Goal: Task Accomplishment & Management: Manage account settings

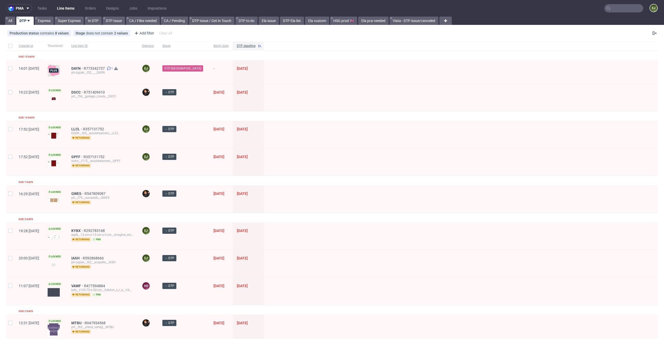
scroll to position [184, 0]
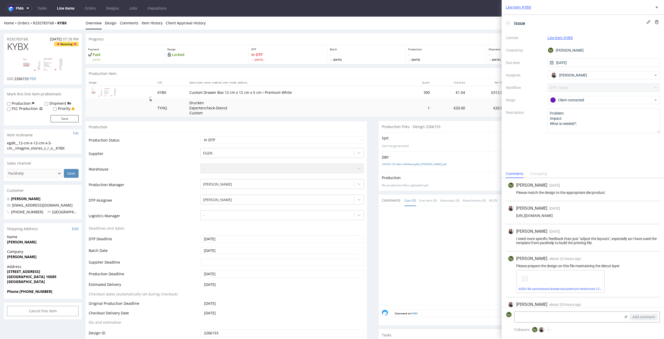
scroll to position [88, 0]
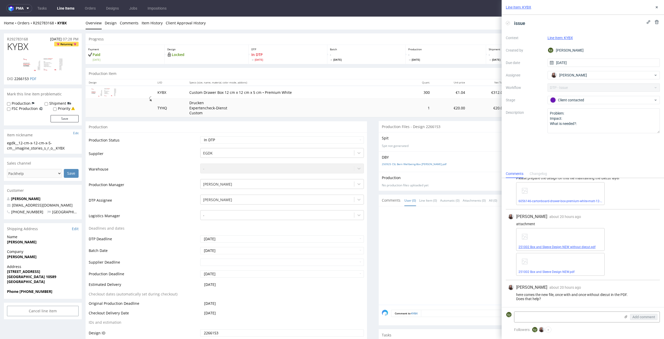
click at [548, 249] on span "251002 Box and Sleeve Design NEW without diecut.pdf" at bounding box center [561, 247] width 84 height 4
click at [541, 245] on link "251002 Box and Sleeve Design NEW without diecut.pdf" at bounding box center [557, 247] width 77 height 4
click at [568, 271] on link "251002 Box and Sleeve Design NEW.pdf" at bounding box center [547, 272] width 56 height 4
click at [115, 22] on link "Design" at bounding box center [111, 23] width 12 height 13
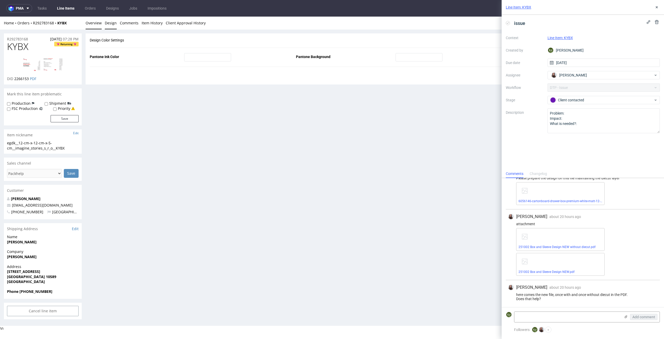
click at [87, 27] on link "Overview" at bounding box center [94, 23] width 16 height 13
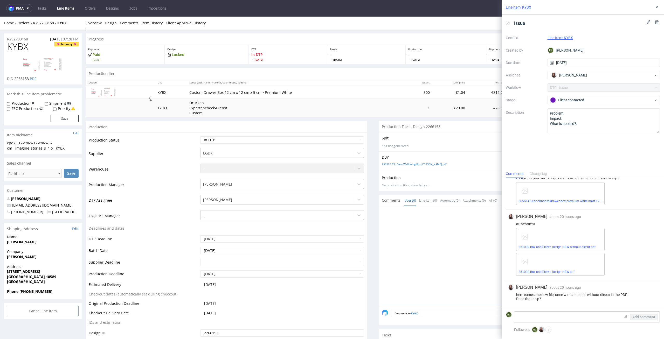
click at [48, 66] on img at bounding box center [43, 64] width 42 height 15
click at [241, 74] on div "Production Item Edit In Order" at bounding box center [373, 73] width 575 height 11
click at [113, 20] on link "Design" at bounding box center [111, 23] width 12 height 13
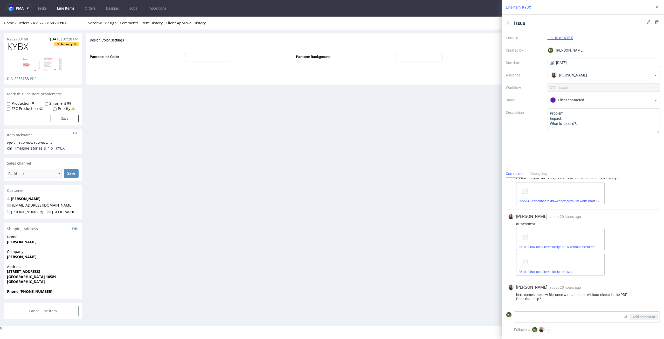
click at [92, 24] on link "Overview" at bounding box center [94, 23] width 16 height 13
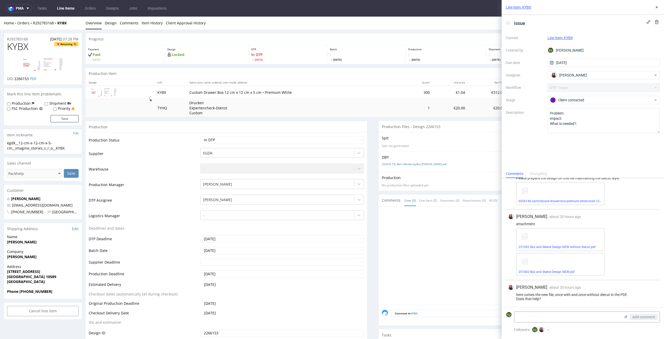
click at [53, 62] on img at bounding box center [43, 64] width 42 height 15
click at [136, 71] on div "Production Item Edit In Order" at bounding box center [373, 73] width 575 height 11
click at [117, 28] on div "Home Orders R292783168 KYBX Overview Design Comments Item History Client Approv…" at bounding box center [332, 23] width 664 height 13
click at [110, 25] on link "Design" at bounding box center [111, 23] width 12 height 13
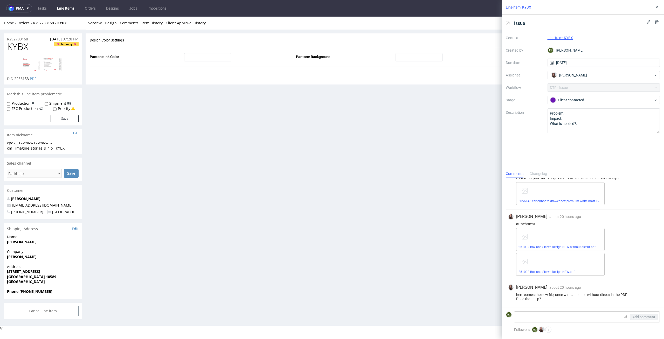
click at [98, 23] on link "Overview" at bounding box center [94, 23] width 16 height 13
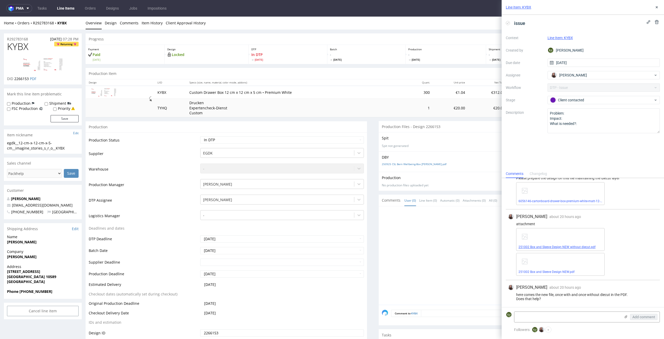
click at [566, 249] on link "251002 Box and Sleeve Design NEW without diecut.pdf" at bounding box center [557, 247] width 77 height 4
click at [547, 273] on link "251002 Box and Sleeve Design NEW.pdf" at bounding box center [547, 272] width 56 height 4
drag, startPoint x: 73, startPoint y: 148, endPoint x: 2, endPoint y: 138, distance: 71.2
copy section "egdk__12-cm-x-12-cm-x-5-cm__imagine_stories_s_r_o__KYBX"
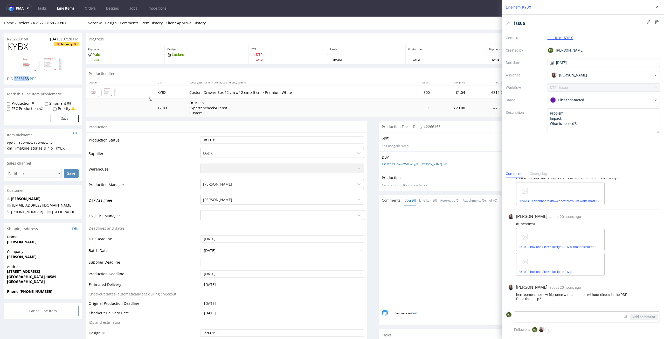
drag, startPoint x: 29, startPoint y: 79, endPoint x: 15, endPoint y: 80, distance: 14.5
click at [15, 80] on p "DID 2266153 PDF" at bounding box center [21, 78] width 29 height 5
copy span "2266153"
drag, startPoint x: 34, startPoint y: 40, endPoint x: 0, endPoint y: 37, distance: 34.5
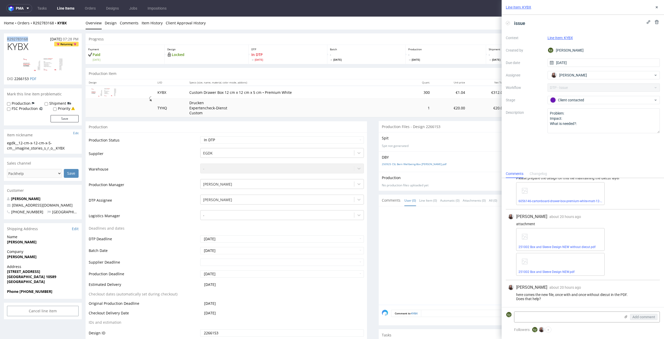
copy p "R292783168"
drag, startPoint x: 217, startPoint y: 92, endPoint x: 183, endPoint y: 92, distance: 34.0
click at [186, 92] on td "Custom Drawer Box 12 cm x 12 cm x 5 cm • Premium White" at bounding box center [295, 92] width 218 height 13
copy p "Custom Drawer Box"
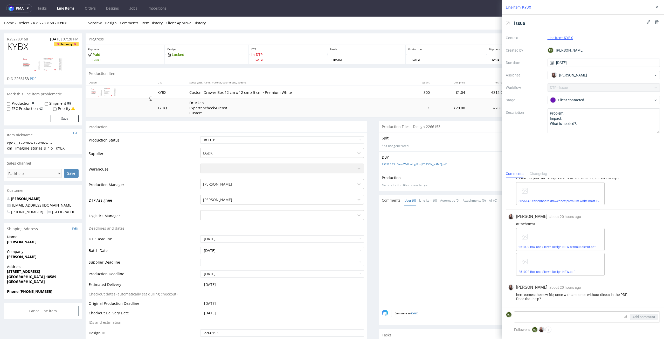
click at [507, 23] on use at bounding box center [508, 23] width 2 height 2
click at [521, 26] on span "issue" at bounding box center [519, 23] width 15 height 9
click at [509, 24] on icon at bounding box center [508, 23] width 4 height 4
click at [508, 21] on icon at bounding box center [508, 23] width 4 height 4
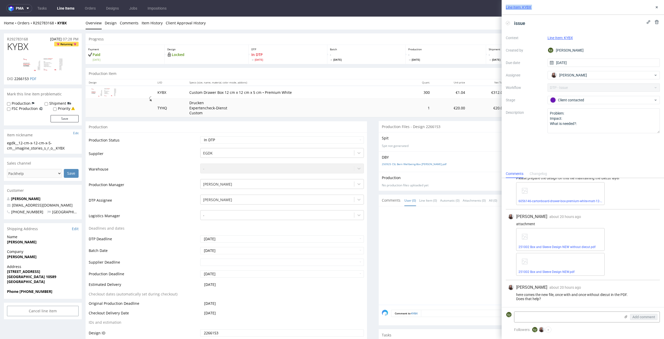
click at [508, 22] on icon at bounding box center [508, 23] width 4 height 4
click at [509, 23] on icon at bounding box center [508, 23] width 4 height 4
click at [658, 8] on icon at bounding box center [657, 7] width 4 height 4
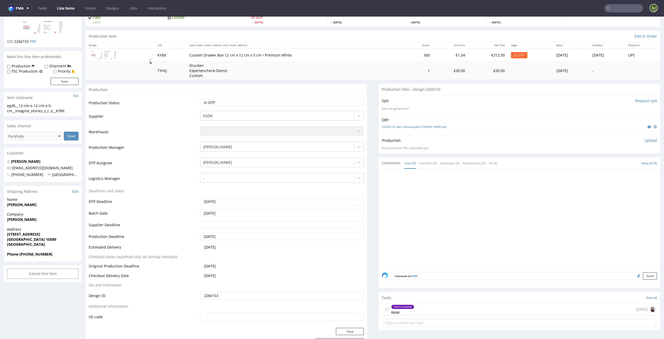
scroll to position [67, 0]
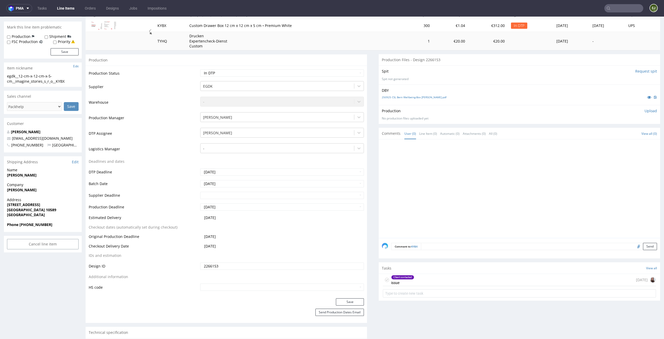
click at [386, 280] on use at bounding box center [387, 280] width 2 height 2
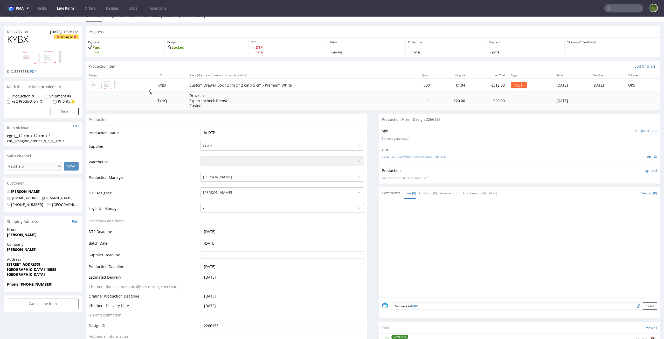
scroll to position [0, 0]
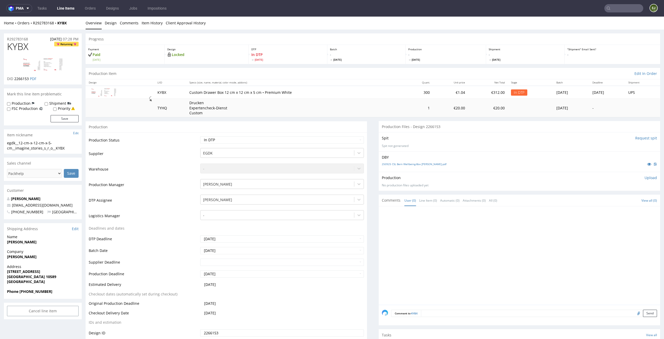
click at [645, 175] on p "Upload" at bounding box center [651, 177] width 12 height 5
click at [613, 200] on div "Add files" at bounding box center [620, 202] width 26 height 8
type input "C:\fakepath\ egdk__12-cm-x-12-cm-x-5-cm__imagine_stories_s_r_o__KYBX__d2266153_…"
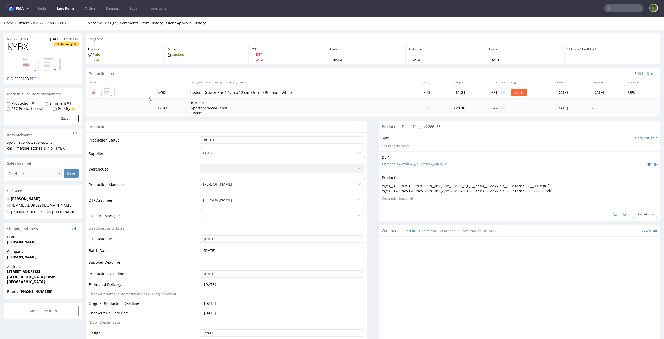
click at [637, 210] on form "Add files Upload now" at bounding box center [519, 209] width 275 height 17
click at [636, 216] on button "Upload now" at bounding box center [645, 214] width 24 height 7
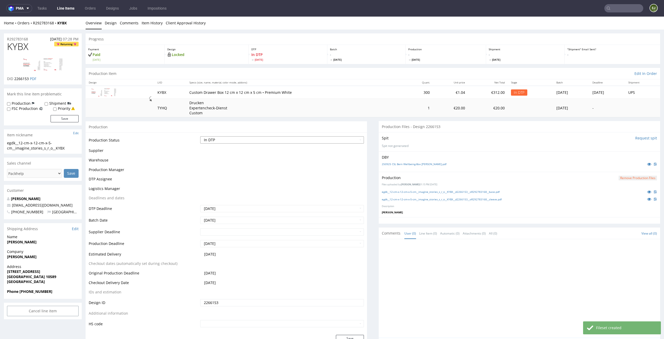
click at [353, 138] on select "Waiting for Artwork Waiting for Diecut Waiting for Mockup Waiting for DTP Waiti…" at bounding box center [282, 139] width 164 height 7
select select "dtp_production_ready"
click at [200, 136] on select "Waiting for Artwork Waiting for Diecut Waiting for Mockup Waiting for DTP Waiti…" at bounding box center [282, 139] width 164 height 7
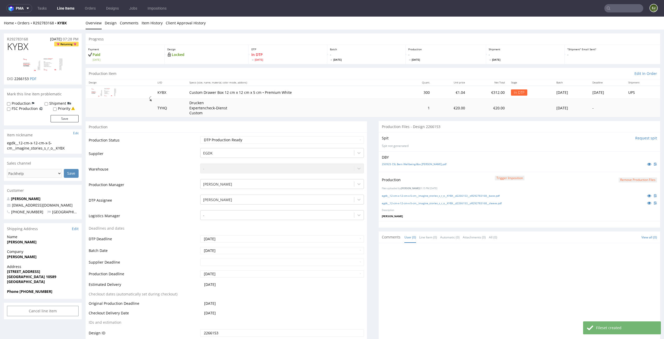
scroll to position [93, 0]
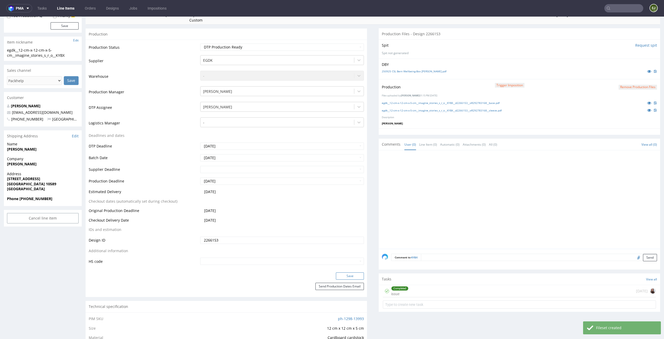
click at [357, 275] on button "Save" at bounding box center [350, 276] width 28 height 7
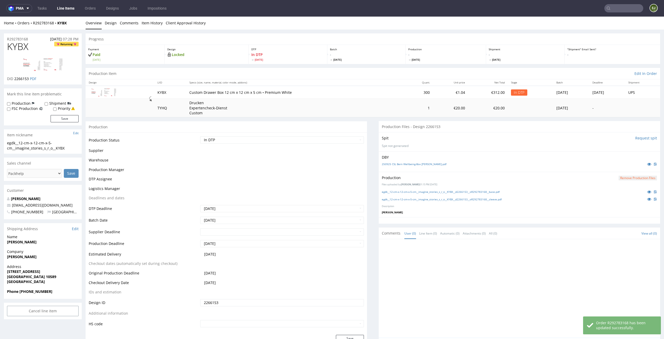
scroll to position [0, 0]
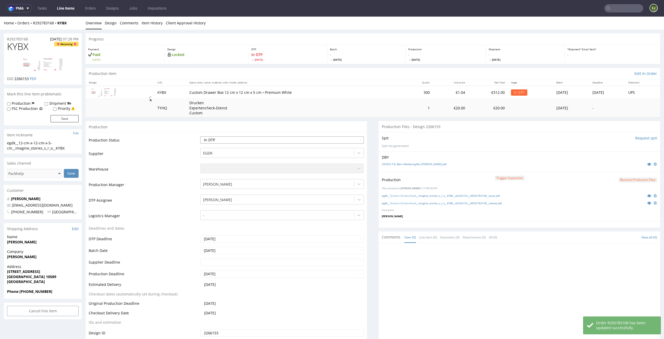
click at [322, 140] on select "Waiting for Artwork Waiting for Diecut Waiting for Mockup Waiting for DTP Waiti…" at bounding box center [282, 139] width 164 height 7
select select "dtp_production_ready"
click at [200, 136] on select "Waiting for Artwork Waiting for Diecut Waiting for Mockup Waiting for DTP Waiti…" at bounding box center [282, 139] width 164 height 7
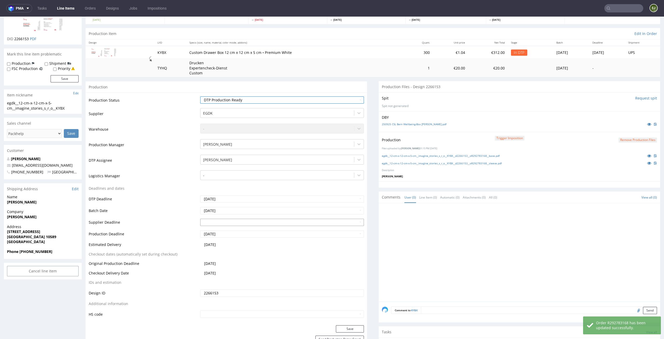
scroll to position [76, 0]
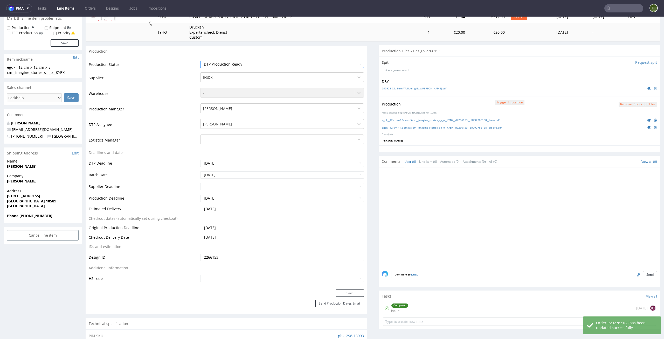
click at [346, 298] on div "Save" at bounding box center [227, 295] width 282 height 10
click at [347, 295] on button "Save" at bounding box center [350, 293] width 28 height 7
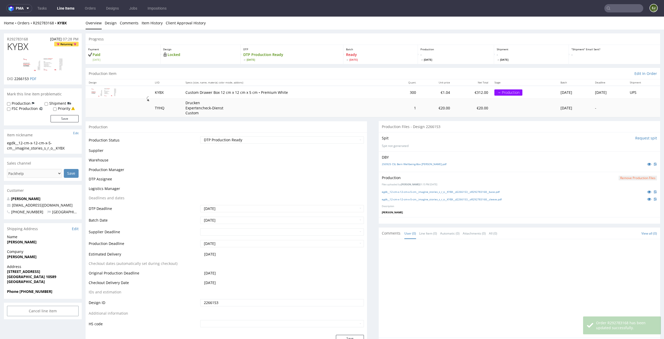
scroll to position [72, 0]
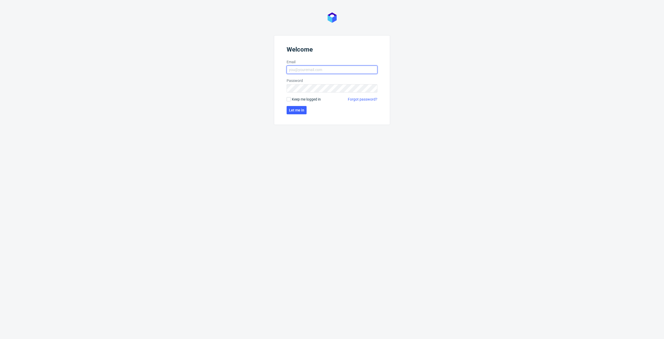
type input "[PERSON_NAME][EMAIL_ADDRESS][PERSON_NAME][DOMAIN_NAME]"
click at [301, 114] on form "Welcome Email [PERSON_NAME][EMAIL_ADDRESS][PERSON_NAME][DOMAIN_NAME] Password K…" at bounding box center [332, 80] width 116 height 90
click at [301, 111] on span "Let me in" at bounding box center [296, 110] width 15 height 4
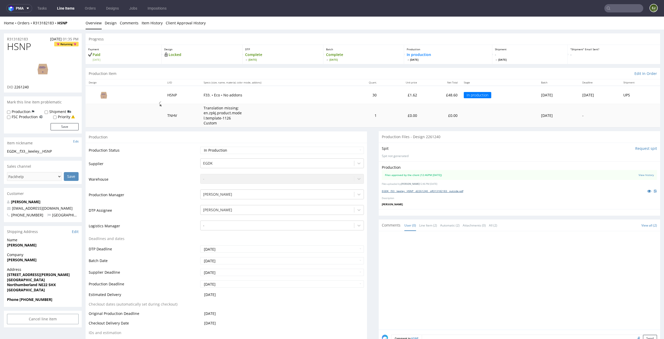
click at [431, 191] on link "EGDK__f33__keeley__HSNP__d2261240__oR313182183__outside.pdf" at bounding box center [422, 191] width 81 height 4
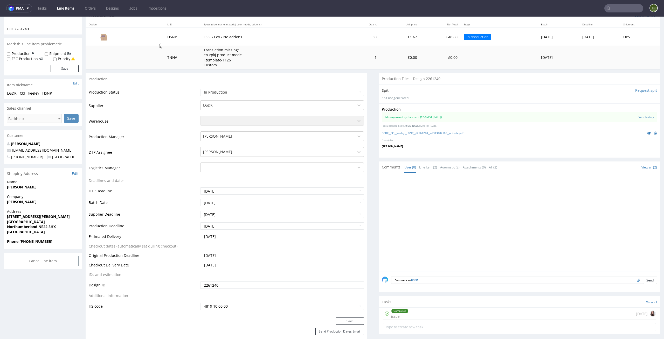
click at [634, 281] on input "file" at bounding box center [637, 280] width 7 height 7
type input "C:\fakepath\EGDK__f33__keeley__HSNP__d2261240__oR313182183__outside.pdf"
click at [643, 281] on button "Send" at bounding box center [650, 280] width 14 height 7
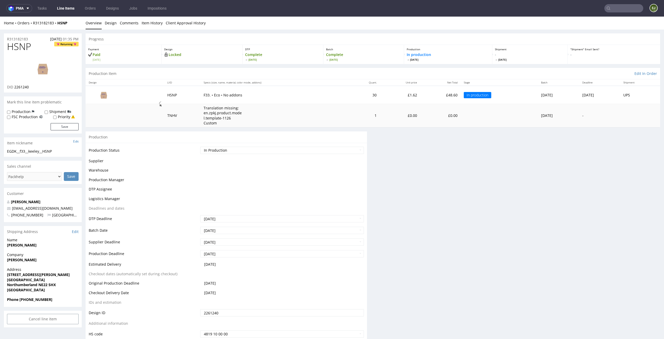
scroll to position [0, 0]
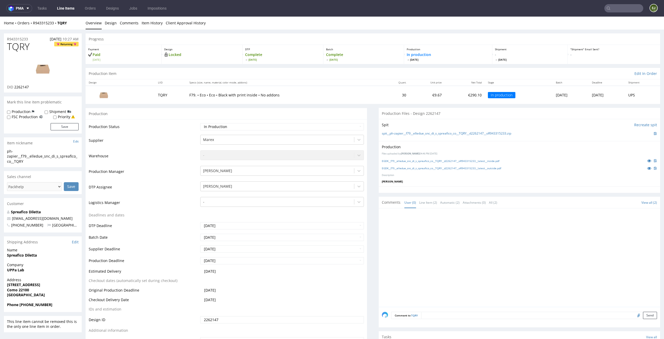
click at [257, 88] on td "F79. • Eco • Eco • Black with print inside • No addons" at bounding box center [283, 95] width 195 height 18
click at [108, 24] on link "Design" at bounding box center [111, 23] width 12 height 13
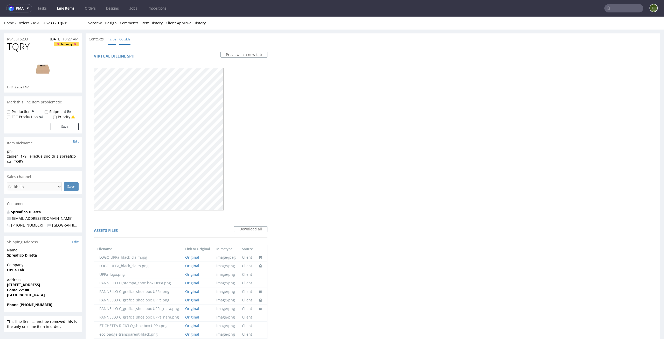
click at [110, 35] on link "Inside" at bounding box center [112, 39] width 9 height 11
click at [94, 26] on link "Overview" at bounding box center [94, 23] width 16 height 13
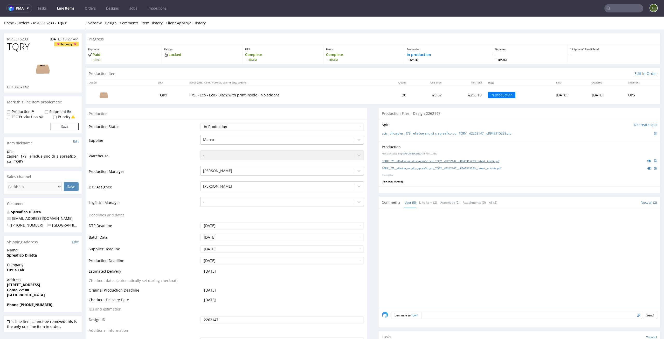
click at [444, 161] on link "EGDK__f79__elledue_snc_di_s_spreafico_co__TQRY__d2262147__oR943315233__latest__…" at bounding box center [441, 161] width 118 height 4
click at [443, 168] on link "EGDK__f79__elledue_snc_di_s_spreafico_co__TQRY__d2262147__oR943315233__latest__…" at bounding box center [441, 169] width 119 height 4
click at [434, 134] on link "spit__ph-zapier__f79__elledue_snc_di_s_spreafico_co__TQRY__d2262147__oR94331523…" at bounding box center [446, 134] width 129 height 4
click at [114, 22] on link "Design" at bounding box center [111, 23] width 12 height 13
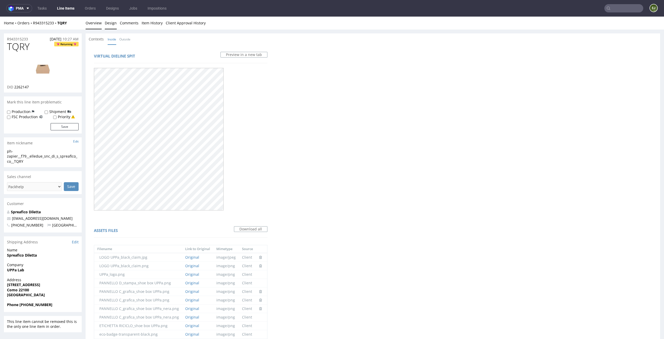
click at [97, 23] on link "Overview" at bounding box center [94, 23] width 16 height 13
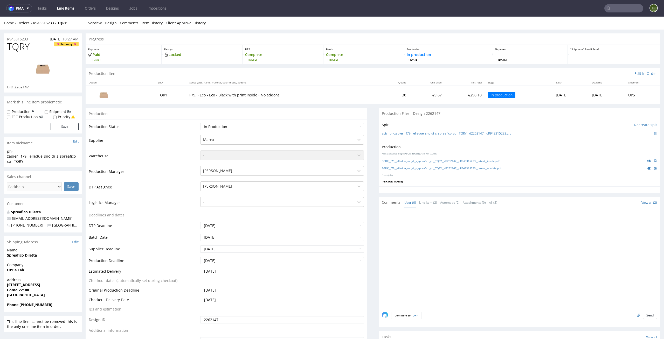
scroll to position [13, 0]
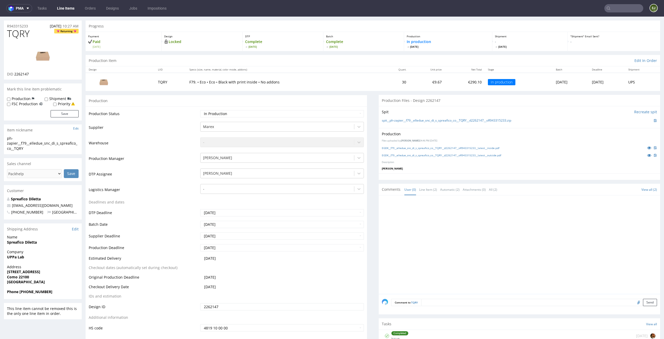
click at [634, 303] on input "file" at bounding box center [637, 302] width 7 height 7
type input "C:\fakepath\EGDK__f79__elledue_snc_di_s_spreafico_co__TQRY__d2262147__oR9433152…"
click at [643, 301] on button "Send" at bounding box center [650, 302] width 14 height 7
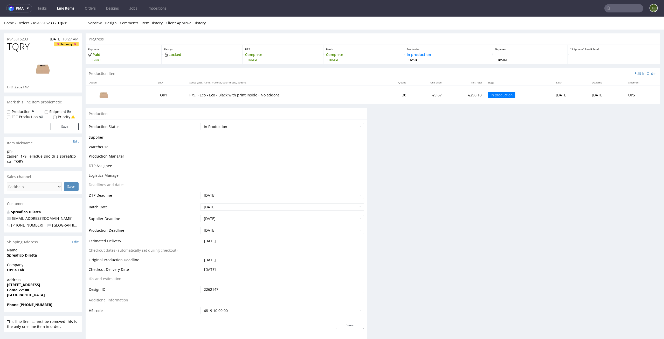
scroll to position [0, 0]
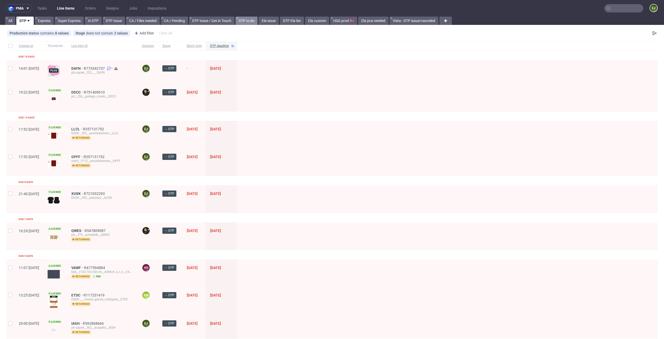
click at [246, 19] on link "DTP to do" at bounding box center [247, 21] width 22 height 8
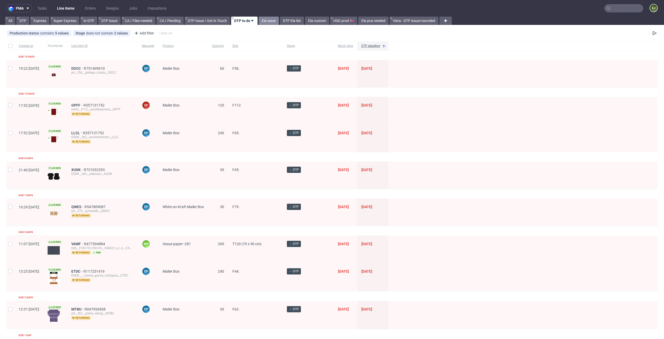
click at [274, 17] on link "Ela issue" at bounding box center [269, 21] width 20 height 8
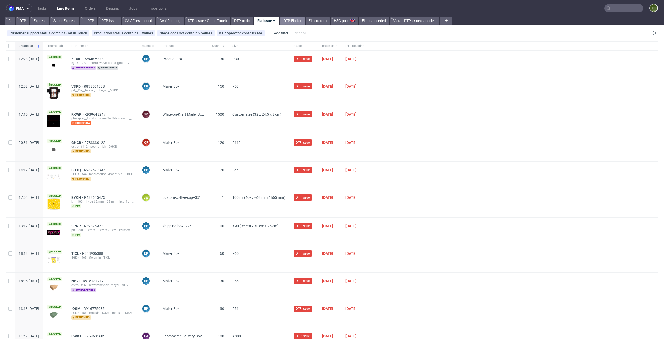
click at [302, 24] on link "DTP Ela list" at bounding box center [292, 21] width 24 height 8
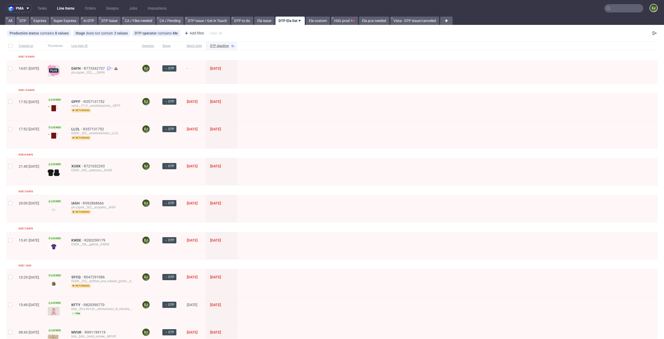
click at [95, 66] on div "DAYN R773342737 1 ph-zapier__f52____DAYN" at bounding box center [102, 72] width 71 height 24
click at [84, 67] on span "DAYN" at bounding box center [77, 68] width 12 height 4
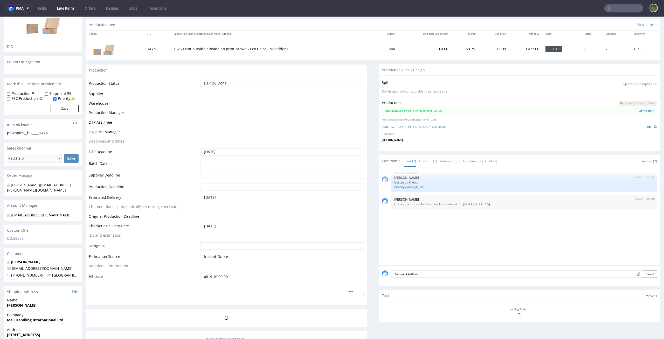
scroll to position [89, 0]
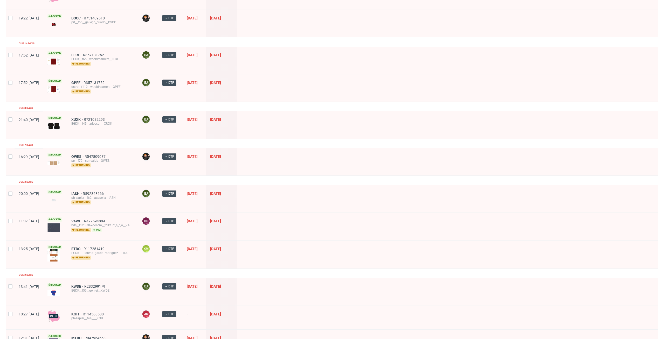
scroll to position [122, 0]
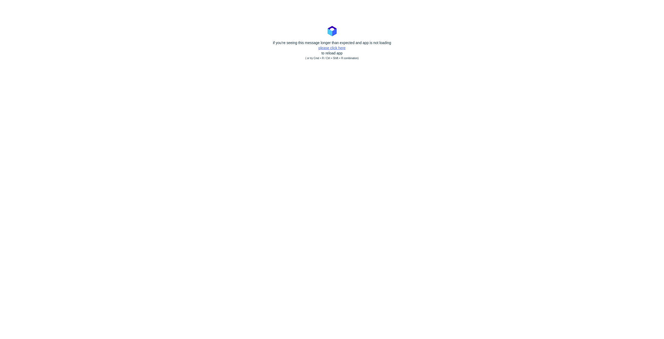
click at [335, 49] on link "please click here" at bounding box center [332, 48] width 27 height 4
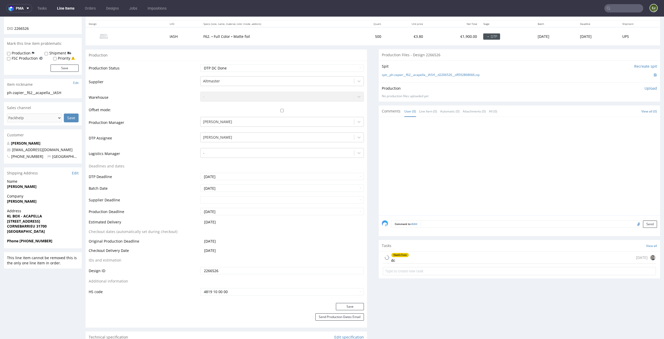
scroll to position [85, 0]
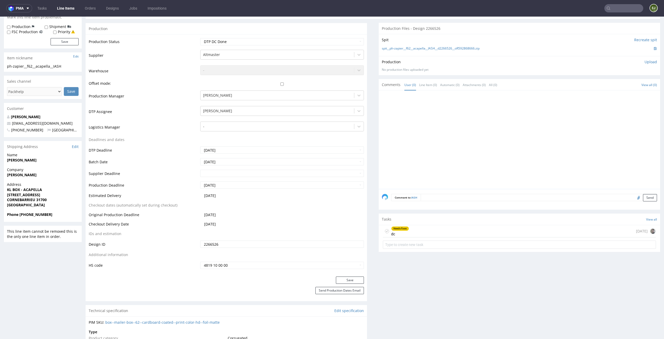
click at [424, 221] on div "Tasks View all" at bounding box center [520, 219] width 282 height 11
click at [424, 225] on section "Tasks View all Needs fixes dc 1 day ago" at bounding box center [520, 233] width 282 height 38
click at [422, 233] on div "Needs fixes dc 1 day ago" at bounding box center [519, 231] width 273 height 12
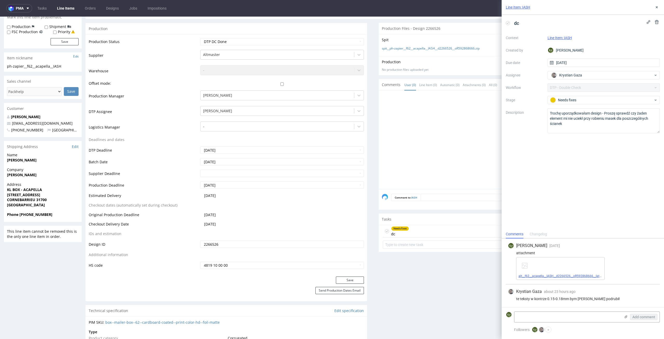
click at [552, 277] on link "alt__f62__acapella__IASH__d2266526__oR592868666__latest__outside.pdf" at bounding box center [571, 277] width 104 height 4
click at [508, 20] on div "dc" at bounding box center [513, 23] width 15 height 9
click at [508, 22] on icon at bounding box center [508, 23] width 4 height 4
click at [655, 6] on icon at bounding box center [657, 7] width 4 height 4
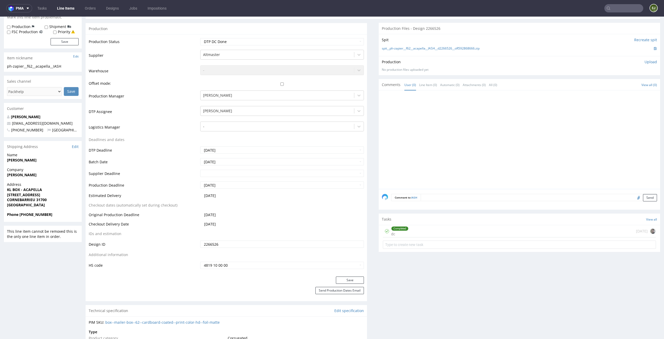
click at [647, 59] on p "Upload" at bounding box center [651, 61] width 12 height 5
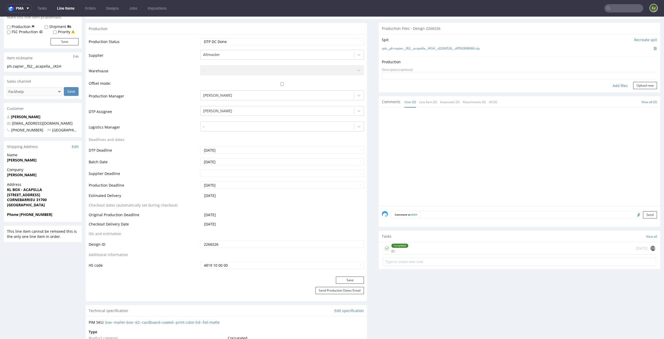
click at [607, 86] on div "Add files" at bounding box center [620, 86] width 26 height 8
type input "C:\fakepath\alt__f62__acapella__IASH__d2266526__oR592868666__latest__outside.pdf"
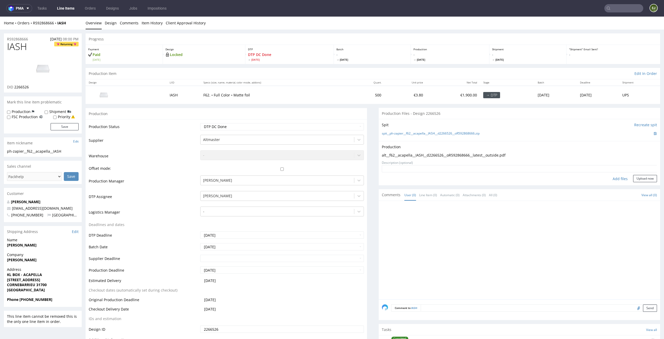
click at [640, 184] on div "Production Upload alt__f62__acapella__IASH__d2266526__oR592868666__latest__outs…" at bounding box center [520, 163] width 282 height 44
click at [641, 177] on button "Upload now" at bounding box center [645, 178] width 24 height 7
click at [379, 119] on div "Spit Recreate spit spit__ph-zapier__f62__acapella__IASH__d2266526__oR592868666.…" at bounding box center [520, 130] width 282 height 22
click at [346, 124] on select "Waiting for Artwork Waiting for Diecut Waiting for Mockup Waiting for DTP Waiti…" at bounding box center [282, 126] width 164 height 7
select select "dtp_production_ready"
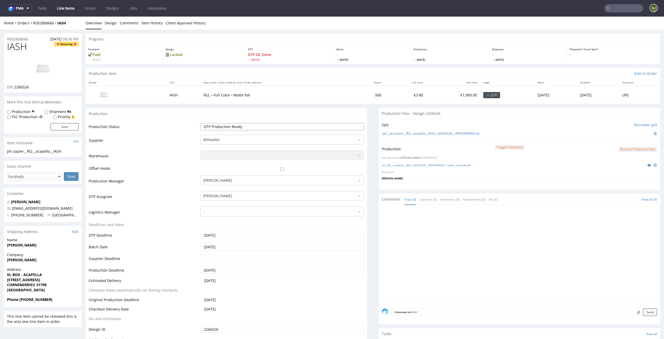
click at [200, 123] on select "Waiting for Artwork Waiting for Diecut Waiting for Mockup Waiting for DTP Waiti…" at bounding box center [282, 126] width 164 height 7
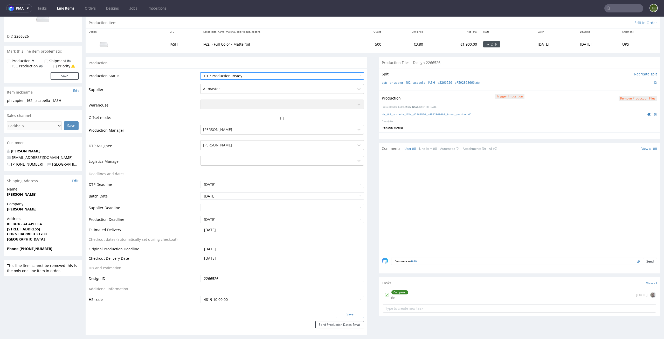
click at [346, 314] on button "Save" at bounding box center [350, 314] width 28 height 7
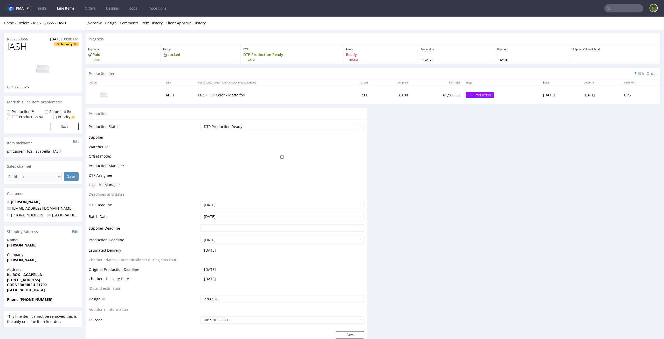
scroll to position [0, 0]
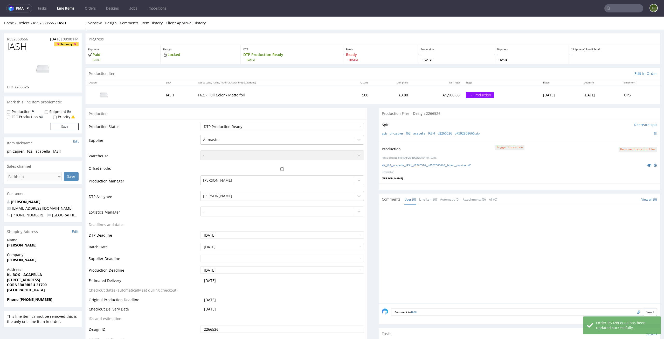
click at [73, 10] on link "Line Items" at bounding box center [66, 8] width 24 height 8
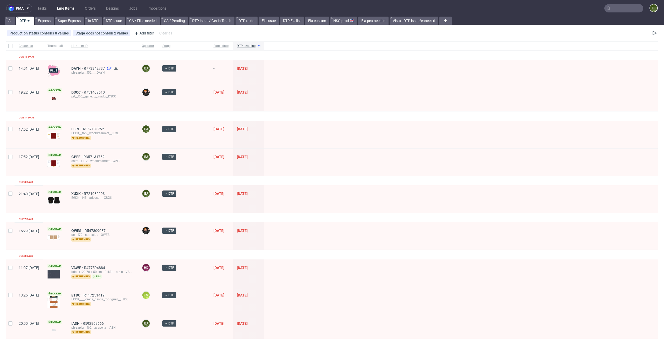
scroll to position [9, 0]
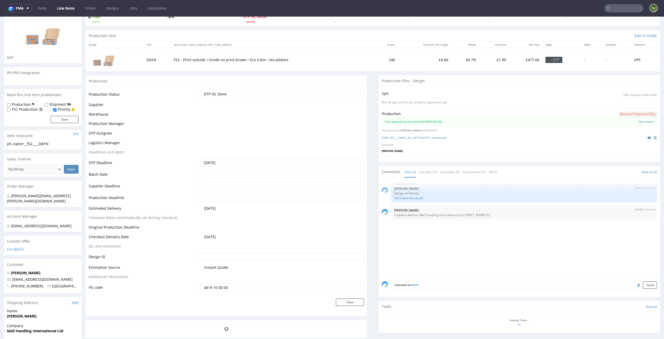
scroll to position [134, 0]
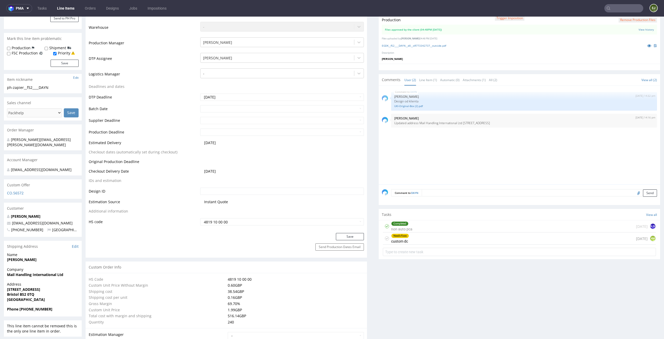
click at [445, 237] on div "Needs fixes custom dc [DATE] KM" at bounding box center [519, 239] width 273 height 12
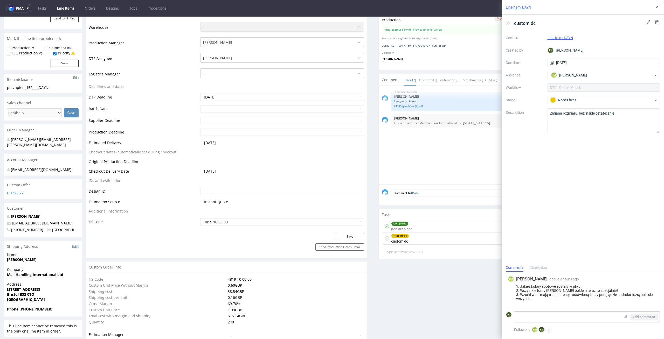
click at [414, 46] on link "EGDK__f52____DAYN__d0__oR773342737__outside.pdf" at bounding box center [414, 46] width 64 height 4
click at [414, 107] on link "UKI-Original-Box (2).pdf" at bounding box center [524, 106] width 260 height 4
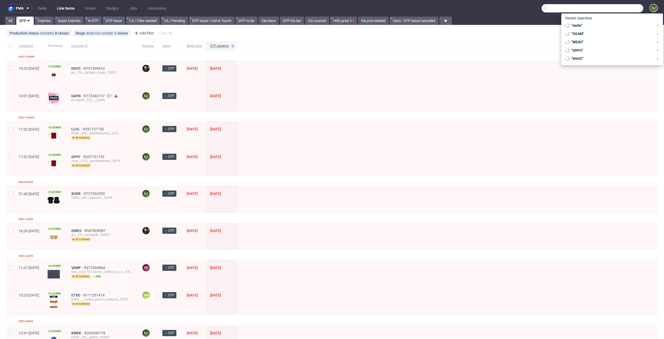
click at [617, 10] on input "text" at bounding box center [593, 8] width 102 height 8
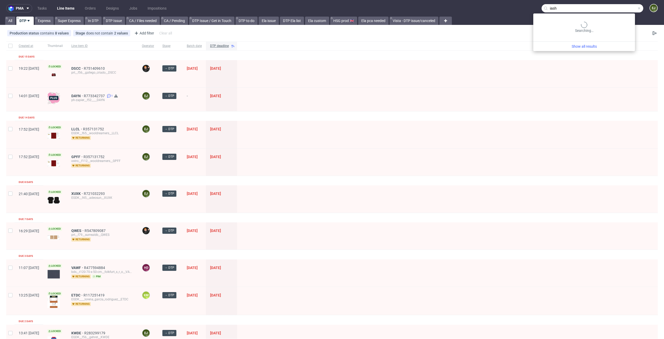
type input "iash"
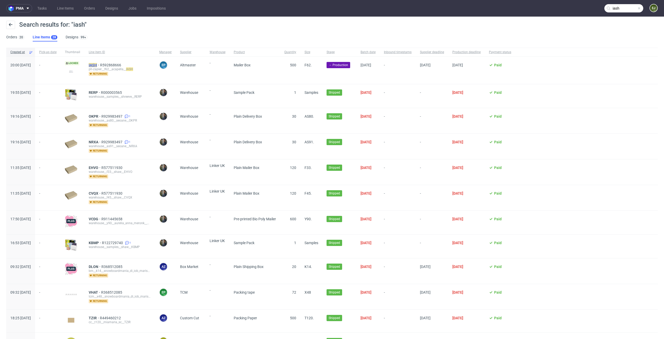
click at [97, 65] on mark "IASH" at bounding box center [93, 65] width 8 height 4
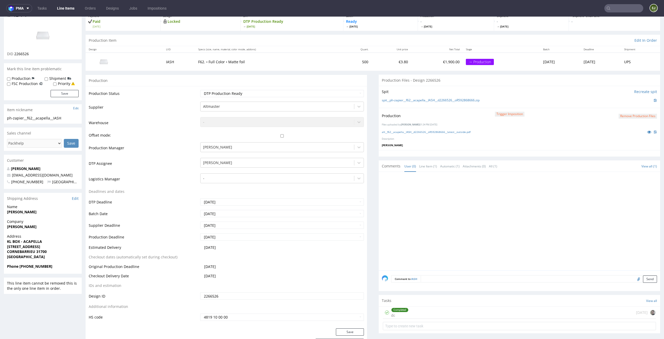
scroll to position [59, 0]
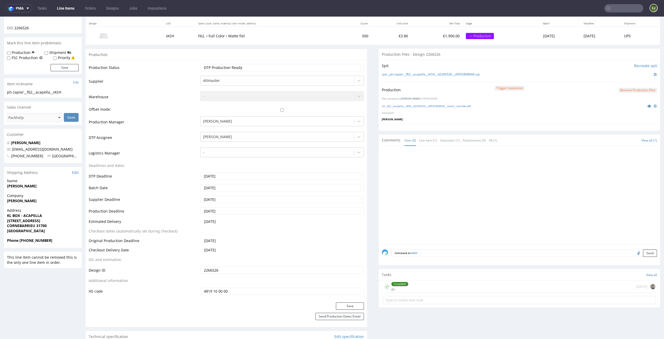
click at [416, 294] on div "Completed dc 1 day ago" at bounding box center [520, 294] width 282 height 26
click at [418, 288] on div "Completed dc 1 day ago" at bounding box center [519, 287] width 273 height 12
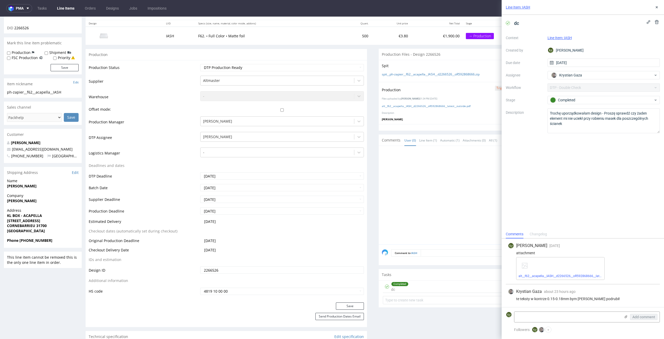
click at [654, 191] on div "dc Context Line Item: IASH Created by EJ Elżbieta Jelińska Due date 02/10/2025 …" at bounding box center [583, 122] width 162 height 215
click at [659, 6] on icon at bounding box center [657, 7] width 4 height 4
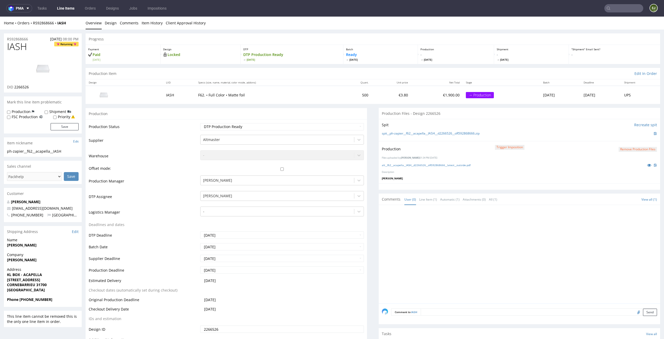
click at [66, 12] on link "Line Items" at bounding box center [66, 8] width 24 height 8
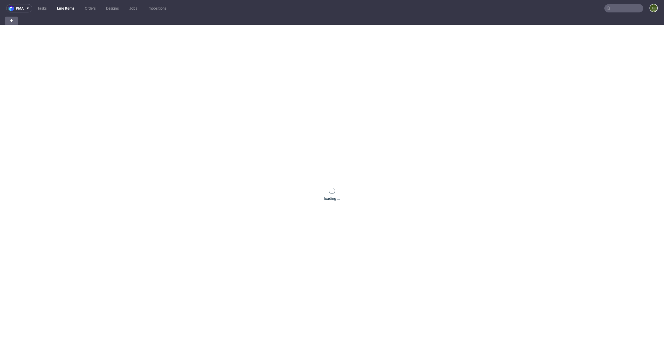
click at [44, 7] on link "Tasks" at bounding box center [42, 8] width 16 height 8
click at [62, 8] on link "Line Items" at bounding box center [65, 8] width 23 height 8
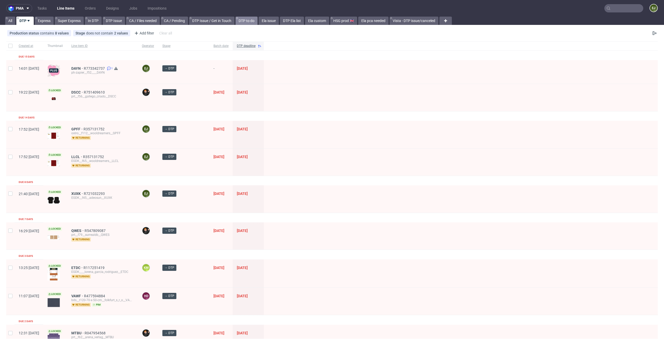
click at [251, 20] on link "DTP to do" at bounding box center [247, 21] width 22 height 8
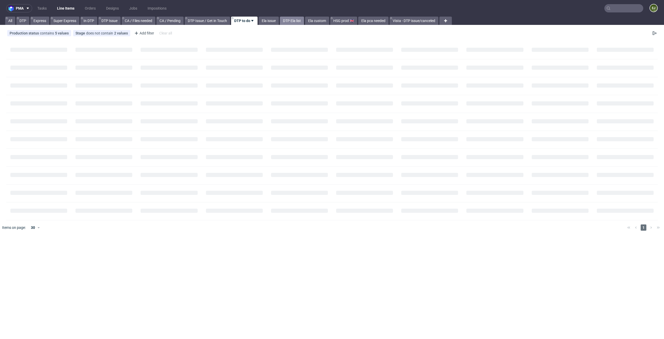
click at [290, 21] on link "DTP Ela list" at bounding box center [292, 21] width 24 height 8
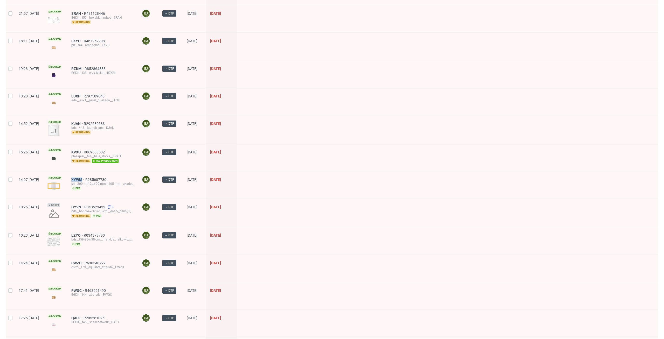
scroll to position [360, 0]
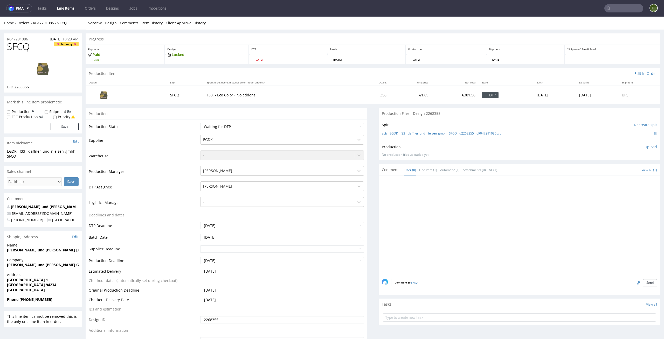
click at [113, 22] on link "Design" at bounding box center [111, 23] width 12 height 13
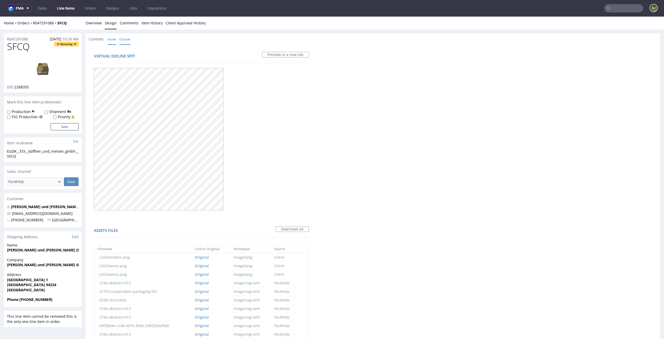
click at [110, 40] on link "Inside" at bounding box center [112, 39] width 9 height 11
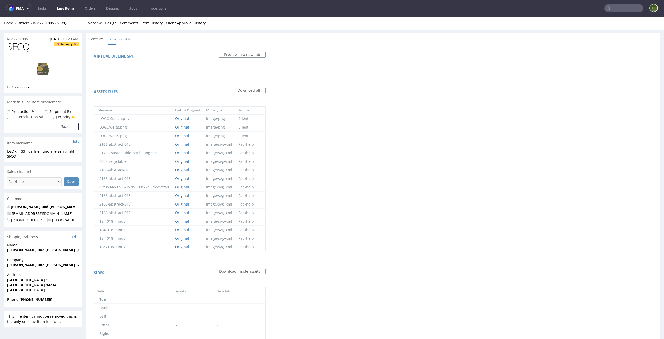
click at [91, 19] on link "Overview" at bounding box center [94, 23] width 16 height 13
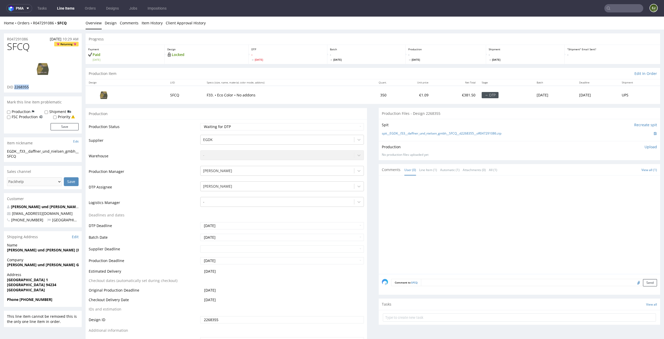
drag, startPoint x: 35, startPoint y: 86, endPoint x: 15, endPoint y: 87, distance: 20.0
click at [15, 87] on div "DID 2268355" at bounding box center [43, 87] width 72 height 5
copy span "2268355"
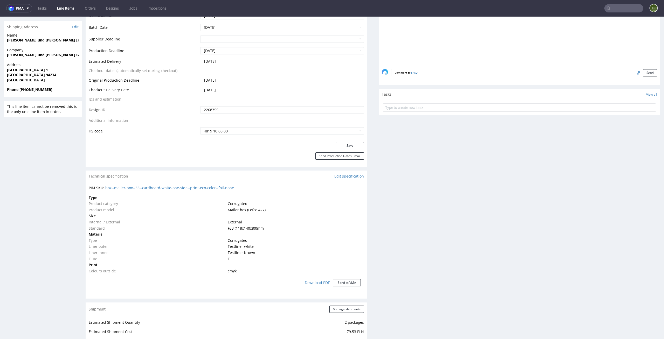
click at [407, 231] on div "Production Files - Design 2268355 Spit Recreate spit spit__EGDK__f33__daffner_u…" at bounding box center [520, 284] width 282 height 773
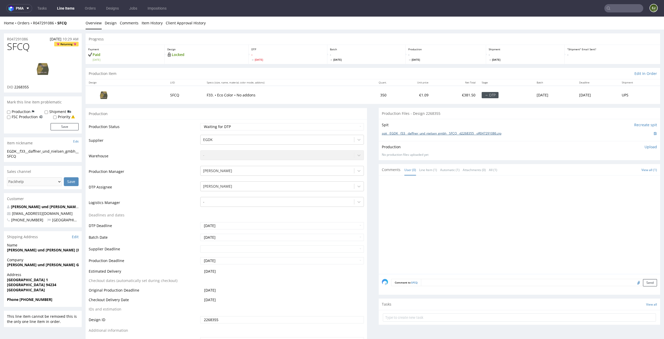
click at [442, 135] on link "spit__EGDK__f33__daffner_und_nielsen_gmbh__SFCQ__d2268355__oR047291086.zip" at bounding box center [442, 134] width 120 height 4
click at [287, 126] on select "Waiting for Artwork Waiting for Diecut Waiting for Mockup Waiting for DTP Waiti…" at bounding box center [282, 126] width 164 height 7
click at [200, 123] on select "Waiting for Artwork Waiting for Diecut Waiting for Mockup Waiting for DTP Waiti…" at bounding box center [282, 126] width 164 height 7
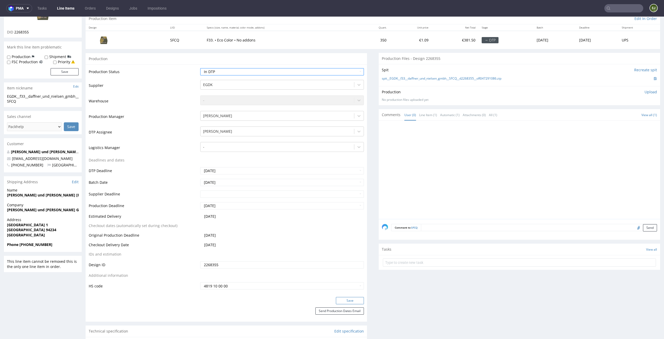
click at [348, 297] on button "Save" at bounding box center [350, 300] width 28 height 7
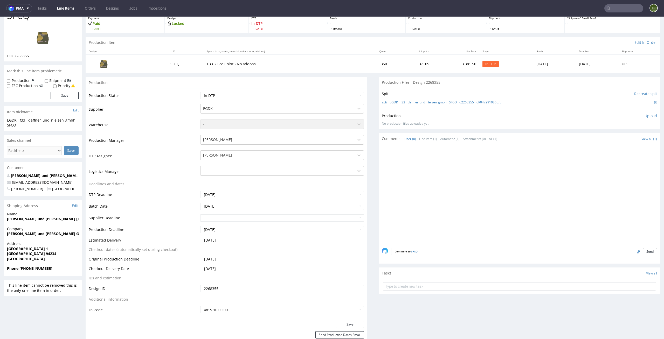
scroll to position [0, 0]
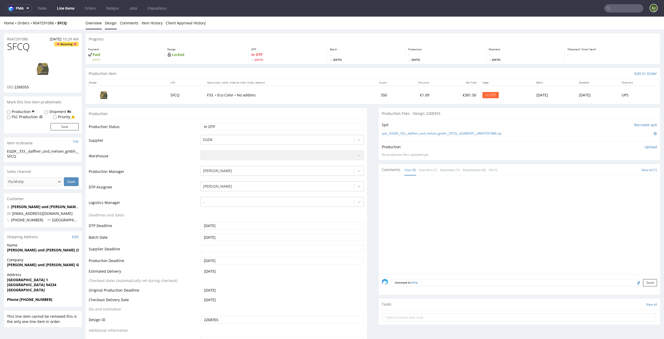
click at [108, 20] on link "Design" at bounding box center [111, 23] width 12 height 13
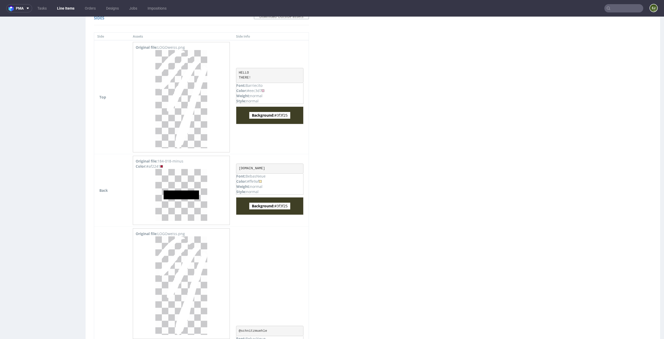
scroll to position [334, 0]
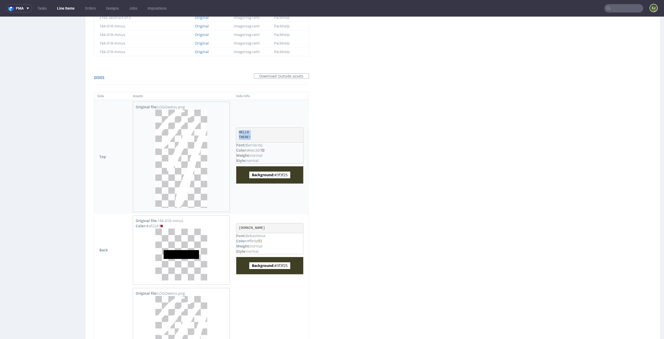
drag, startPoint x: 261, startPoint y: 135, endPoint x: 241, endPoint y: 134, distance: 20.0
click at [241, 134] on td "HELLO THERE! Font: Barriecito Color: #eec3d7 Weight: normal Style: normal Backg…" at bounding box center [271, 157] width 76 height 114
copy pre "HELLO THERE!"
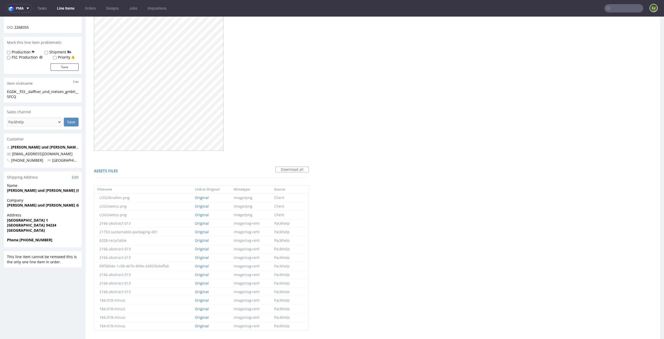
scroll to position [0, 0]
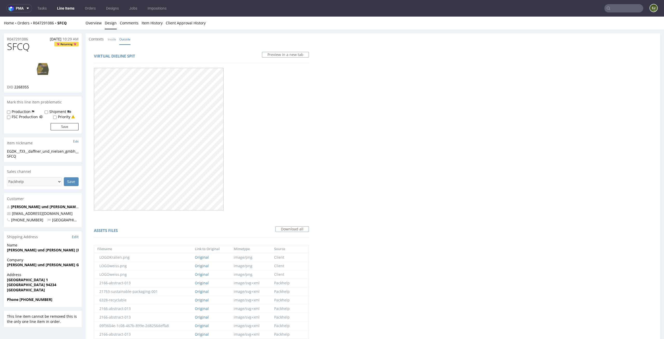
click at [43, 71] on img at bounding box center [43, 68] width 42 height 23
drag, startPoint x: 33, startPoint y: 46, endPoint x: 0, endPoint y: 46, distance: 33.2
copy span "SFCQ"
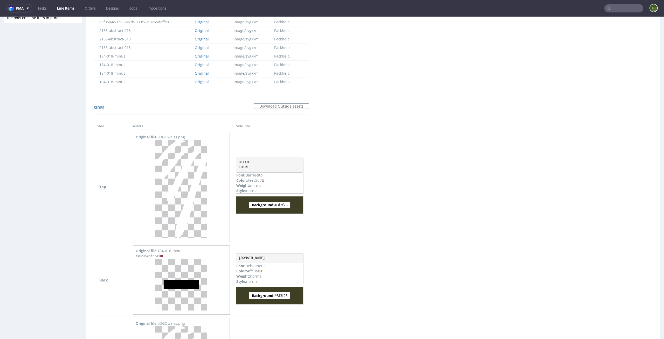
scroll to position [505, 0]
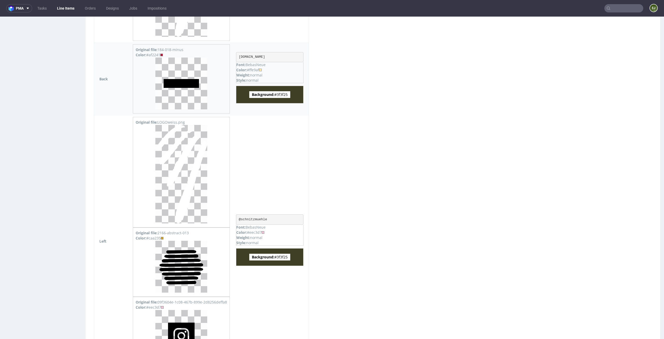
drag, startPoint x: 298, startPoint y: 95, endPoint x: 285, endPoint y: 95, distance: 13.0
click at [285, 95] on span "Background: #3f3f25" at bounding box center [269, 94] width 41 height 7
copy span "3f3f25"
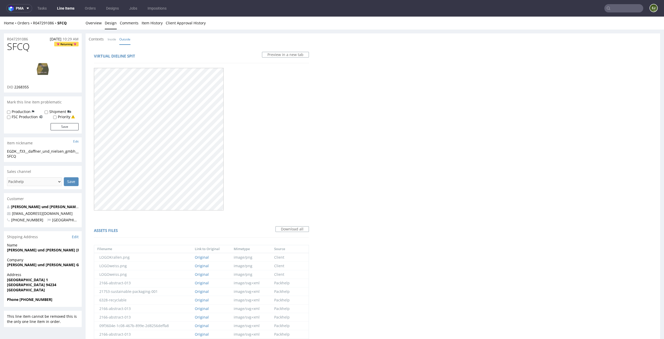
click at [100, 27] on link "Overview" at bounding box center [94, 23] width 16 height 13
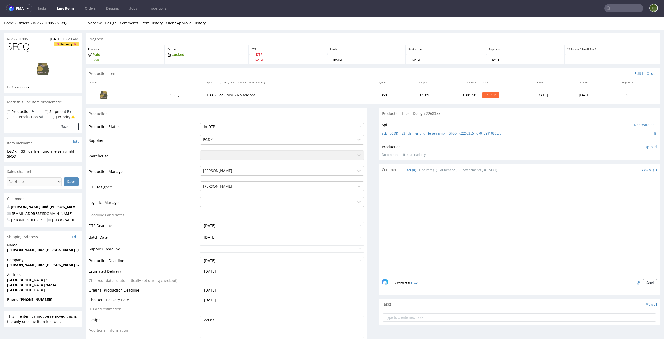
click at [325, 127] on select "Waiting for Artwork Waiting for Diecut Waiting for Mockup Waiting for DTP Waiti…" at bounding box center [282, 126] width 164 height 7
select select "dtp_ca_needed"
click at [200, 123] on select "Waiting for Artwork Waiting for Diecut Waiting for Mockup Waiting for DTP Waiti…" at bounding box center [282, 126] width 164 height 7
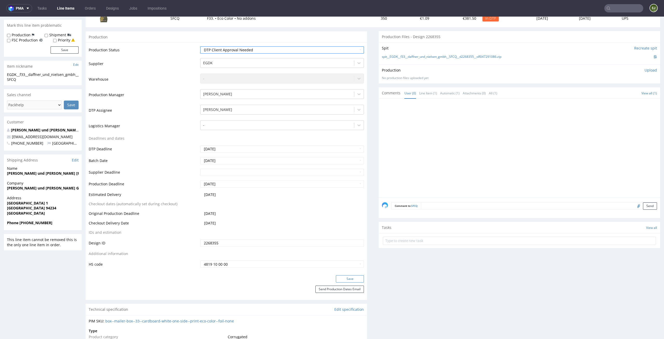
click at [350, 278] on button "Save" at bounding box center [350, 279] width 28 height 7
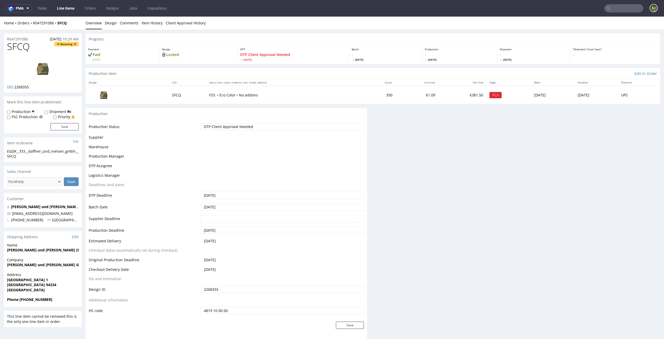
scroll to position [0, 0]
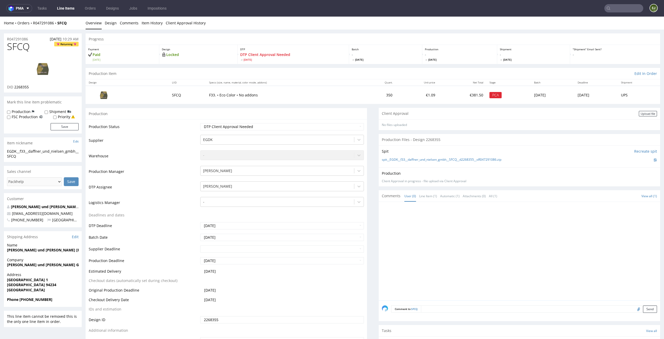
click at [641, 117] on div "Client Approval Upload file" at bounding box center [520, 114] width 282 height 12
click at [641, 113] on div "Upload file" at bounding box center [648, 113] width 18 height 5
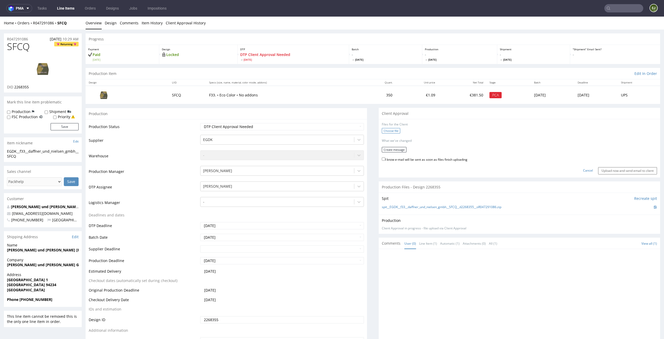
click at [387, 132] on label "Choose file" at bounding box center [391, 130] width 18 height 5
click at [0, 17] on input "Choose file" at bounding box center [0, 17] width 0 height 0
click at [102, 20] on div "Home Orders R047291086 SFCQ Overview Design Comments Item History Client Approv…" at bounding box center [332, 23] width 664 height 13
click at [108, 25] on link "Design" at bounding box center [111, 23] width 12 height 13
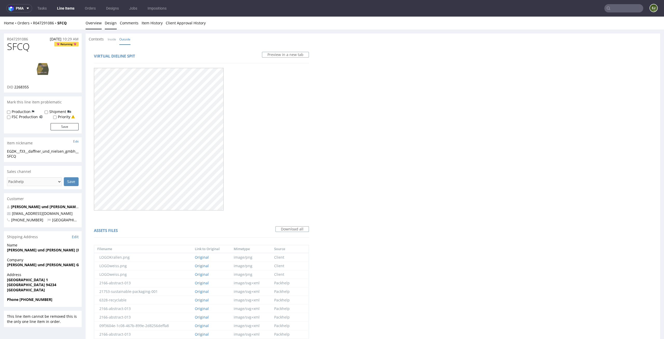
click at [95, 20] on link "Overview" at bounding box center [94, 23] width 16 height 13
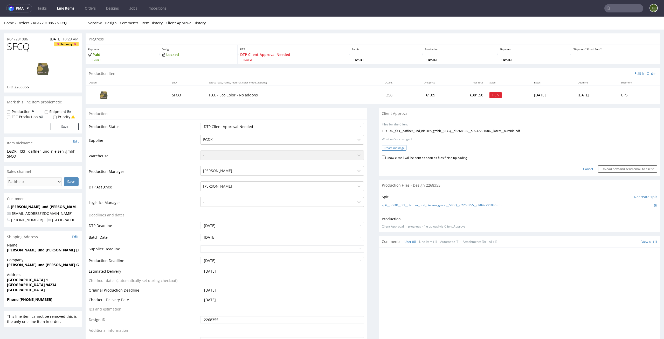
click at [394, 147] on button "Create message" at bounding box center [394, 147] width 25 height 5
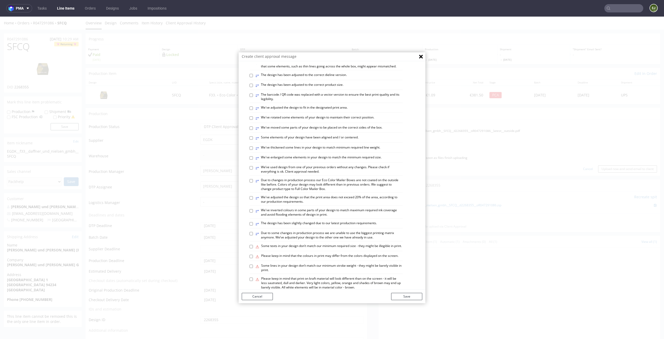
scroll to position [212, 0]
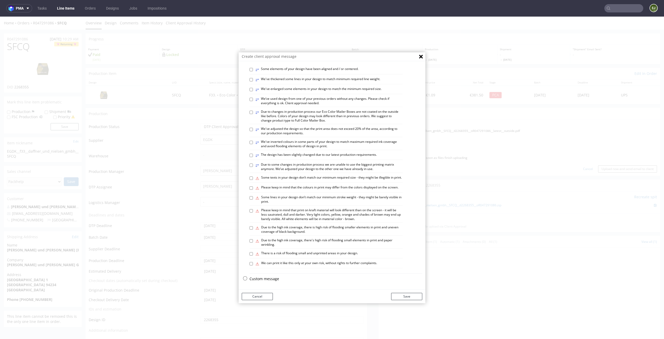
click at [271, 280] on p "Custom message" at bounding box center [336, 279] width 173 height 5
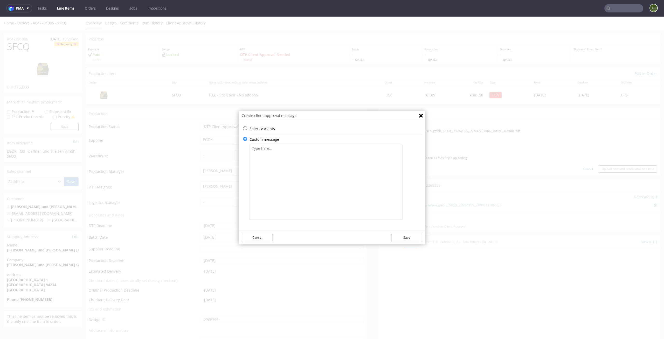
click at [294, 193] on textarea at bounding box center [326, 182] width 153 height 75
paste textarea "The recyclable icon was covered by the illustrations. We arranged it so that it…"
type textarea "The recyclable icon was covered by the illustrations. We arranged it so that it…"
click at [401, 239] on button "Save" at bounding box center [406, 237] width 31 height 7
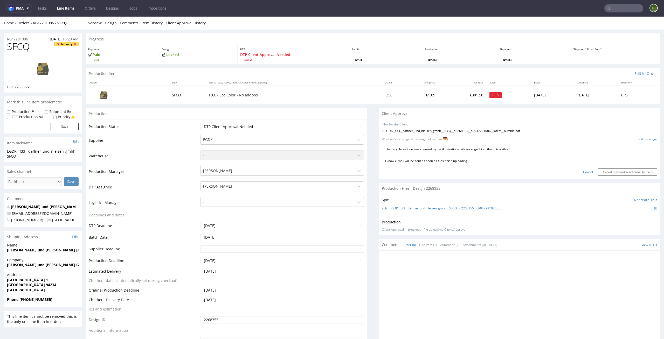
click at [448, 162] on label "I know e-mail will be sent as soon as files finish uploading" at bounding box center [425, 161] width 86 height 6
click at [385, 162] on input "I know e-mail will be sent as soon as files finish uploading" at bounding box center [383, 160] width 3 height 3
checkbox input "true"
click at [601, 173] on input "Upload now and send email to client" at bounding box center [627, 172] width 59 height 7
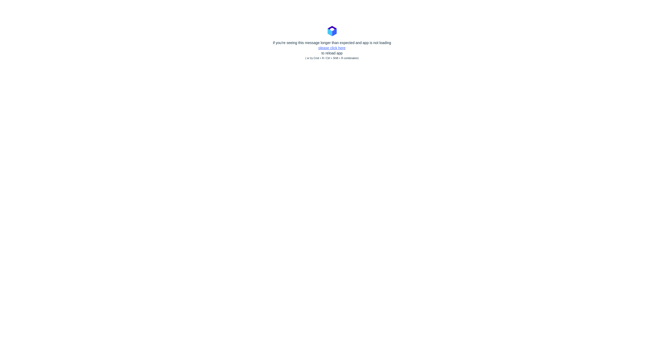
click at [337, 47] on link "please click here" at bounding box center [332, 48] width 27 height 4
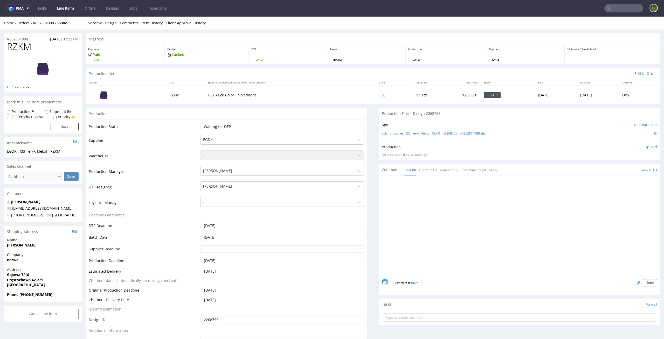
click at [107, 22] on link "Design" at bounding box center [111, 23] width 12 height 13
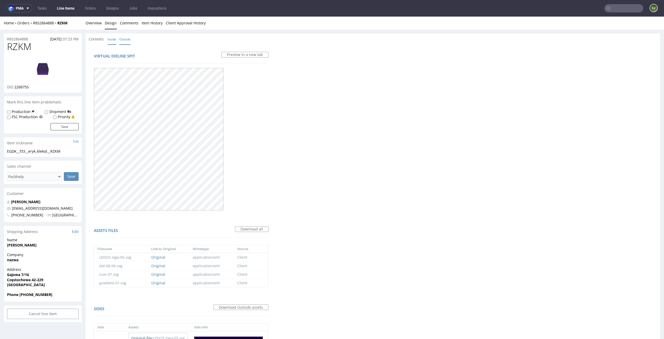
click at [111, 41] on link "Inside" at bounding box center [112, 39] width 9 height 11
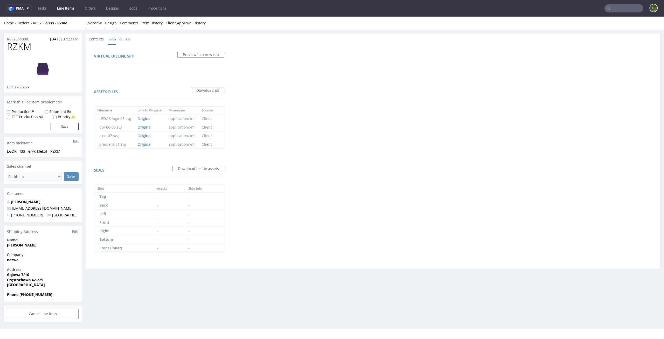
click at [89, 24] on link "Overview" at bounding box center [94, 23] width 16 height 13
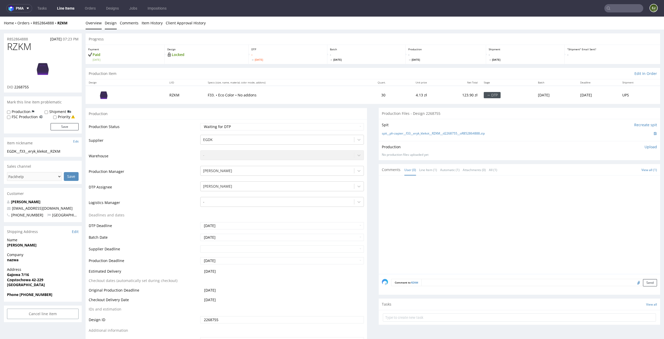
click at [106, 24] on link "Design" at bounding box center [111, 23] width 12 height 13
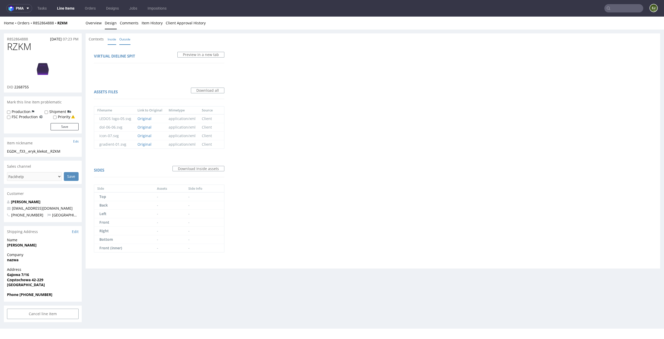
click at [120, 43] on link "Outside" at bounding box center [124, 39] width 11 height 11
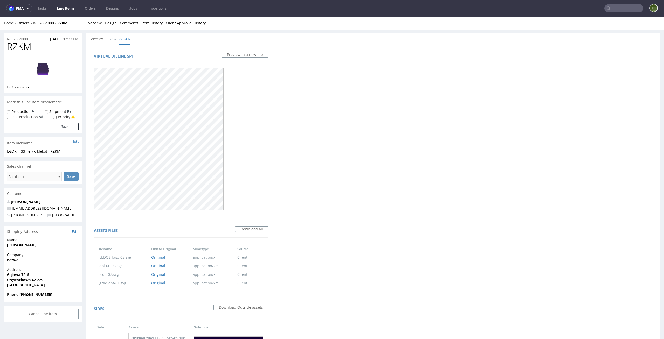
click at [92, 16] on nav "pma Tasks Line Items Orders Designs Jobs Impositions EJ" at bounding box center [332, 8] width 664 height 17
click at [92, 19] on link "Overview" at bounding box center [94, 23] width 16 height 13
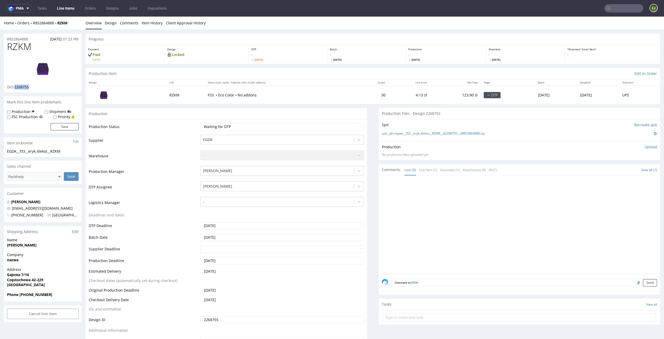
drag, startPoint x: 31, startPoint y: 86, endPoint x: 14, endPoint y: 86, distance: 17.1
click at [14, 86] on div "DID 2268755" at bounding box center [43, 87] width 72 height 5
copy span "2268755"
click at [296, 139] on div at bounding box center [277, 140] width 149 height 6
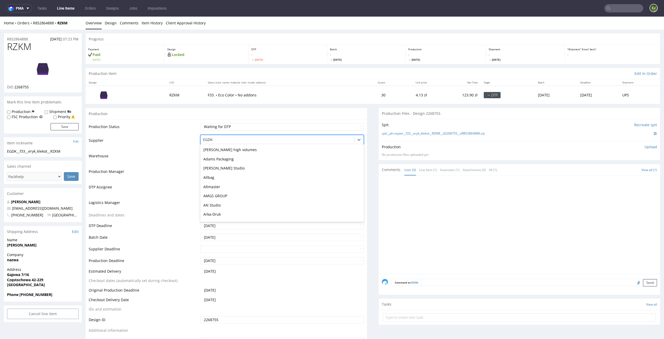
scroll to position [287, 0]
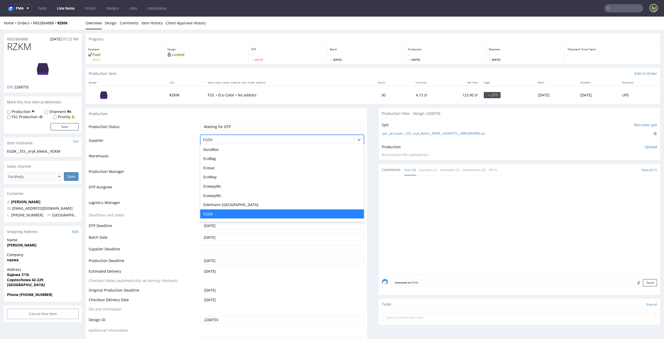
click at [301, 131] on td "Waiting for Artwork Waiting for Diecut Waiting for Mockup Waiting for DTP Waiti…" at bounding box center [281, 129] width 165 height 12
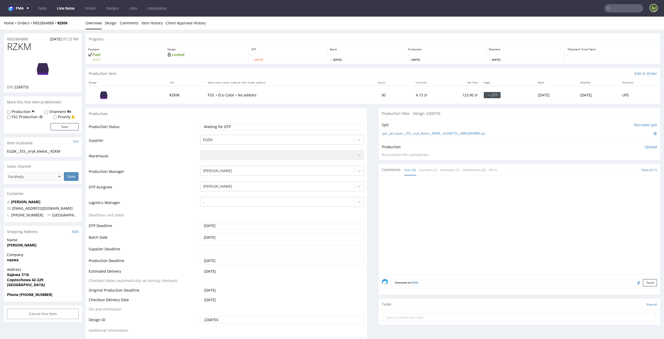
click at [303, 121] on div "Production Status Waiting for Artwork Waiting for Diecut Waiting for Mockup Wai…" at bounding box center [227, 235] width 282 height 233
click at [303, 126] on select "Waiting for Artwork Waiting for Diecut Waiting for Mockup Waiting for DTP Waiti…" at bounding box center [282, 126] width 164 height 7
select select "dtp_in_process"
click at [200, 123] on select "Waiting for Artwork Waiting for Diecut Waiting for Mockup Waiting for DTP Waiti…" at bounding box center [282, 126] width 164 height 7
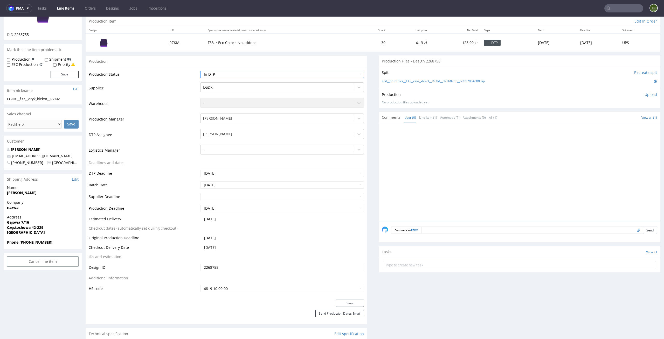
scroll to position [74, 0]
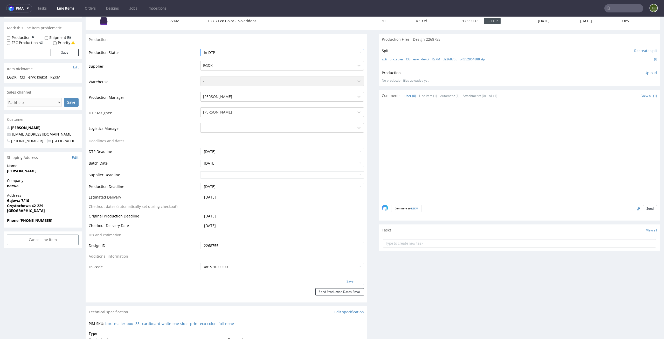
click at [350, 284] on button "Save" at bounding box center [350, 281] width 28 height 7
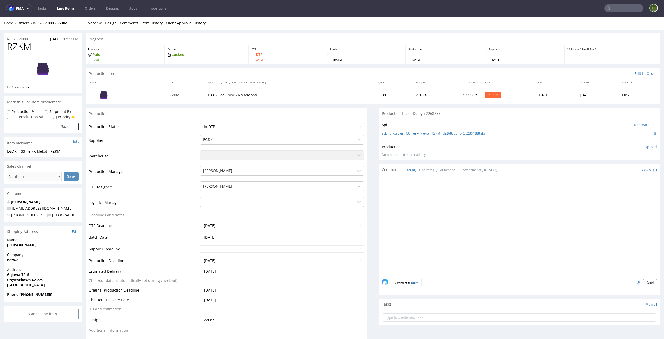
click at [108, 25] on link "Design" at bounding box center [111, 23] width 12 height 13
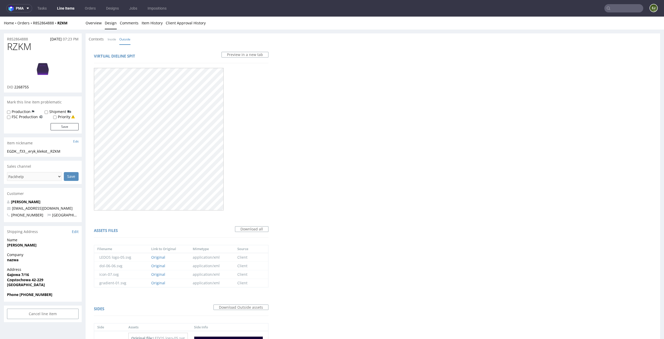
click at [37, 64] on img at bounding box center [43, 68] width 42 height 23
click at [95, 25] on link "Overview" at bounding box center [94, 23] width 16 height 13
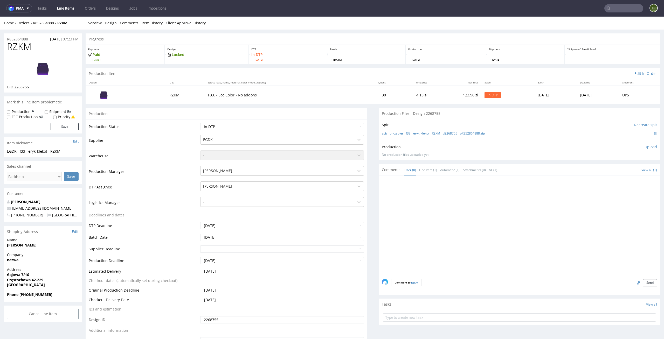
click at [264, 57] on p "In DTP Fri 3 Oct" at bounding box center [287, 56] width 73 height 9
click at [421, 185] on div at bounding box center [521, 226] width 278 height 95
click at [45, 65] on img at bounding box center [43, 68] width 42 height 23
click at [109, 25] on link "Design" at bounding box center [111, 23] width 12 height 13
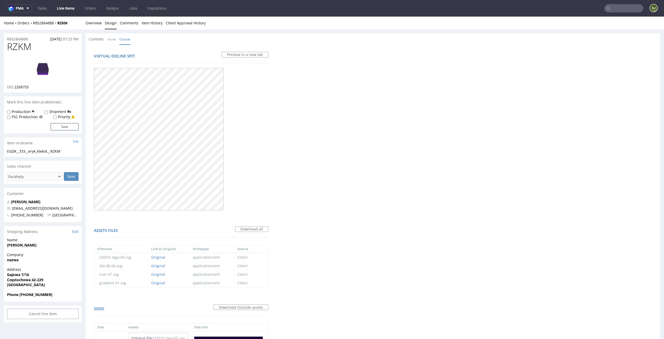
click at [102, 23] on li "Overview" at bounding box center [95, 22] width 19 height 5
click at [95, 23] on link "Overview" at bounding box center [94, 23] width 16 height 13
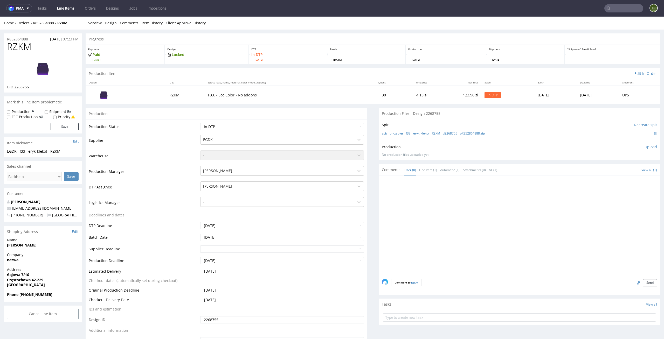
click at [112, 21] on link "Design" at bounding box center [111, 23] width 12 height 13
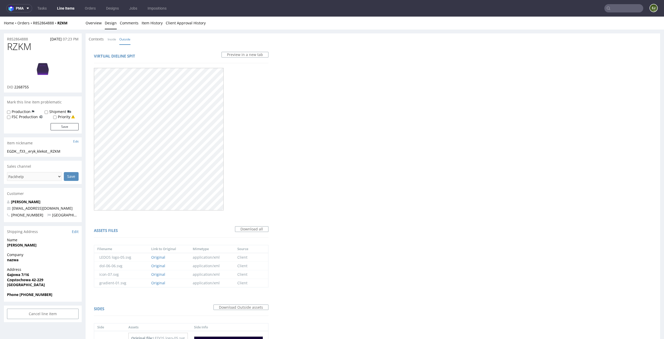
click at [43, 63] on img at bounding box center [43, 68] width 42 height 23
drag, startPoint x: 35, startPoint y: 48, endPoint x: 0, endPoint y: 46, distance: 35.3
copy span "RZKM"
click at [97, 29] on link "Overview" at bounding box center [94, 23] width 16 height 13
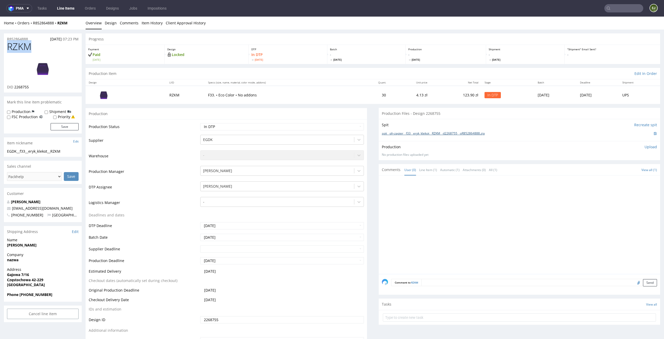
click at [431, 133] on link "spit__ph-zapier__f33__eryk_klekot__RZKM__d2268755__oR852864888.zip" at bounding box center [433, 134] width 103 height 4
click at [354, 125] on select "Waiting for Artwork Waiting for Diecut Waiting for Mockup Waiting for DTP Waiti…" at bounding box center [282, 126] width 164 height 7
select select "dtp_ca_needed"
click at [200, 123] on select "Waiting for Artwork Waiting for Diecut Waiting for Mockup Waiting for DTP Waiti…" at bounding box center [282, 126] width 164 height 7
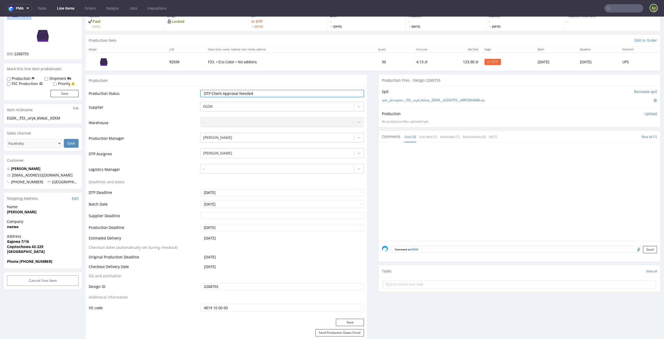
scroll to position [77, 0]
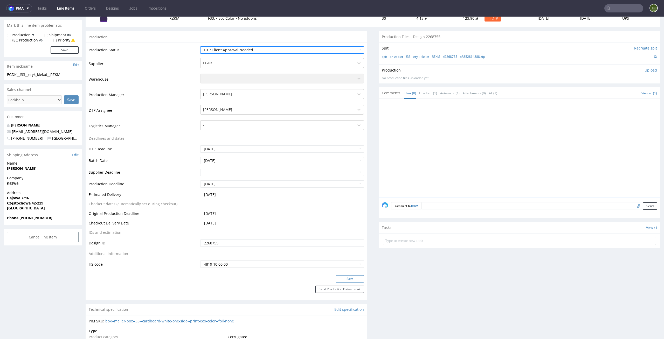
click at [349, 279] on button "Save" at bounding box center [350, 279] width 28 height 7
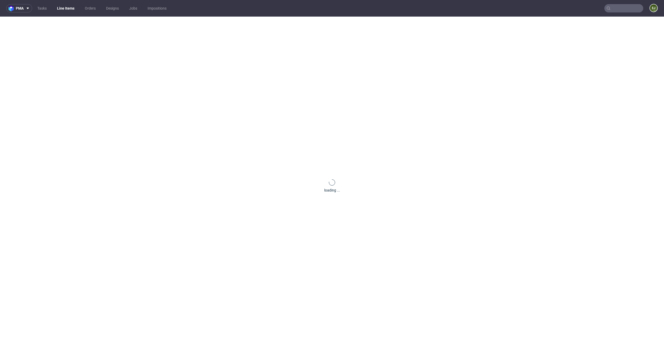
scroll to position [0, 0]
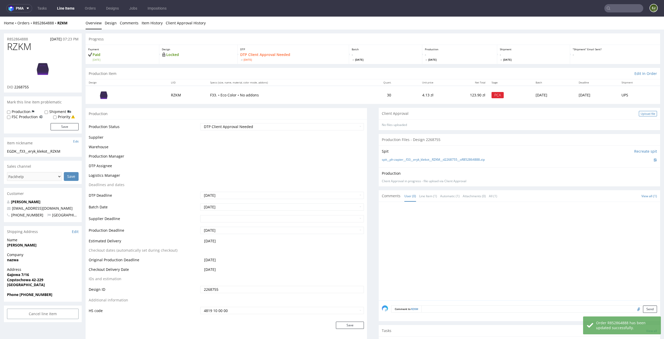
click at [639, 115] on div "Upload file" at bounding box center [648, 113] width 18 height 5
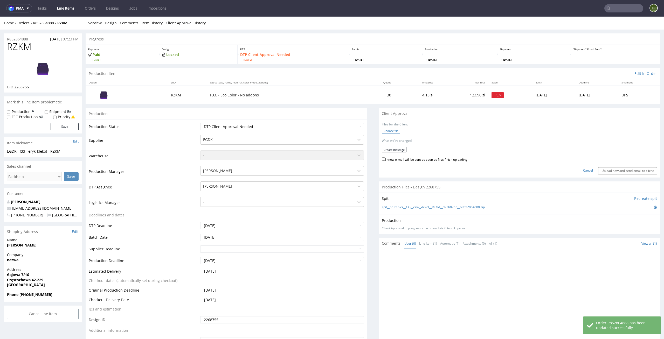
click at [382, 132] on label "Choose file" at bounding box center [391, 130] width 18 height 5
click at [0, 17] on input "Choose file" at bounding box center [0, 17] width 0 height 0
click at [390, 148] on button "Create message" at bounding box center [394, 147] width 25 height 5
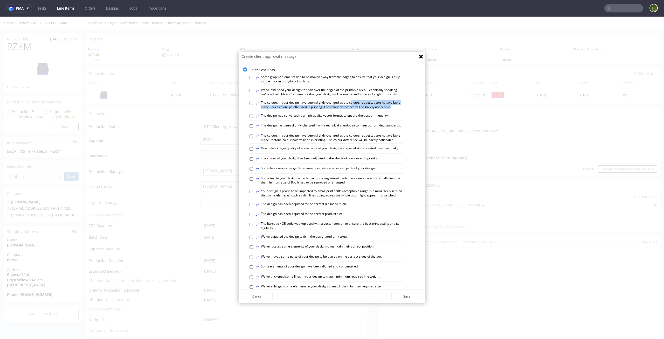
drag, startPoint x: 398, startPoint y: 112, endPoint x: 345, endPoint y: 109, distance: 53.0
click at [345, 109] on label "⥂ The colours in your design have been slightly changed as the colours requeste…" at bounding box center [329, 105] width 147 height 9
click at [285, 104] on div "⥂ Some graphic elements had to be moved away from the edges to ensure that your…" at bounding box center [336, 270] width 173 height 396
drag, startPoint x: 257, startPoint y: 105, endPoint x: 399, endPoint y: 114, distance: 141.7
click at [400, 115] on div "⥂ Some graphic elements had to be moved away from the edges to ensure that your…" at bounding box center [336, 270] width 173 height 396
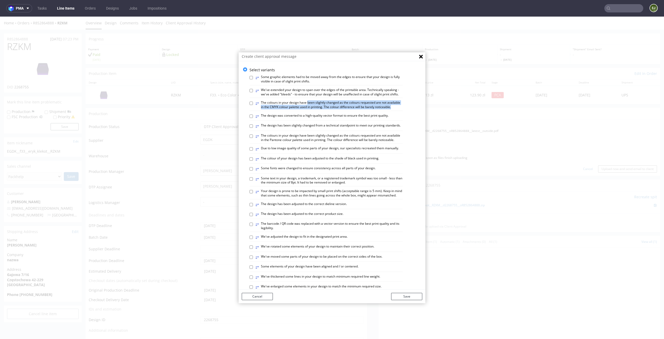
drag, startPoint x: 391, startPoint y: 110, endPoint x: 389, endPoint y: 114, distance: 4.5
click at [389, 111] on div "⥂ The colours in your design have been slightly changed as the colours requeste…" at bounding box center [326, 106] width 153 height 10
click at [250, 109] on div "⥂ The colours in your design have been slightly changed as the colours requeste…" at bounding box center [326, 106] width 153 height 10
click at [250, 105] on input "⥂ The colours in your design have been slightly changed as the colours requeste…" at bounding box center [251, 103] width 3 height 3
checkbox input "true"
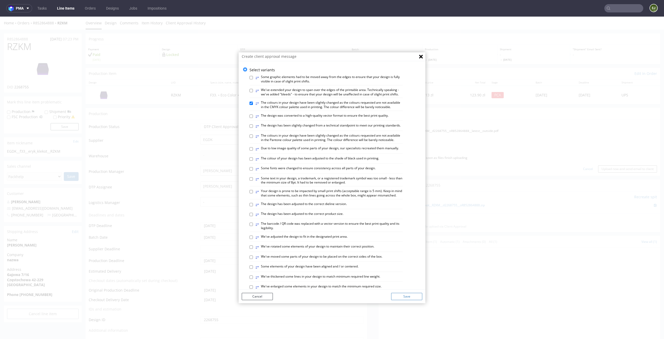
click at [411, 297] on button "Save" at bounding box center [406, 296] width 31 height 7
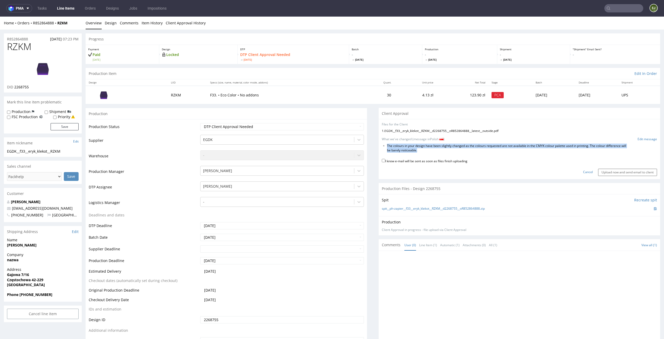
drag, startPoint x: 427, startPoint y: 154, endPoint x: 379, endPoint y: 145, distance: 48.6
click at [382, 145] on form "Files for the Client 1 . EGDK__f33__eryk_klekot__RZKM__d2268755__oR852864888__l…" at bounding box center [519, 149] width 275 height 54
copy form "The colours in your design have been slightly changed as the colours requested …"
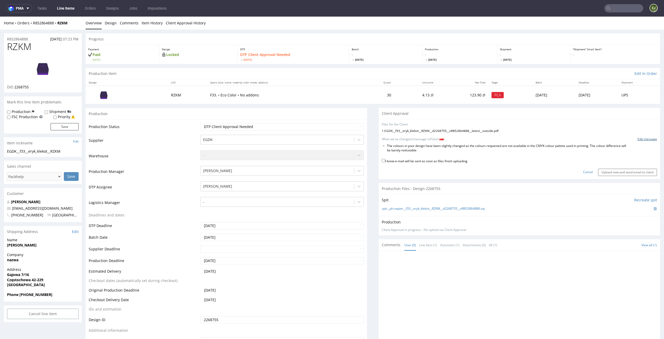
click at [645, 140] on link "Edit message" at bounding box center [647, 139] width 19 height 4
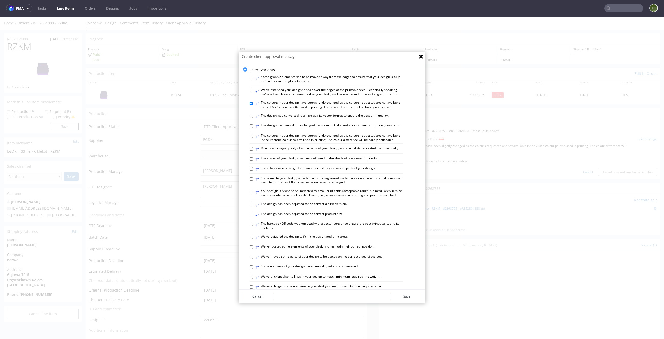
scroll to position [212, 0]
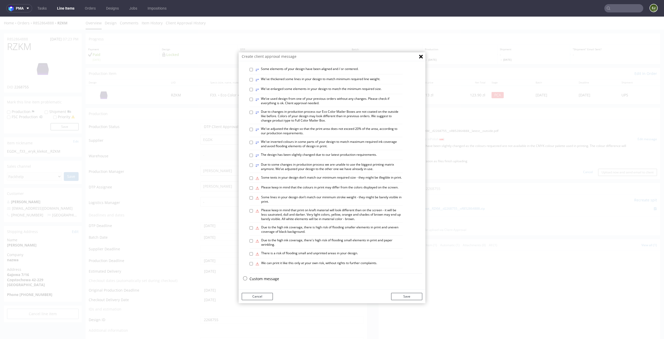
click at [258, 278] on p "Custom message" at bounding box center [336, 279] width 173 height 5
checkbox input "false"
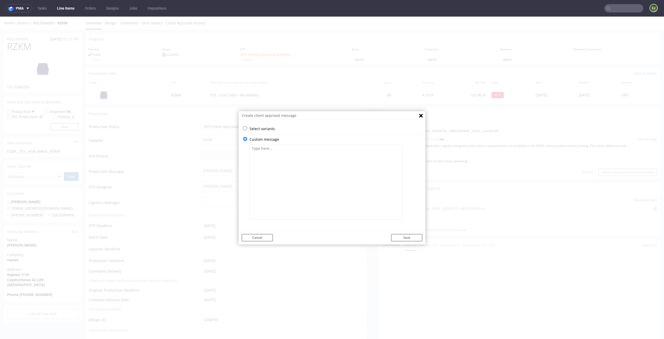
click at [312, 121] on div "Select variants ⥂ Some graphic elements had to be moved away from the edges to …" at bounding box center [332, 182] width 187 height 124
click at [299, 163] on textarea at bounding box center [326, 182] width 153 height 75
paste textarea "The colours in your design have been slightly changed as the colours requested …"
drag, startPoint x: 338, startPoint y: 152, endPoint x: 370, endPoint y: 186, distance: 47.0
click at [370, 186] on textarea "The colours in your design have been slightly changed as the colours requested …" at bounding box center [326, 182] width 153 height 75
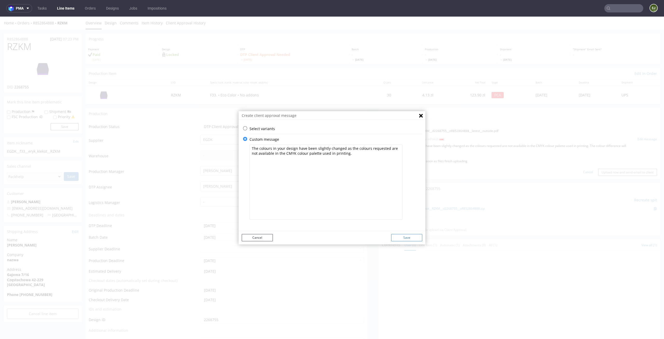
type textarea "The colours in your design have been slightly changed as the colours requested …"
click at [405, 238] on button "Save" at bounding box center [406, 237] width 31 height 7
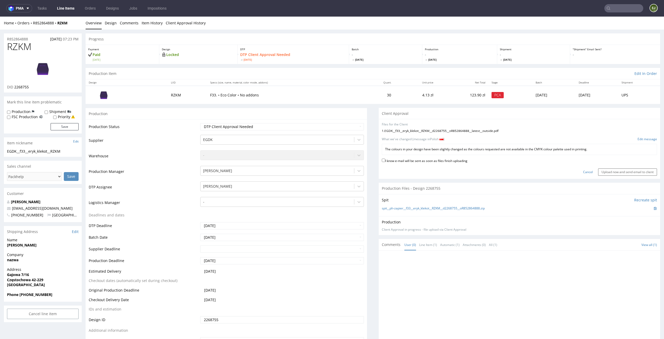
click at [450, 157] on form "Files for the Client 1 . EGDK__f33__eryk_klekot__RZKM__d2268755__oR852864888__l…" at bounding box center [519, 148] width 275 height 53
click at [450, 162] on label "I know e-mail will be sent as soon as files finish uploading" at bounding box center [425, 161] width 86 height 6
click at [385, 162] on input "I know e-mail will be sent as soon as files finish uploading" at bounding box center [383, 160] width 3 height 3
checkbox input "true"
click at [608, 168] on div "Cancel Upload now and send email to client" at bounding box center [519, 170] width 275 height 11
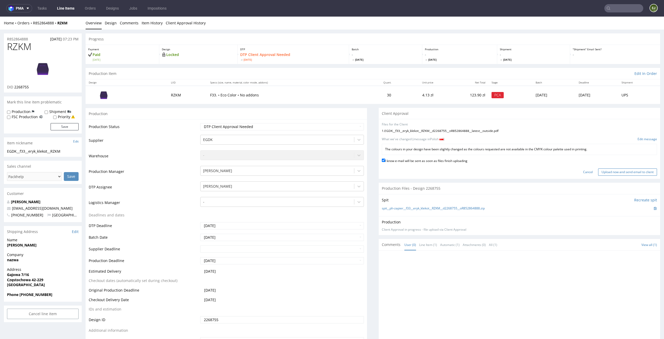
click at [607, 175] on input "Upload now and send email to client" at bounding box center [627, 172] width 59 height 7
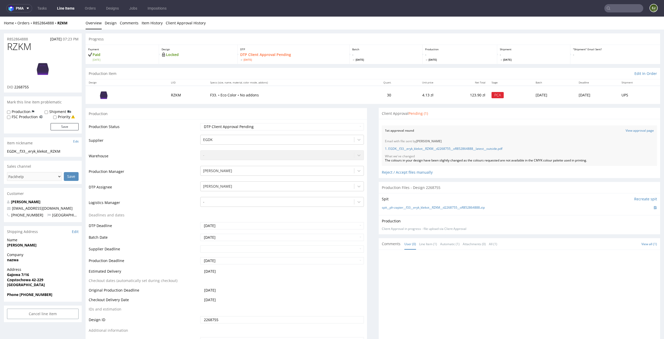
click at [66, 9] on link "Line Items" at bounding box center [66, 8] width 24 height 8
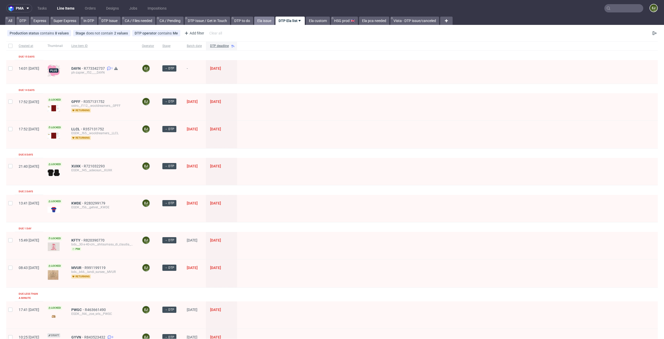
click at [264, 22] on link "Ela issue" at bounding box center [264, 21] width 20 height 8
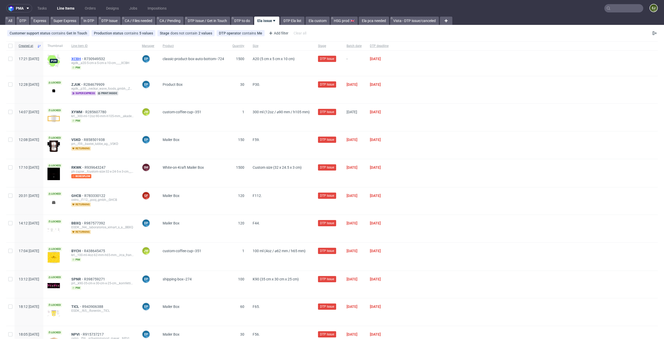
click at [84, 57] on span "XCBH" at bounding box center [77, 59] width 13 height 4
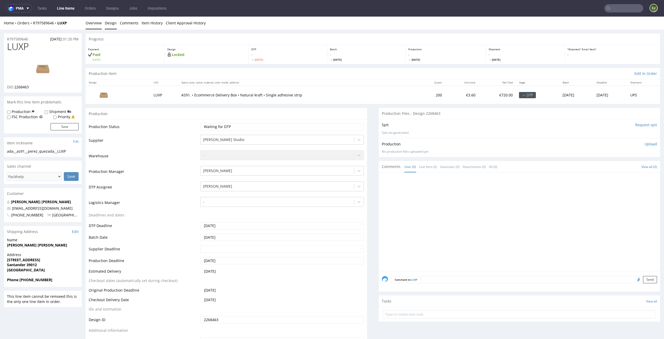
click at [109, 20] on link "Design" at bounding box center [111, 23] width 12 height 13
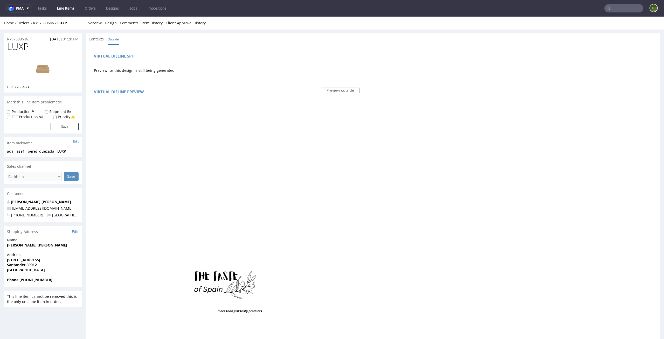
click at [98, 26] on link "Overview" at bounding box center [94, 23] width 16 height 13
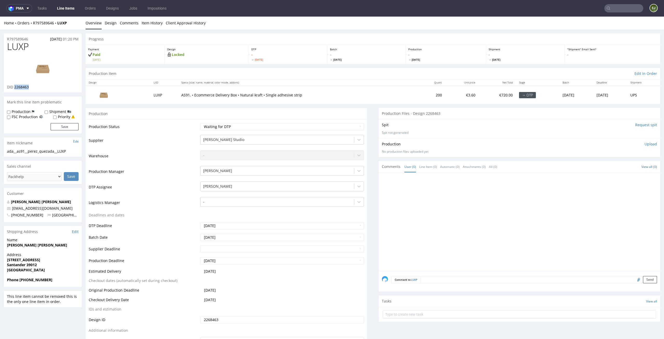
drag, startPoint x: 33, startPoint y: 91, endPoint x: 15, endPoint y: 88, distance: 18.6
click at [15, 88] on div "LUXP DID 2268463" at bounding box center [43, 67] width 78 height 51
copy span "2268463"
click at [103, 26] on div "Home Orders R797589646 LUXP Overview Design Comments Item History Client Approv…" at bounding box center [332, 23] width 664 height 13
click at [107, 26] on link "Design" at bounding box center [111, 23] width 12 height 13
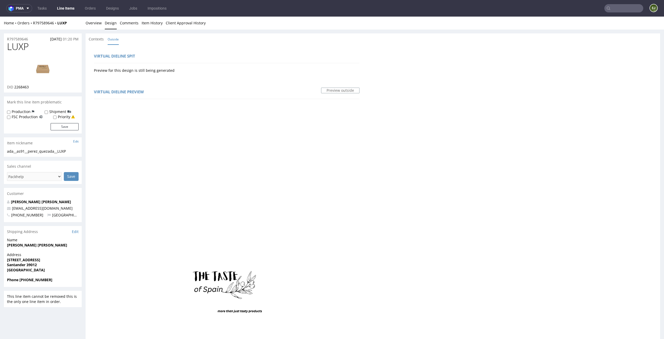
scroll to position [288, 0]
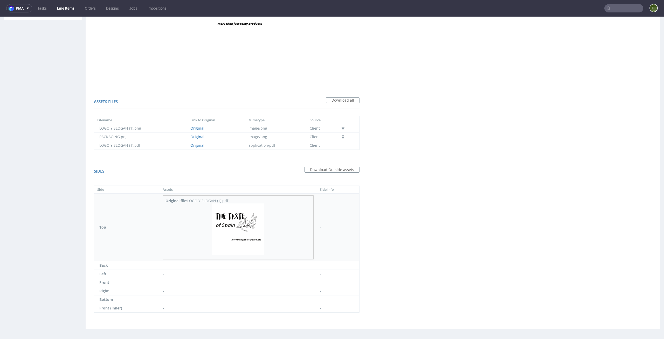
click at [209, 229] on p at bounding box center [238, 230] width 145 height 53
click at [230, 225] on img at bounding box center [238, 230] width 52 height 52
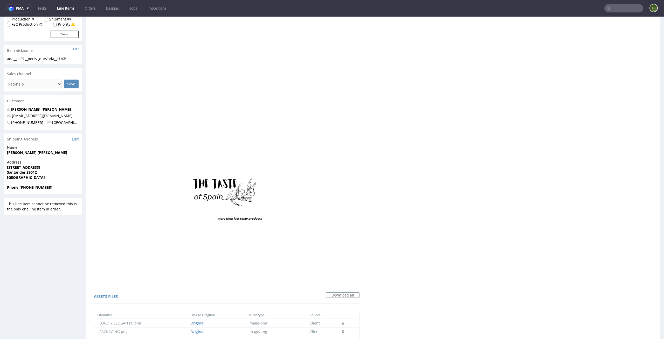
scroll to position [0, 0]
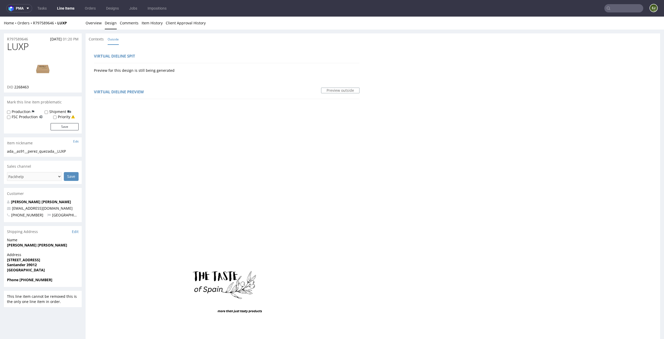
click at [46, 68] on img at bounding box center [43, 68] width 42 height 23
click at [98, 20] on link "Overview" at bounding box center [94, 23] width 16 height 13
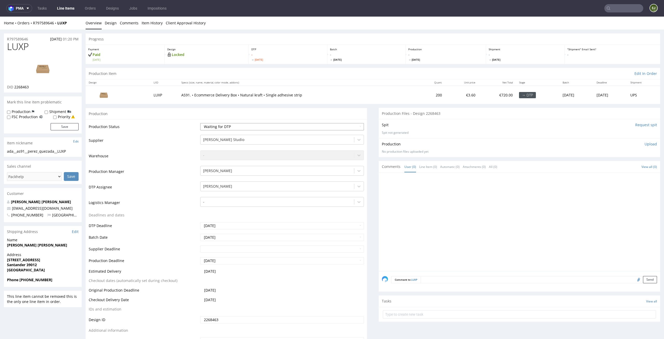
click at [300, 128] on select "Waiting for Artwork Waiting for Diecut Waiting for Mockup Waiting for DTP Waiti…" at bounding box center [282, 126] width 164 height 7
select select "dtp_in_process"
click at [200, 123] on select "Waiting for Artwork Waiting for Diecut Waiting for Mockup Waiting for DTP Waiti…" at bounding box center [282, 126] width 164 height 7
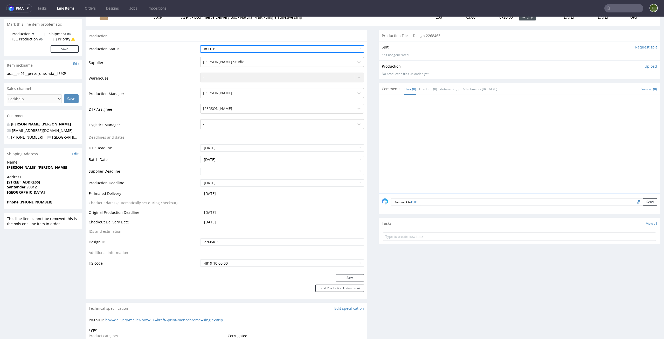
scroll to position [92, 0]
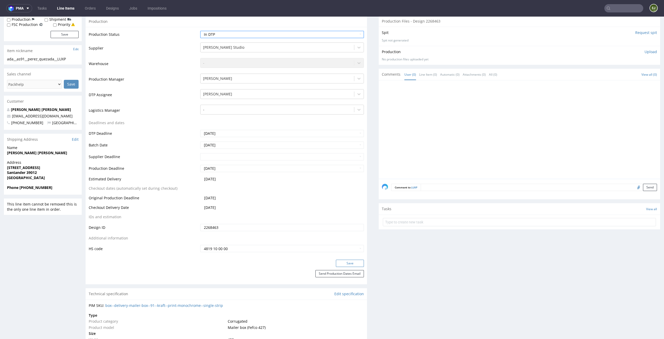
click at [350, 265] on button "Save" at bounding box center [350, 263] width 28 height 7
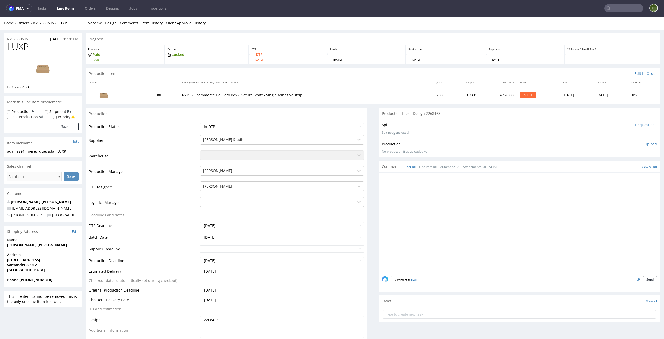
click at [379, 83] on th "Specs (size, name, material, color mode, addons)" at bounding box center [299, 82] width 241 height 6
drag, startPoint x: 73, startPoint y: 153, endPoint x: 0, endPoint y: 153, distance: 72.7
copy div "ada__as91__perez_quezada__LUXP"
drag, startPoint x: 35, startPoint y: 86, endPoint x: 15, endPoint y: 86, distance: 20.0
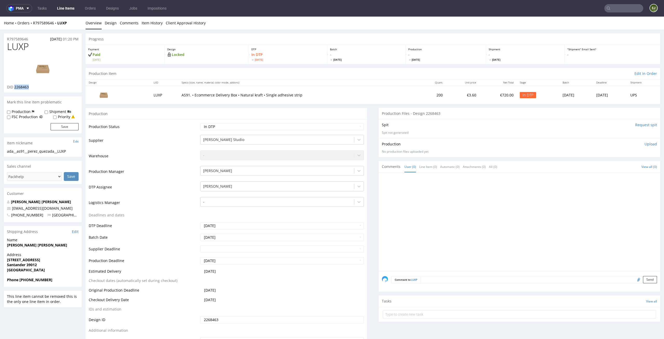
click at [15, 86] on div "DID 2268463" at bounding box center [43, 87] width 72 height 5
copy span "2268463"
drag, startPoint x: 31, startPoint y: 38, endPoint x: 0, endPoint y: 38, distance: 30.9
copy p "R797589646"
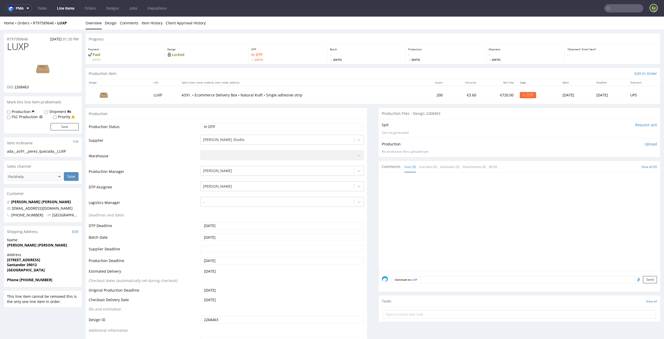
click at [645, 143] on p "Upload" at bounding box center [651, 144] width 12 height 5
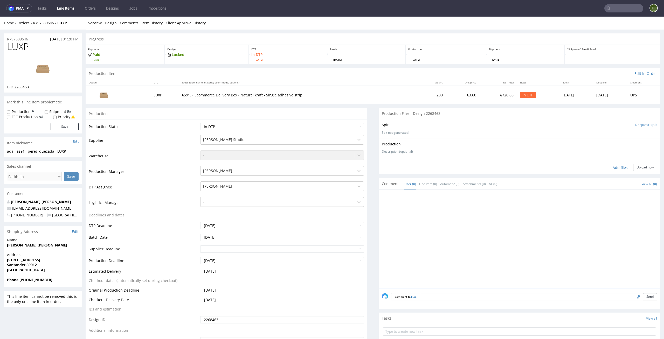
click at [614, 168] on div "Add files" at bounding box center [620, 168] width 26 height 8
type input "C:\fakepath\ada__as91__perez_quezada__LUXP__d2268463__oR797589646.pdf"
click at [643, 173] on button "Upload now" at bounding box center [645, 175] width 24 height 7
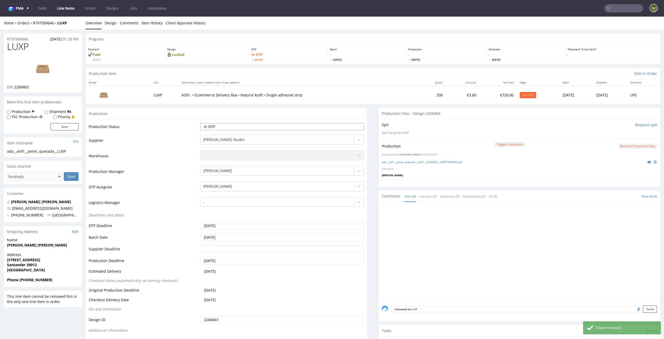
click at [311, 129] on select "Waiting for Artwork Waiting for Diecut Waiting for Mockup Waiting for DTP Waiti…" at bounding box center [282, 126] width 164 height 7
select select "dtp_production_ready"
click at [200, 123] on select "Waiting for Artwork Waiting for Diecut Waiting for Mockup Waiting for DTP Waiti…" at bounding box center [282, 126] width 164 height 7
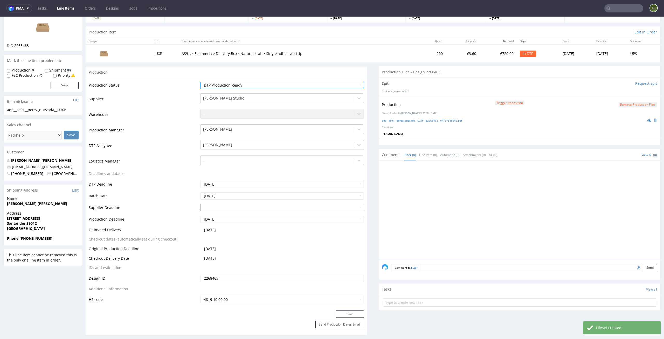
scroll to position [49, 0]
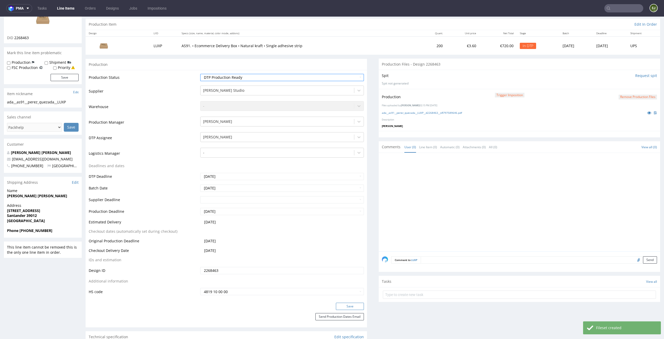
click at [347, 307] on button "Save" at bounding box center [350, 306] width 28 height 7
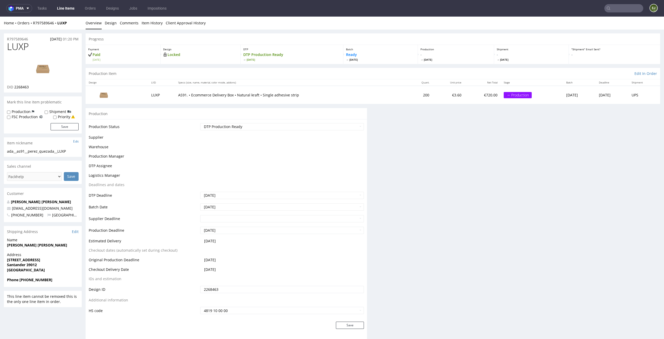
scroll to position [0, 0]
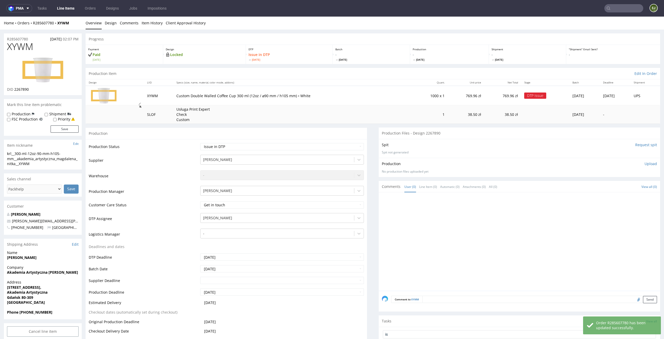
scroll to position [97, 0]
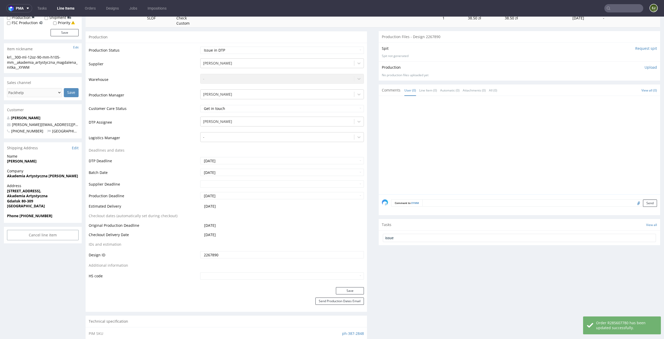
type input "issue"
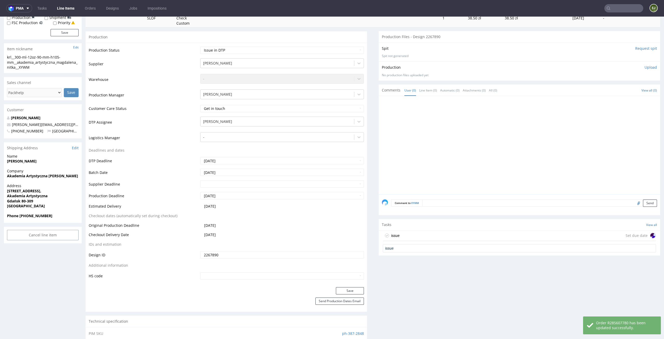
click at [435, 236] on div "issue Set due date" at bounding box center [519, 236] width 273 height 10
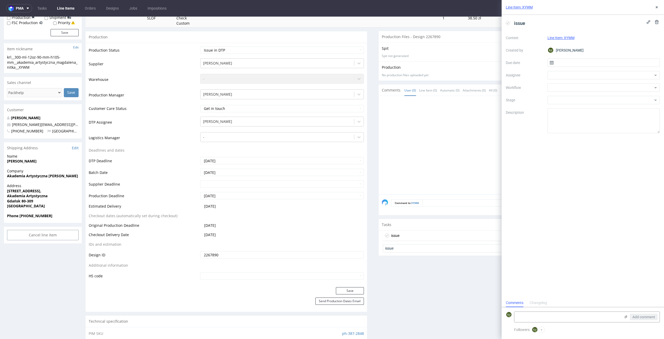
scroll to position [4, 0]
click at [579, 64] on input "text" at bounding box center [604, 63] width 113 height 8
click at [622, 98] on button "3" at bounding box center [621, 97] width 8 height 8
type input "[DATE]"
click at [620, 87] on div at bounding box center [604, 88] width 113 height 8
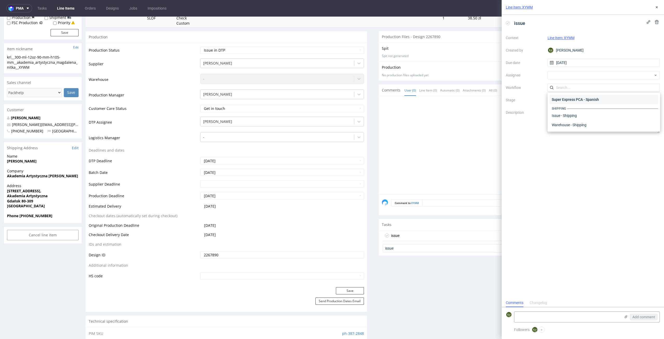
scroll to position [0, 0]
click at [618, 117] on div "DTP - Issue" at bounding box center [604, 115] width 108 height 9
click at [587, 320] on textarea at bounding box center [568, 317] width 106 height 10
paste textarea "I need information about distribution countries"
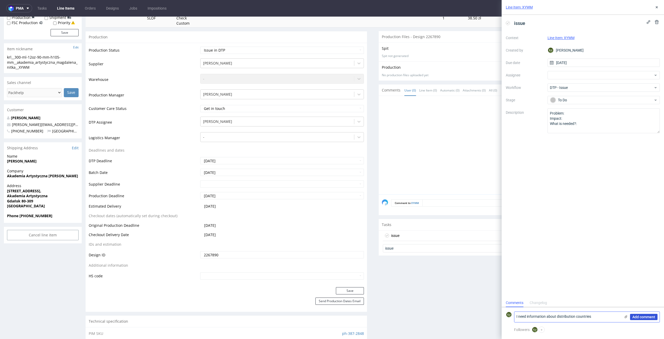
type textarea "I need information about distribution countries"
click at [643, 316] on span "Add comment" at bounding box center [644, 318] width 23 height 4
click at [654, 314] on button "Add comment" at bounding box center [644, 317] width 28 height 6
click at [644, 316] on span "Add comment" at bounding box center [644, 318] width 23 height 4
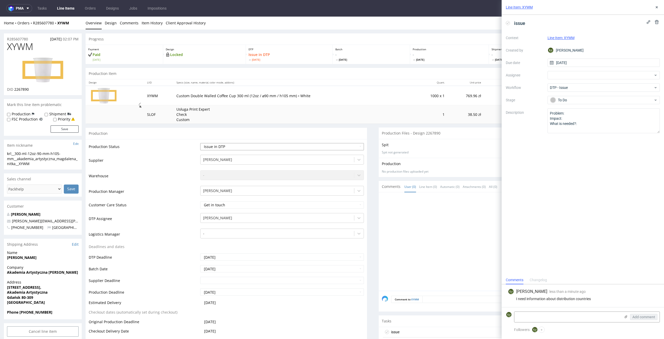
click at [326, 147] on select "Waiting for Artwork Waiting for Diecut Waiting for Mockup Waiting for DTP Waiti…" at bounding box center [282, 146] width 164 height 7
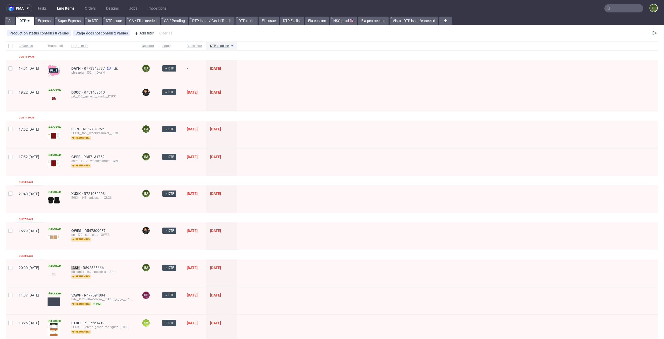
scroll to position [122, 0]
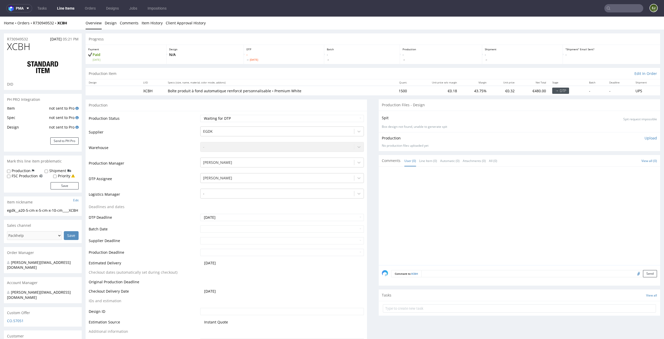
click at [264, 90] on p "Boîte produit à fond automatique renforcé personnalisable • Premium White" at bounding box center [276, 90] width 216 height 5
drag, startPoint x: 266, startPoint y: 91, endPoint x: 162, endPoint y: 93, distance: 104.9
click at [162, 93] on tr "XCBH Boîte produit à fond automatique renforcé personnalisable • Premium White …" at bounding box center [373, 91] width 575 height 10
copy tr "Boîte produit à fond automatique renforcé personnalisable"
click at [483, 128] on p "Box design not found, unable to generate spit" at bounding box center [519, 127] width 275 height 4
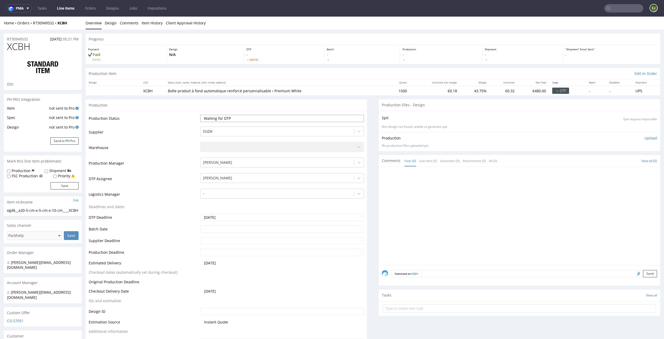
click at [353, 118] on select "Waiting for Artwork Waiting for Diecut Waiting for Mockup Waiting for DTP Waiti…" at bounding box center [282, 118] width 164 height 7
select select "dtp_issue"
click at [200, 115] on select "Waiting for Artwork Waiting for Diecut Waiting for Mockup Waiting for DTP Waiti…" at bounding box center [282, 118] width 164 height 7
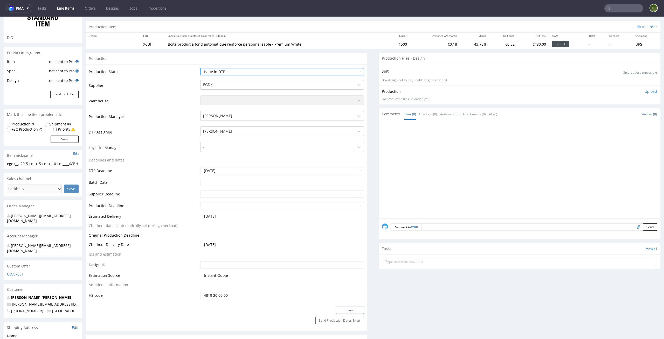
scroll to position [63, 0]
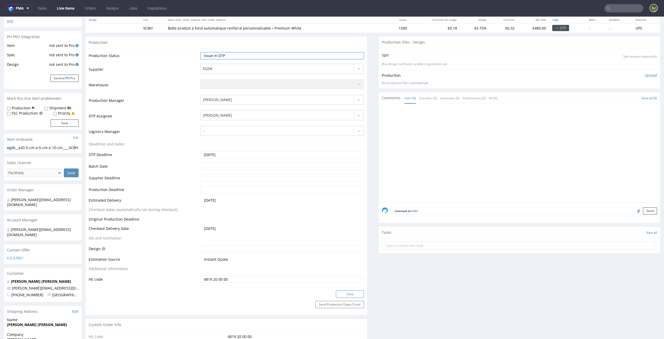
click at [344, 291] on button "Save" at bounding box center [350, 294] width 28 height 7
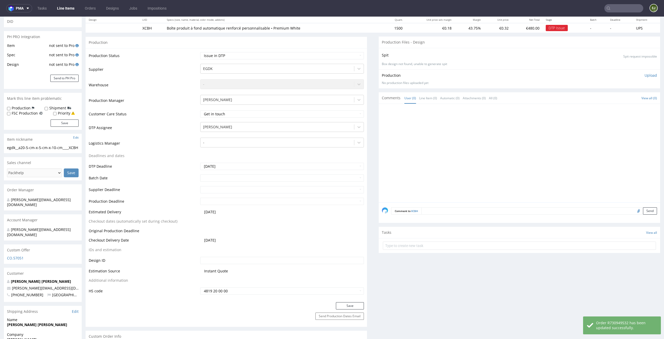
click at [421, 250] on form at bounding box center [519, 246] width 273 height 12
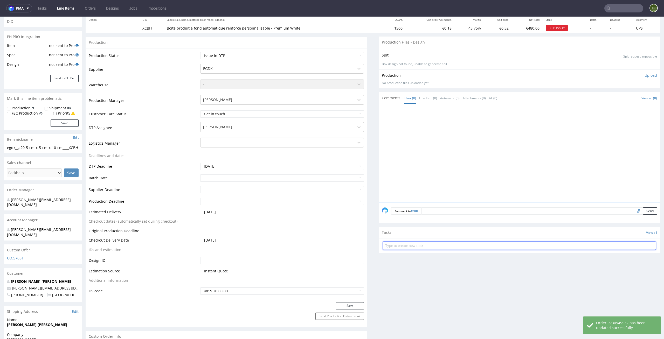
click at [428, 246] on input "text" at bounding box center [519, 246] width 273 height 8
type input "issue"
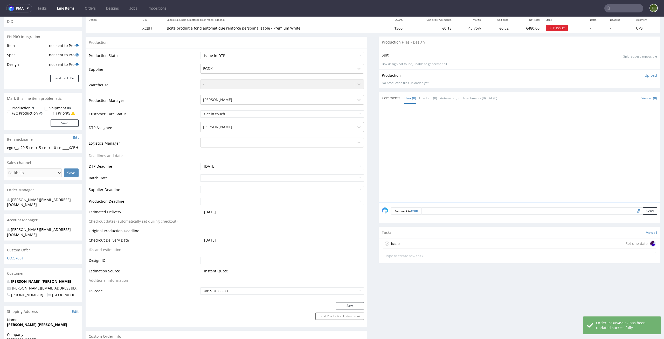
click at [427, 243] on div "issue Set due date" at bounding box center [519, 244] width 273 height 10
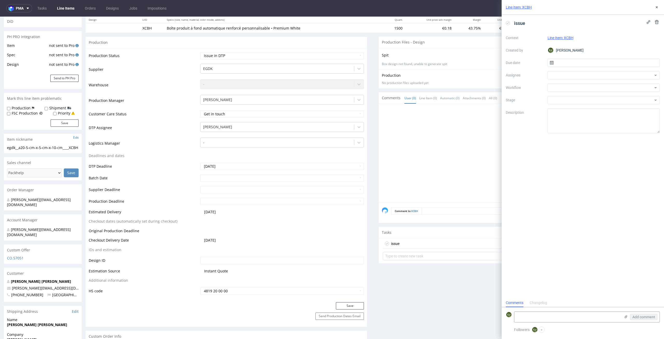
scroll to position [4, 0]
click at [577, 62] on input "text" at bounding box center [604, 63] width 113 height 8
click at [622, 100] on button "3" at bounding box center [621, 97] width 8 height 8
type input "[DATE]"
click at [621, 84] on div at bounding box center [604, 88] width 113 height 8
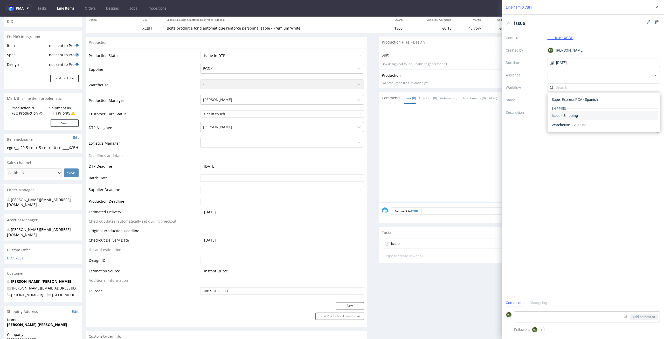
scroll to position [0, 0]
click at [621, 115] on div "DTP - Issue" at bounding box center [604, 115] width 108 height 9
click at [601, 120] on textarea "Problem: Impact: What is needed?:" at bounding box center [604, 120] width 113 height 25
type textarea "No design here"
click at [613, 206] on div "issue Context Line Item: XCBH Created by [PERSON_NAME] Due date [DATE] Assignee…" at bounding box center [583, 157] width 162 height 284
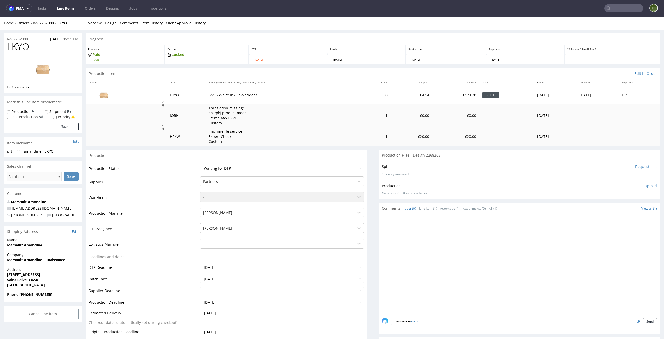
click at [111, 21] on link "Design" at bounding box center [111, 23] width 12 height 13
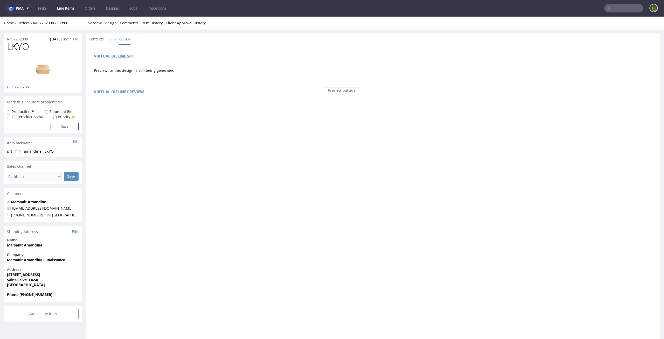
click at [90, 21] on link "Overview" at bounding box center [94, 23] width 16 height 13
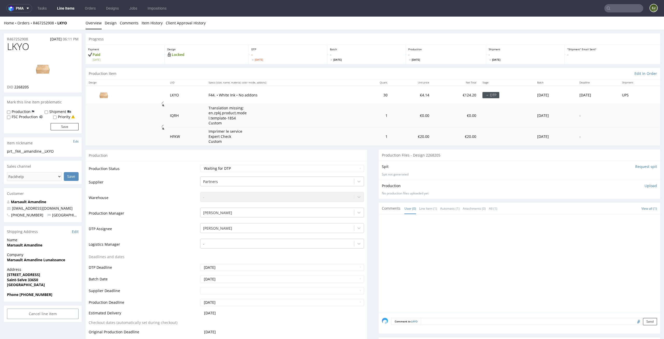
click at [639, 168] on input "Request spit" at bounding box center [646, 166] width 22 height 5
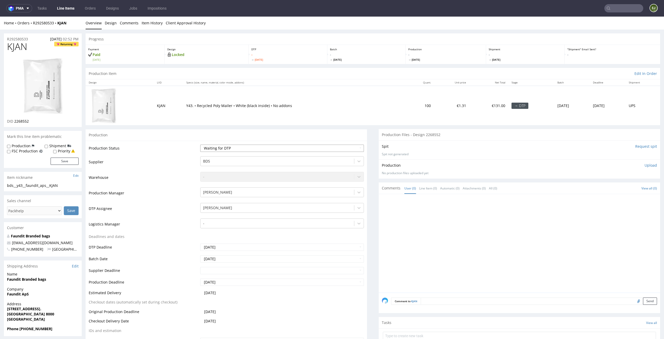
click at [317, 151] on select "Waiting for Artwork Waiting for Diecut Waiting for Mockup Waiting for DTP Waiti…" at bounding box center [282, 148] width 164 height 7
select select "dtp_in_process"
click at [200, 145] on select "Waiting for Artwork Waiting for Diecut Waiting for Mockup Waiting for DTP Waiti…" at bounding box center [282, 148] width 164 height 7
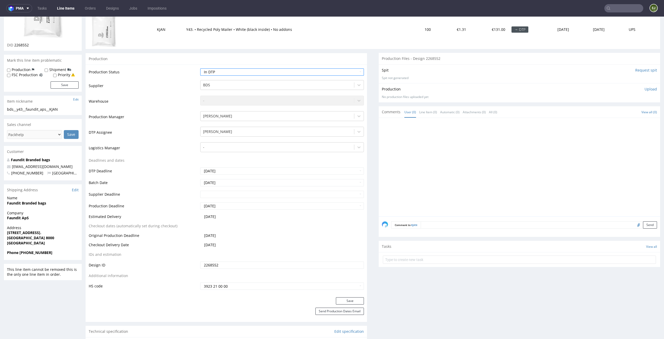
scroll to position [88, 0]
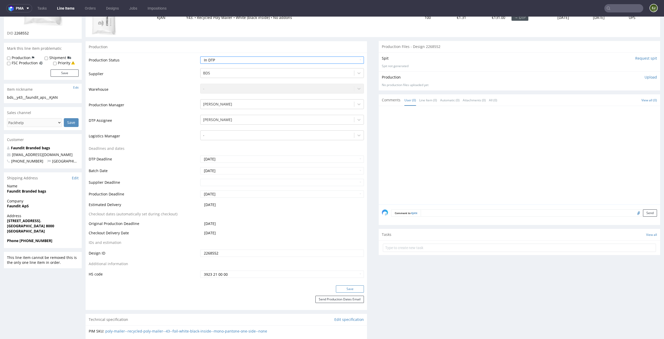
click at [349, 290] on button "Save" at bounding box center [350, 289] width 28 height 7
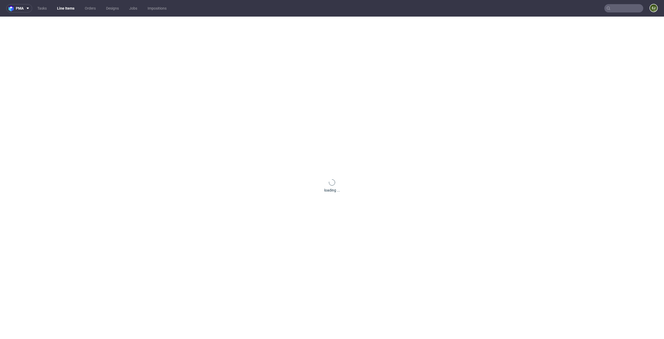
scroll to position [0, 0]
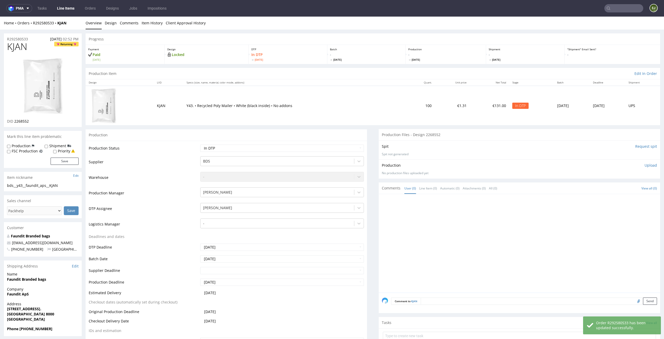
click at [640, 146] on input "Request spit" at bounding box center [646, 146] width 22 height 5
click at [333, 107] on p "Y43. • Recycled Poly Mailer • White (black inside) • No addons" at bounding box center [295, 105] width 217 height 5
click at [633, 145] on p "👉 Spit created, reload 👈" at bounding box center [634, 146] width 45 height 5
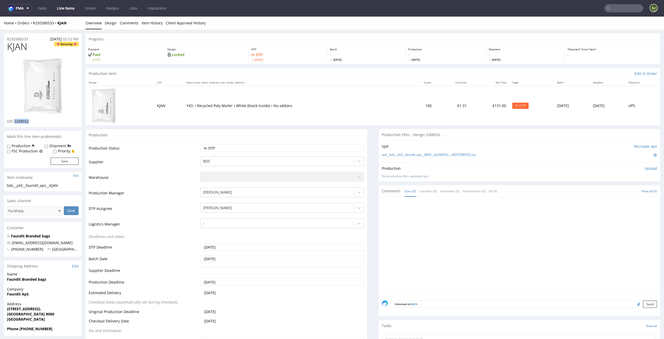
drag, startPoint x: 31, startPoint y: 121, endPoint x: 15, endPoint y: 121, distance: 16.3
click at [15, 121] on div "DID 2268552" at bounding box center [43, 121] width 72 height 5
copy span "2268552"
drag, startPoint x: 36, startPoint y: 46, endPoint x: 0, endPoint y: 46, distance: 35.8
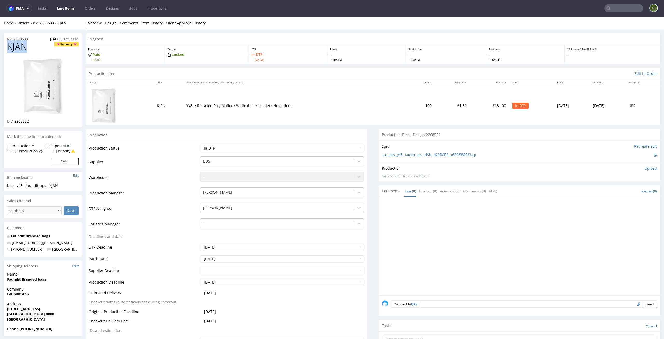
copy span "KJAN"
click at [399, 155] on link "spit__bds__y43__faundit_aps__KJAN__d2268552__oR292580533.zip" at bounding box center [429, 155] width 94 height 4
click at [645, 166] on p "Upload" at bounding box center [651, 168] width 12 height 5
click at [612, 192] on div "Add files" at bounding box center [620, 192] width 26 height 8
type input "C:\fakepath\bds__y43__faundit_aps__KJAN__d2268552__oR292580533__latest__front.p…"
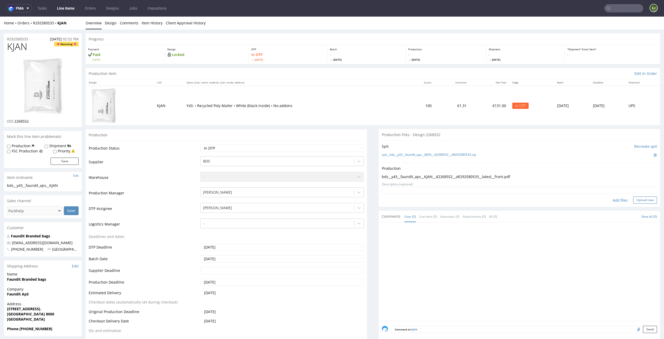
click at [636, 198] on button "Upload now" at bounding box center [645, 200] width 24 height 7
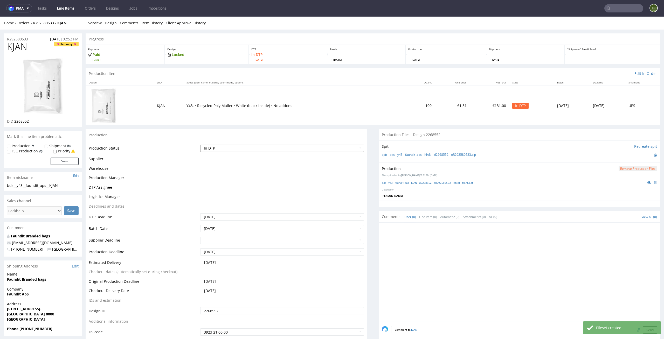
click at [346, 149] on select "Waiting for Artwork Waiting for Diecut Waiting for Mockup Waiting for DTP Waiti…" at bounding box center [282, 148] width 164 height 7
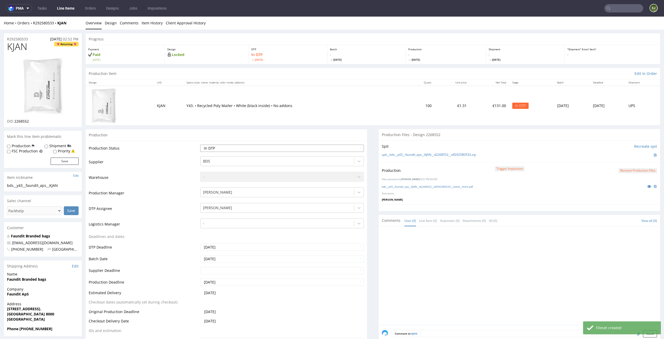
select select "dtp_production_ready"
click at [200, 145] on select "Waiting for Artwork Waiting for Diecut Waiting for Mockup Waiting for DTP Waiti…" at bounding box center [282, 148] width 164 height 7
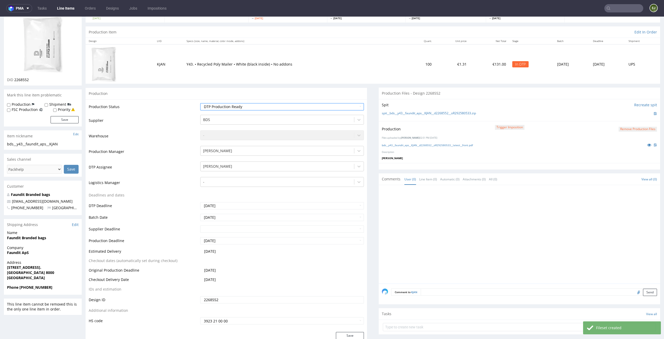
scroll to position [67, 0]
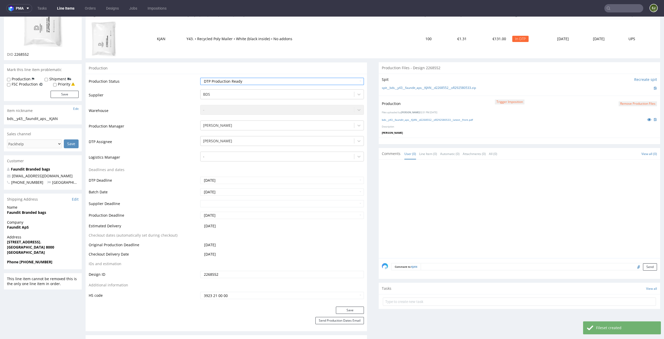
click at [356, 316] on div "Save" at bounding box center [227, 312] width 282 height 10
click at [356, 313] on button "Save" at bounding box center [350, 310] width 28 height 7
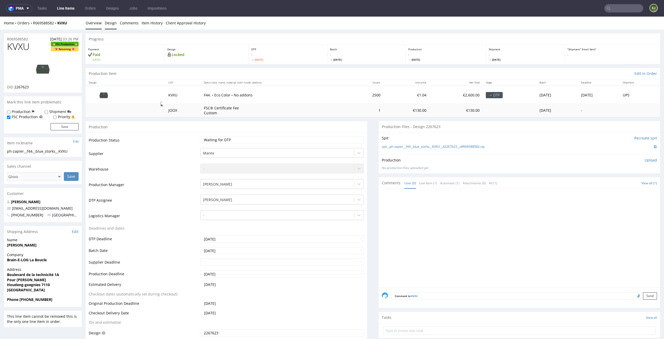
click at [111, 26] on link "Design" at bounding box center [111, 23] width 12 height 13
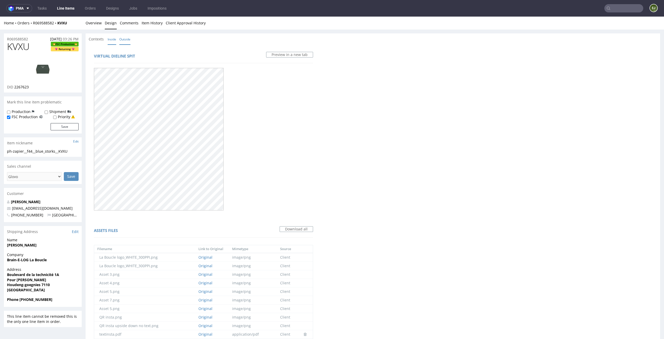
click at [113, 40] on link "Inside" at bounding box center [112, 39] width 9 height 11
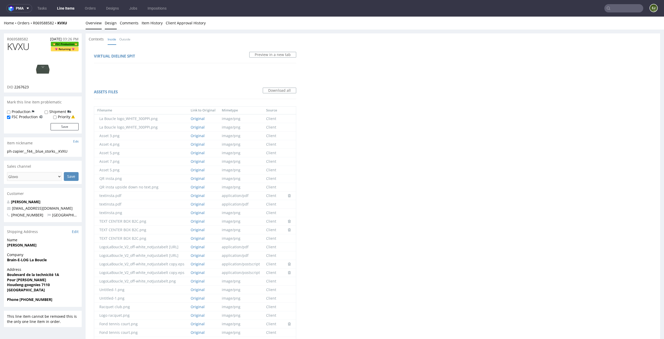
click at [98, 24] on link "Overview" at bounding box center [94, 23] width 16 height 13
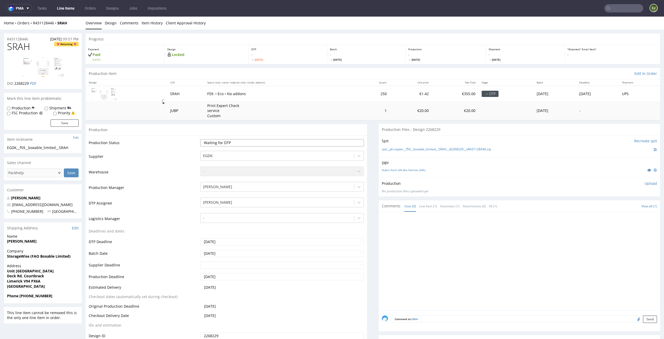
click at [265, 142] on select "Waiting for Artwork Waiting for Diecut Waiting for Mockup Waiting for DTP Waiti…" at bounding box center [282, 142] width 164 height 7
select select "dtp_in_process"
click at [200, 139] on select "Waiting for Artwork Waiting for Diecut Waiting for Mockup Waiting for DTP Waiti…" at bounding box center [282, 142] width 164 height 7
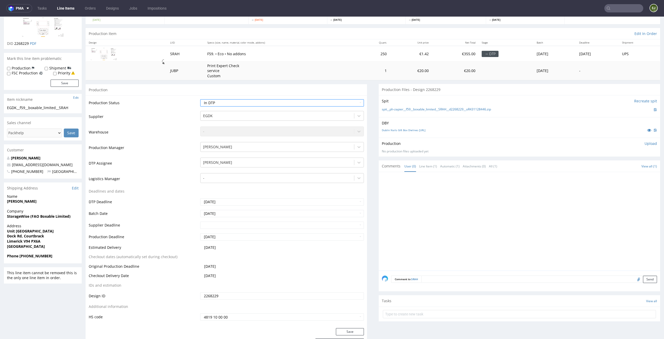
scroll to position [56, 0]
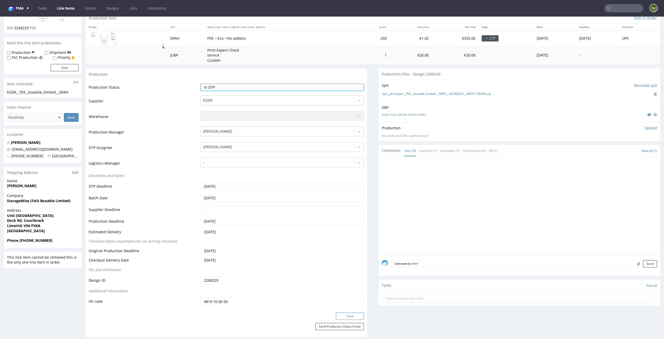
click at [356, 314] on button "Save" at bounding box center [350, 316] width 28 height 7
click at [394, 115] on link "Dublin Nails Gift Box Dielines [URL]" at bounding box center [404, 115] width 44 height 4
click at [399, 96] on link "spit__ph-zapier__f59__boxable_limited__SRAH__d2268229__oR431128446.zip" at bounding box center [436, 94] width 109 height 4
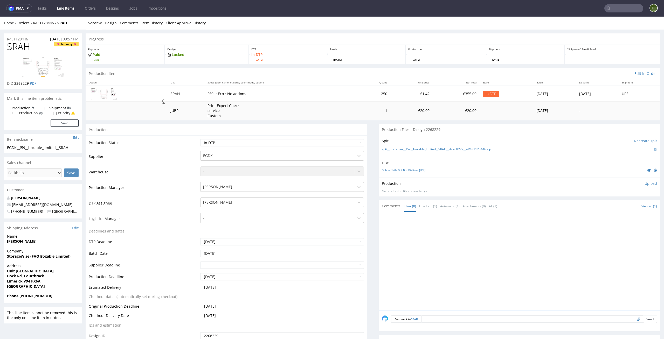
drag, startPoint x: 36, startPoint y: 48, endPoint x: 0, endPoint y: 48, distance: 36.1
copy span "SRAH"
click at [645, 183] on p "Upload" at bounding box center [651, 183] width 12 height 5
click at [613, 207] on div "Add files" at bounding box center [620, 207] width 26 height 8
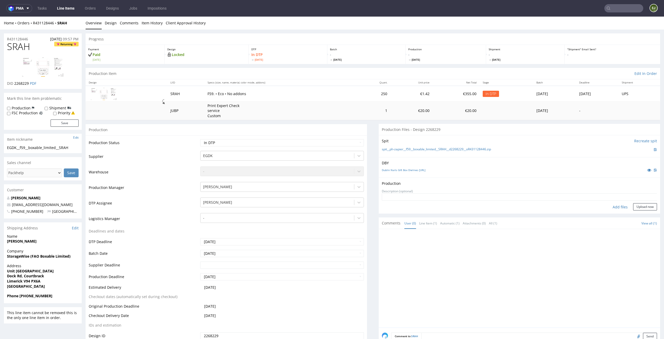
type input "C:\fakepath\EGDK__f59__boxable_limited__SRAH__d2268229__oR431128446__latest__ou…"
click at [633, 215] on button "Upload now" at bounding box center [645, 215] width 24 height 7
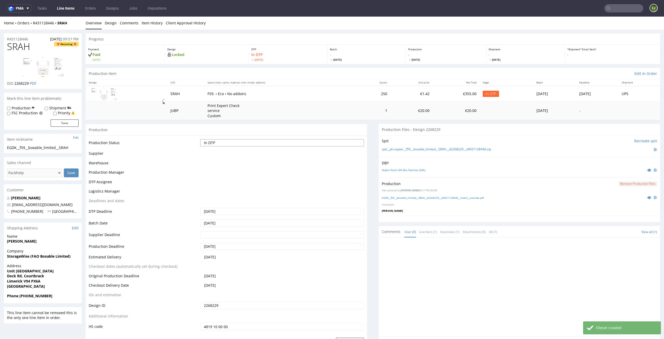
click at [337, 143] on select "Waiting for Artwork Waiting for Diecut Waiting for Mockup Waiting for DTP Waiti…" at bounding box center [282, 142] width 164 height 7
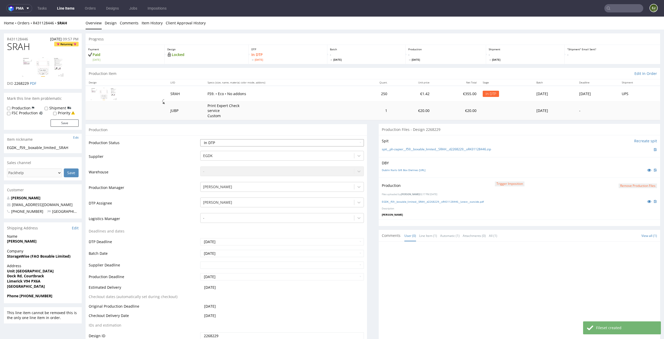
select select "dtp_production_ready"
click at [200, 139] on select "Waiting for Artwork Waiting for Diecut Waiting for Mockup Waiting for DTP Waiti…" at bounding box center [282, 142] width 164 height 7
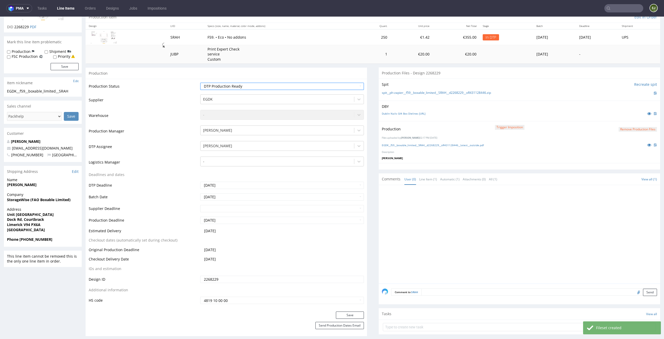
scroll to position [90, 0]
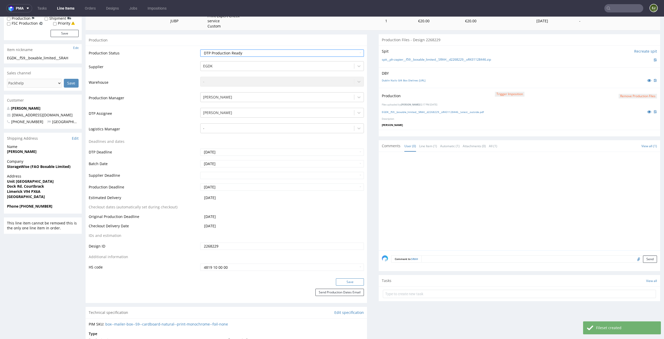
click at [355, 283] on button "Save" at bounding box center [350, 282] width 28 height 7
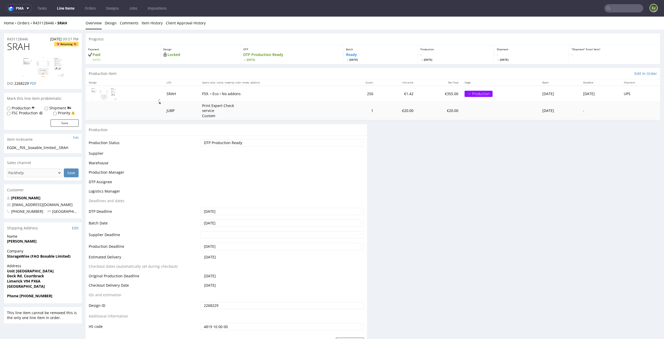
scroll to position [0, 0]
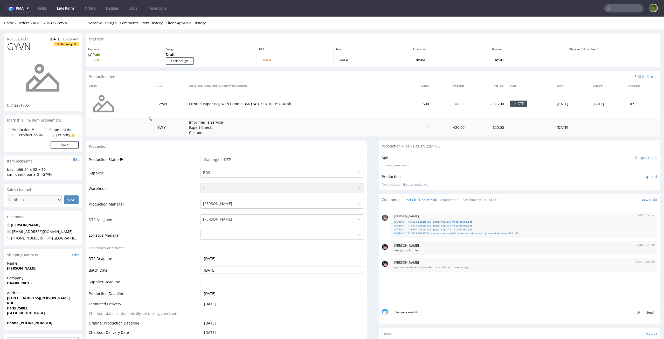
click at [424, 200] on link "Line Item (0)" at bounding box center [428, 199] width 18 height 11
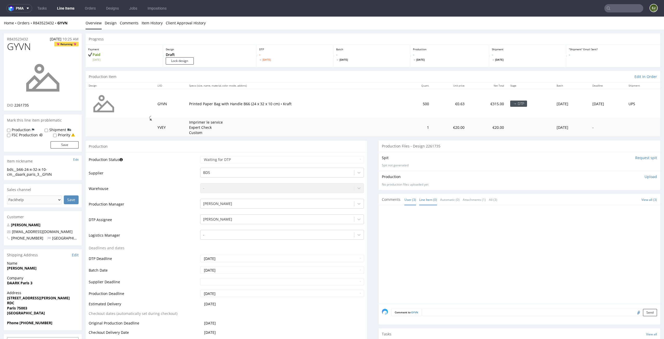
click at [408, 199] on link "User (3)" at bounding box center [411, 199] width 12 height 11
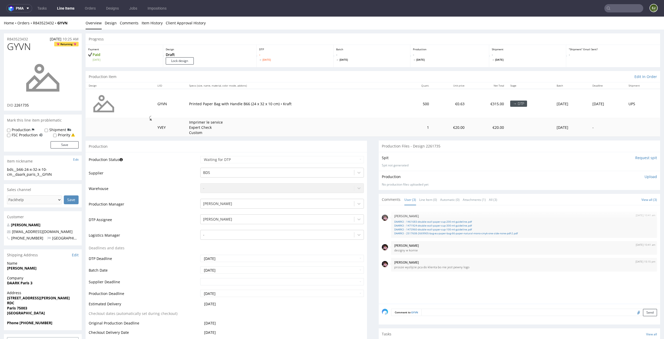
scroll to position [95, 0]
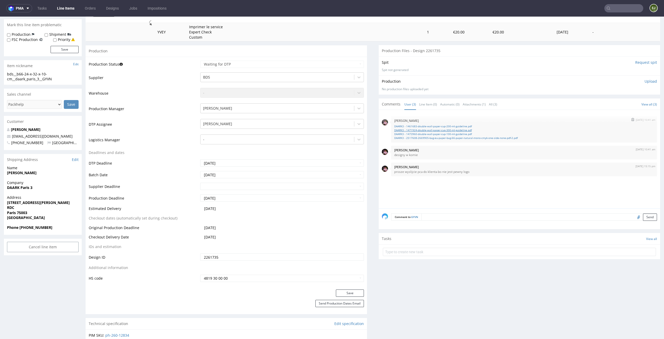
click at [423, 128] on link "DAARK3 - 1471924-double-wall-paper-cup-300-ml-guideline.pdf" at bounding box center [524, 130] width 260 height 4
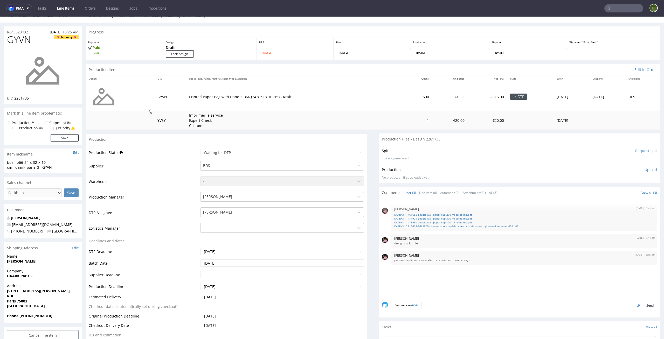
scroll to position [0, 0]
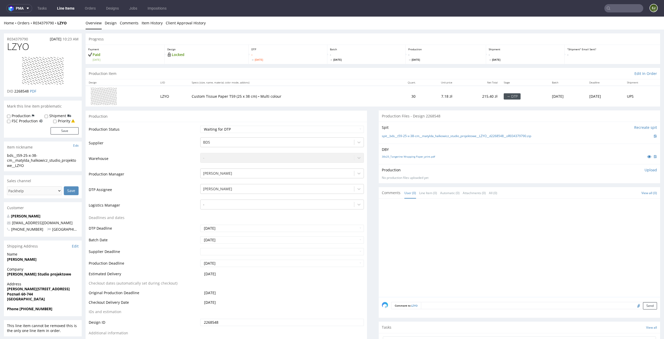
click at [407, 154] on div "38x25_Tangerine Wrapping Paper_print.pdf" at bounding box center [519, 157] width 275 height 6
click at [406, 158] on link "38x25_Tangerine Wrapping Paper_print.pdf" at bounding box center [408, 157] width 53 height 4
click at [405, 136] on link "spit__bds__t59-25-x-38-cm__matylda_halkowicz_studio_projektowe__LZYO__d2268548_…" at bounding box center [456, 136] width 149 height 4
click at [318, 134] on td "Waiting for Artwork Waiting for Diecut Waiting for Mockup Waiting for DTP Waiti…" at bounding box center [281, 131] width 165 height 12
click at [322, 127] on select "Waiting for Artwork Waiting for Diecut Waiting for Mockup Waiting for DTP Waiti…" at bounding box center [282, 129] width 164 height 7
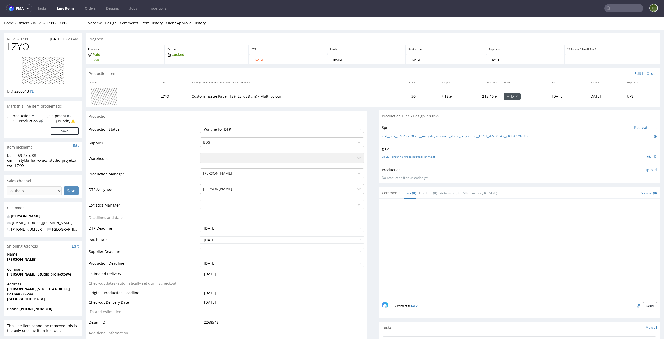
select select "dtp_in_process"
click at [200, 126] on select "Waiting for Artwork Waiting for Diecut Waiting for Mockup Waiting for DTP Waiti…" at bounding box center [282, 129] width 164 height 7
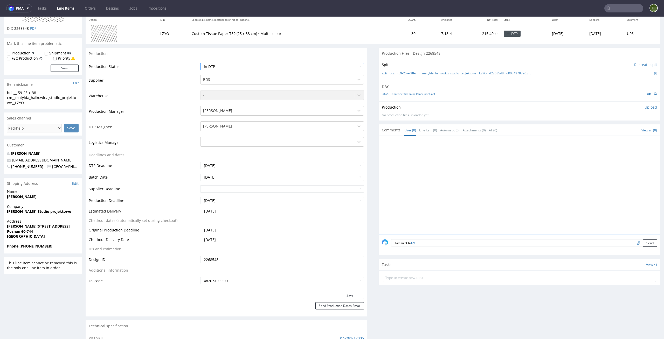
scroll to position [100, 0]
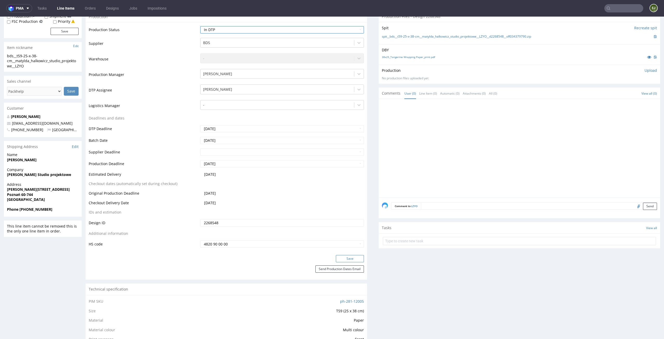
click at [345, 262] on button "Save" at bounding box center [350, 258] width 28 height 7
click at [451, 114] on div at bounding box center [521, 149] width 278 height 95
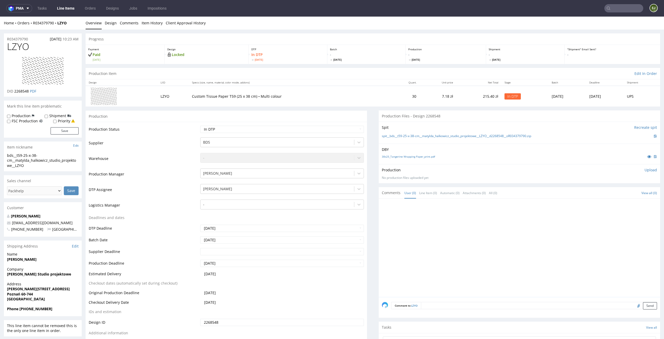
click at [446, 133] on div "spit__bds__t59-25-x-38-cm__matylda_halkowicz_studio_projektowe__LZYO__d2268548_…" at bounding box center [519, 136] width 275 height 6
click at [443, 136] on link "spit__bds__t59-25-x-38-cm__matylda_halkowicz_studio_projektowe__LZYO__d2268548_…" at bounding box center [456, 136] width 149 height 4
click at [238, 62] on div "Design Locked" at bounding box center [207, 54] width 84 height 19
click at [645, 172] on p "Upload" at bounding box center [651, 170] width 12 height 5
click at [611, 190] on div "Add files" at bounding box center [620, 194] width 26 height 8
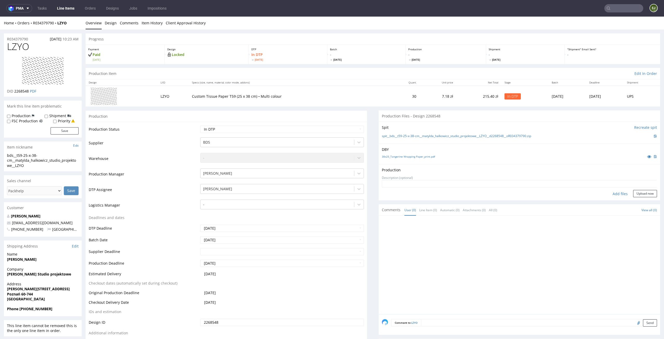
type input "C:\fakepath\bds__t59-25-x-38-cm__matylda_halkowicz_studio_projektowe__LZYO__d22…"
click at [636, 203] on button "Upload now" at bounding box center [645, 201] width 24 height 7
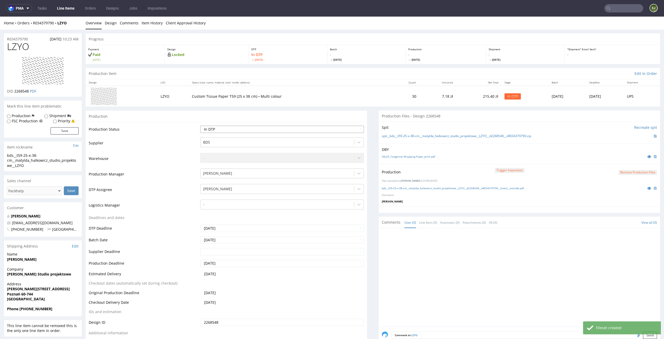
click at [349, 126] on select "Waiting for Artwork Waiting for Diecut Waiting for Mockup Waiting for DTP Waiti…" at bounding box center [282, 129] width 164 height 7
select select "dtp_production_ready"
click at [200, 126] on select "Waiting for Artwork Waiting for Diecut Waiting for Mockup Waiting for DTP Waiti…" at bounding box center [282, 129] width 164 height 7
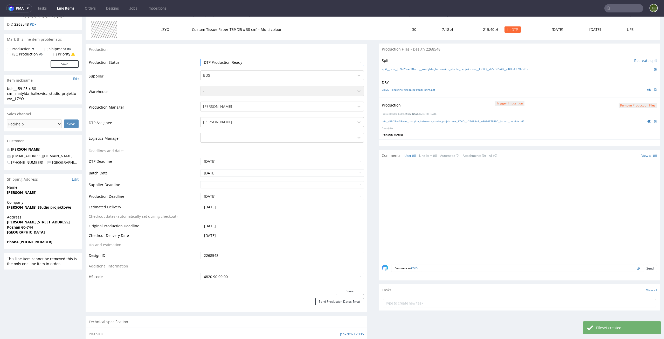
scroll to position [79, 0]
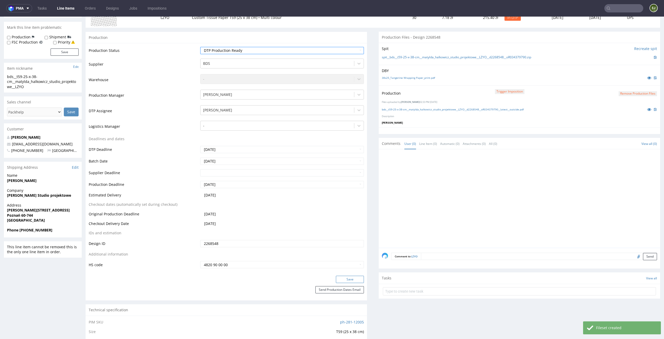
click at [351, 280] on button "Save" at bounding box center [350, 279] width 28 height 7
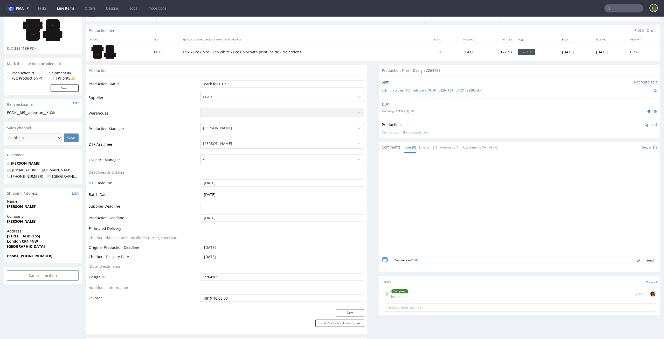
scroll to position [54, 0]
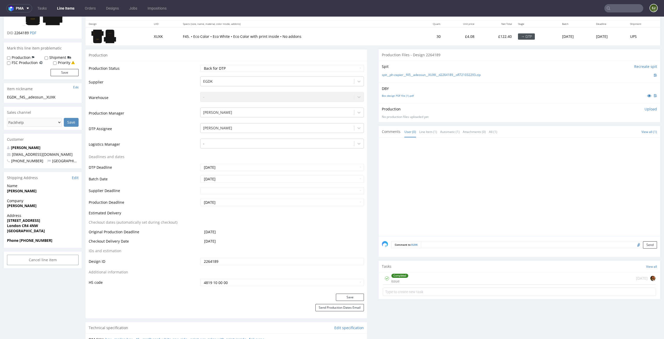
click at [430, 271] on div "Tasks View all" at bounding box center [520, 266] width 282 height 11
click at [429, 282] on div "Completed issue [DATE]" at bounding box center [519, 279] width 273 height 12
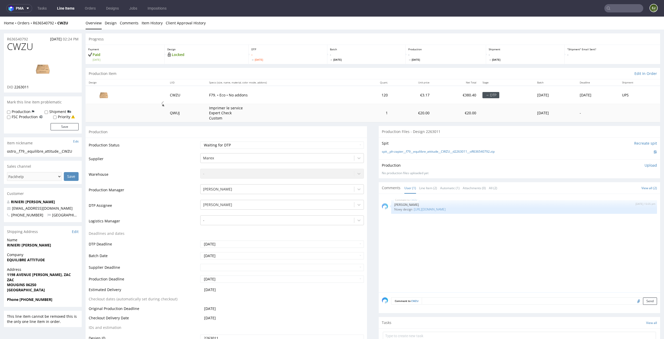
click at [340, 46] on div "Batch - Tue 7 Oct" at bounding box center [366, 54] width 79 height 19
drag, startPoint x: 490, startPoint y: 211, endPoint x: 471, endPoint y: 210, distance: 18.4
click at [471, 210] on p "Nowy design : https://packhelp.fr/editor/product/design/2264344" at bounding box center [524, 210] width 260 height 4
copy link "2264344"
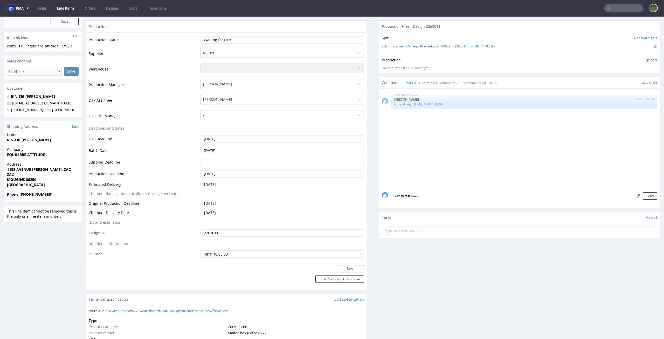
scroll to position [201, 0]
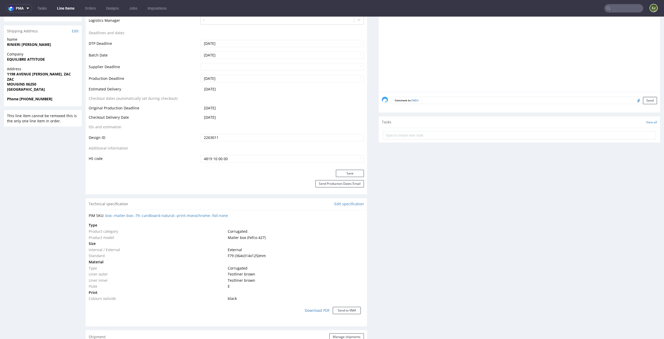
click at [294, 140] on input "2263011" at bounding box center [282, 137] width 164 height 7
paste input "4344"
type input "2264344"
click at [343, 171] on button "Save" at bounding box center [350, 173] width 28 height 7
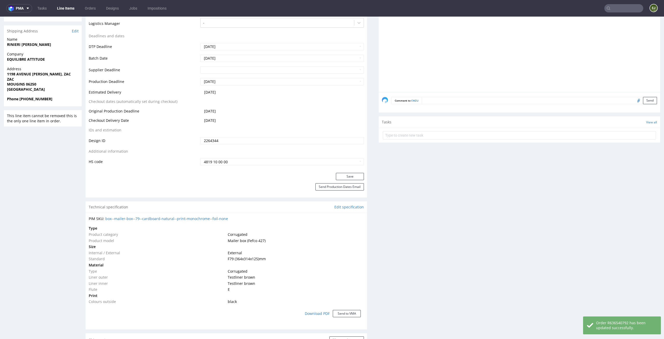
scroll to position [0, 0]
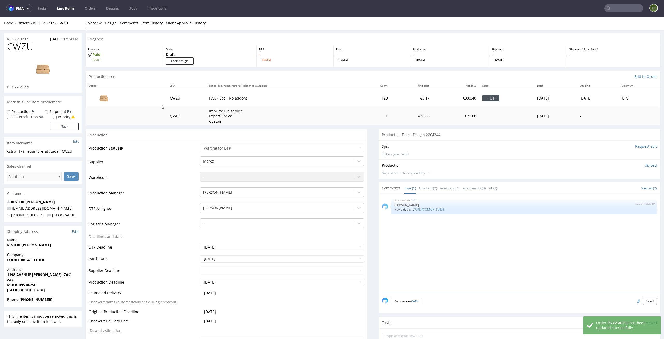
click at [177, 66] on div "Design Draft Lock design" at bounding box center [209, 56] width 93 height 22
click at [182, 60] on input "Lock design" at bounding box center [180, 60] width 28 height 7
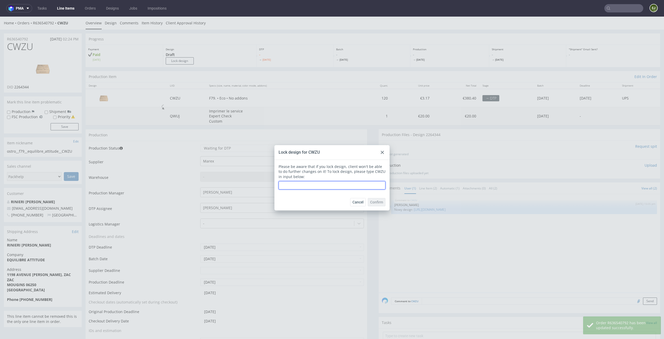
click at [309, 186] on input "text" at bounding box center [332, 185] width 107 height 8
type input "CWZU"
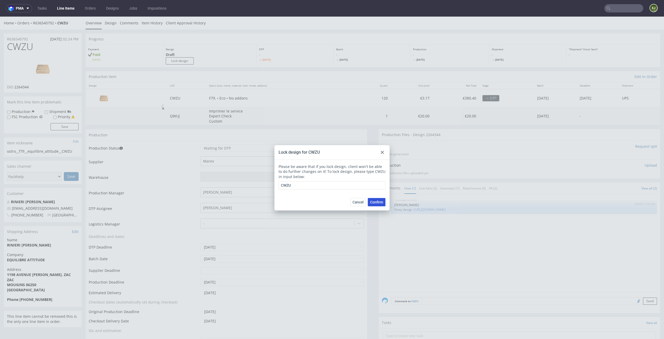
click at [381, 203] on button "Confirm" at bounding box center [377, 202] width 18 height 8
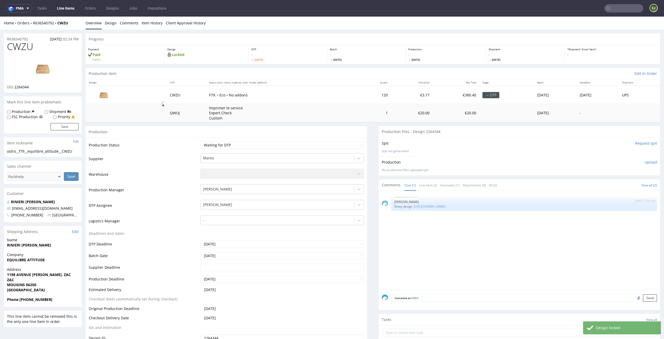
click at [640, 145] on input "Request spit" at bounding box center [646, 143] width 22 height 5
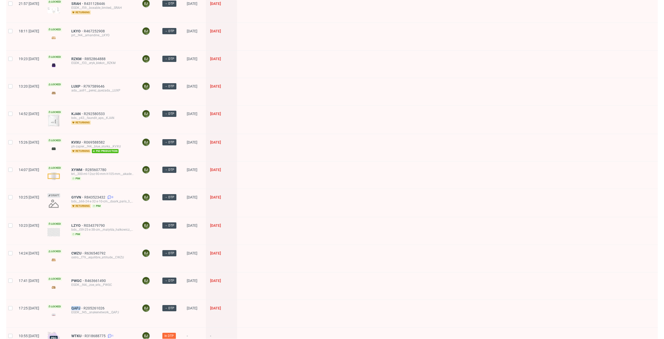
scroll to position [15, 0]
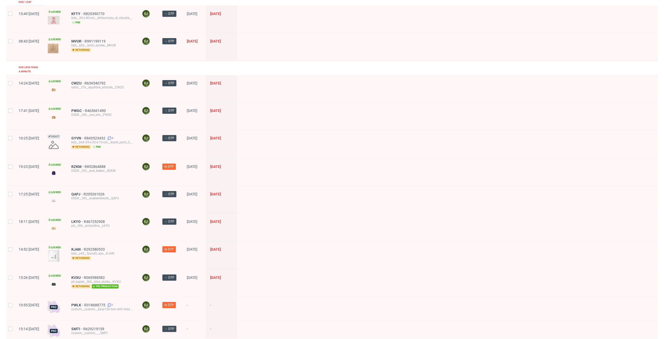
scroll to position [146, 0]
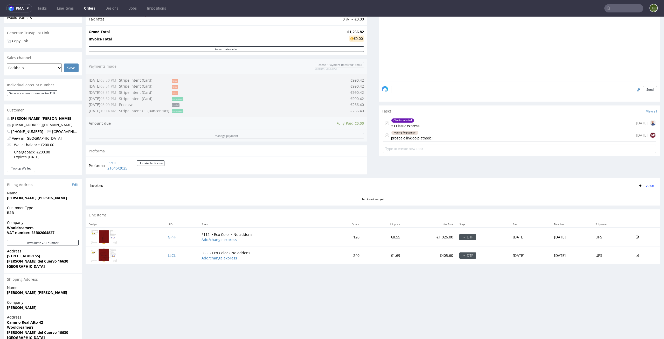
scroll to position [119, 0]
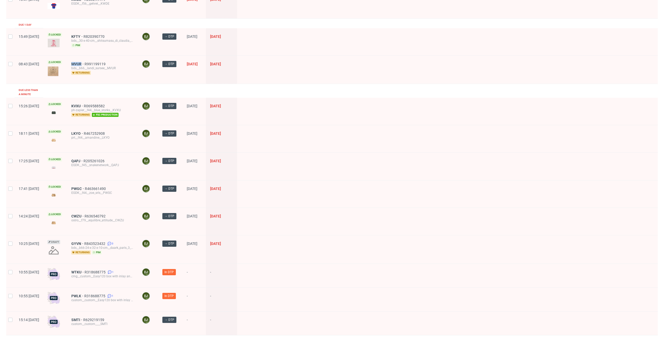
scroll to position [213, 0]
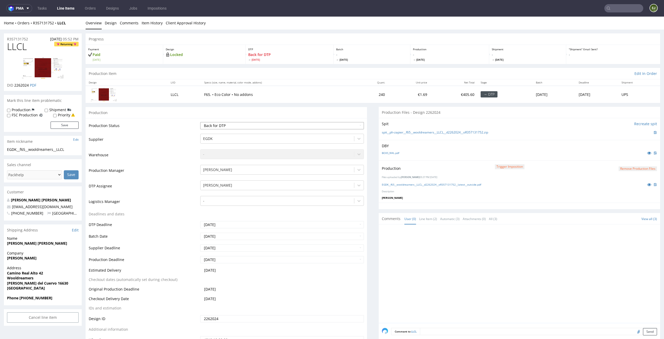
click at [227, 125] on select "Waiting for Artwork Waiting for Diecut Waiting for Mockup Waiting for DTP Waiti…" at bounding box center [282, 125] width 164 height 7
select select "dtp_issue"
click at [200, 122] on select "Waiting for Artwork Waiting for Diecut Waiting for Mockup Waiting for DTP Waiti…" at bounding box center [282, 125] width 164 height 7
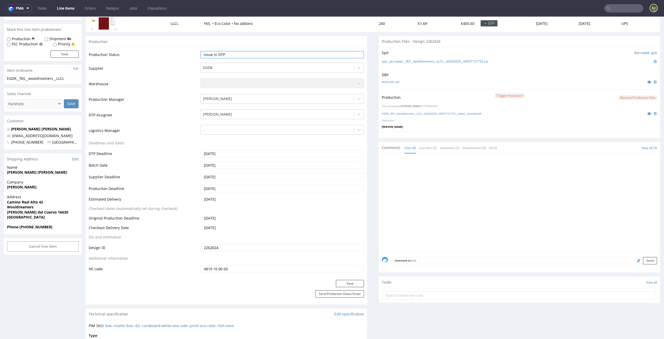
scroll to position [112, 0]
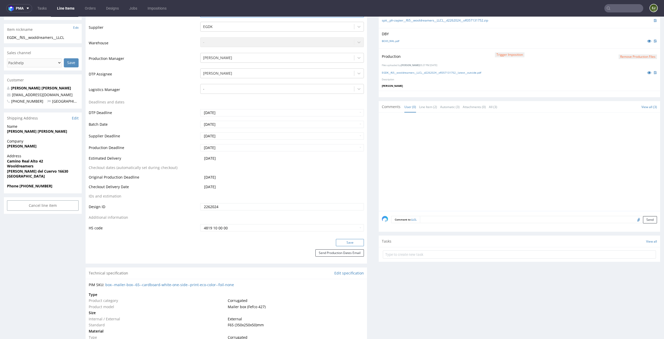
click at [358, 241] on button "Save" at bounding box center [350, 242] width 28 height 7
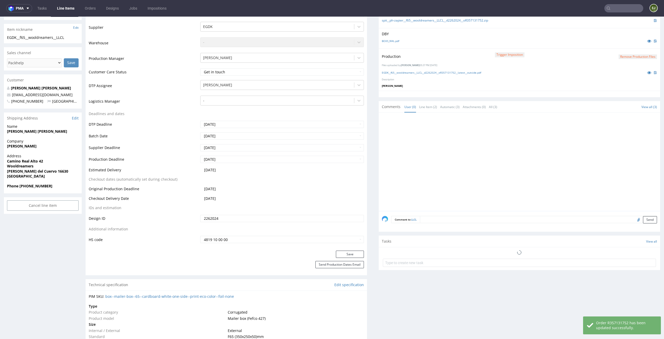
scroll to position [604, 0]
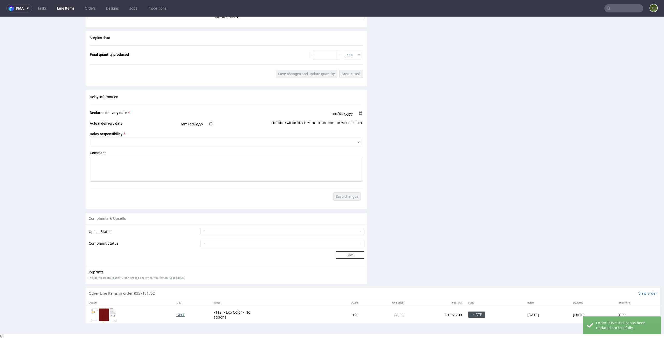
click at [176, 314] on span "GPFF" at bounding box center [180, 315] width 8 height 5
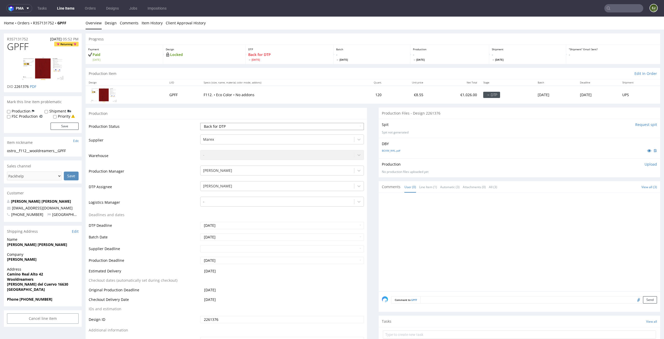
click at [304, 125] on select "Waiting for Artwork Waiting for Diecut Waiting for Mockup Waiting for DTP Waiti…" at bounding box center [282, 126] width 164 height 7
select select "dtp_issue"
click at [200, 123] on select "Waiting for Artwork Waiting for Diecut Waiting for Mockup Waiting for DTP Waiti…" at bounding box center [282, 126] width 164 height 7
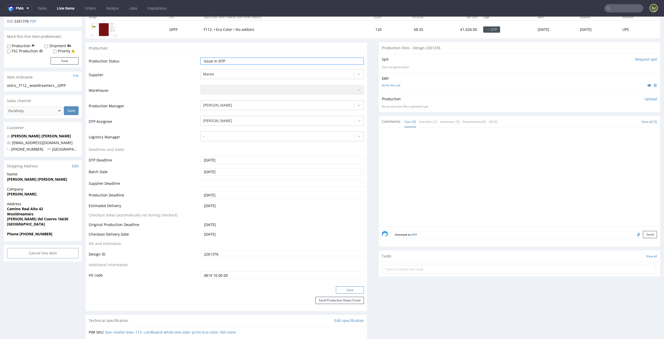
click at [353, 289] on button "Save" at bounding box center [350, 290] width 28 height 7
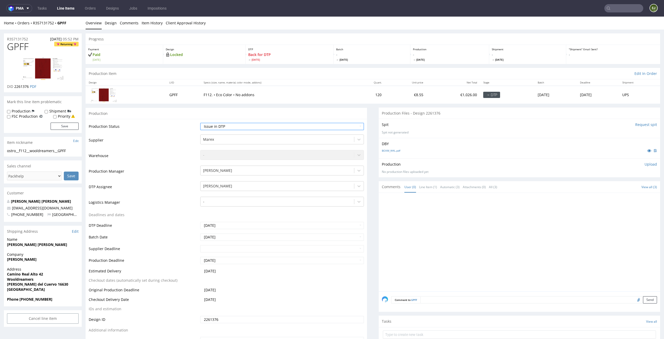
click at [265, 83] on th "Specs (size, name, material, color mode, addons)" at bounding box center [276, 82] width 151 height 6
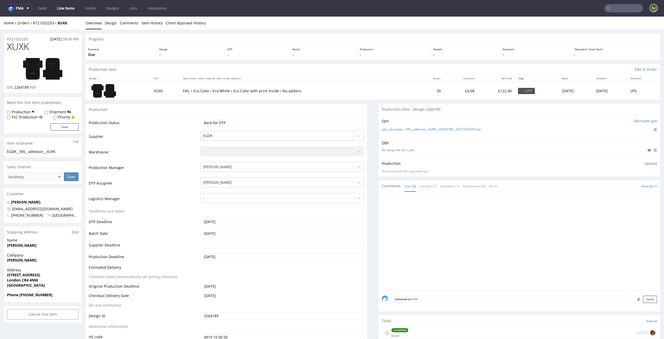
click at [173, 53] on p "-" at bounding box center [190, 54] width 63 height 5
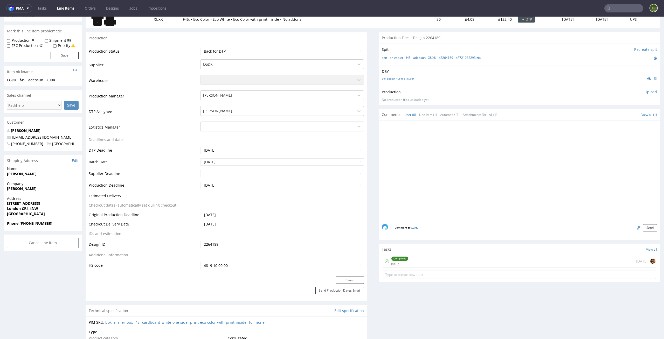
click at [414, 258] on div "Completed issue 6 days ago" at bounding box center [519, 262] width 273 height 12
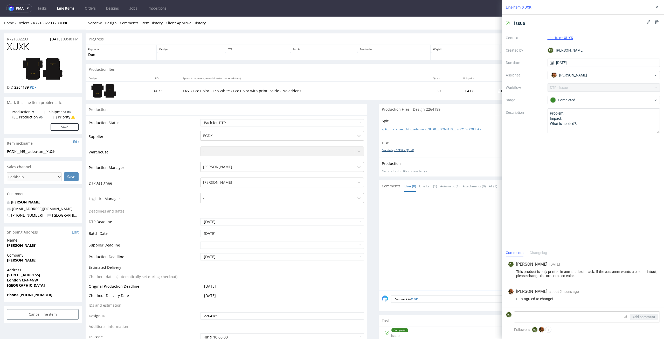
click at [406, 150] on link "Box design PDF file (1).pdf" at bounding box center [398, 150] width 32 height 4
click at [382, 72] on div "Production Item Edit In Order" at bounding box center [373, 69] width 575 height 11
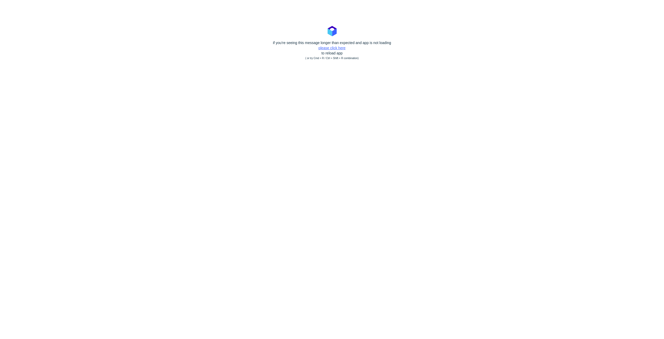
click at [336, 47] on link "please click here" at bounding box center [332, 48] width 27 height 4
click at [342, 49] on link "please click here" at bounding box center [332, 48] width 27 height 4
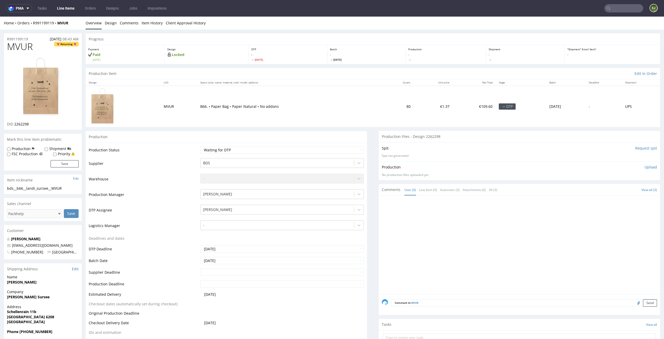
click at [60, 88] on img at bounding box center [43, 87] width 42 height 60
